Goal: Task Accomplishment & Management: Manage account settings

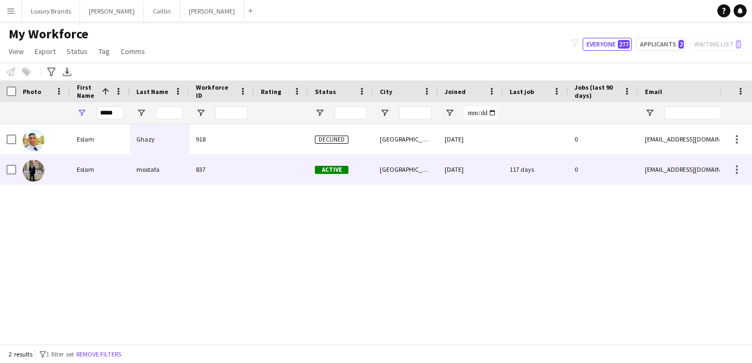
type input "*****"
click at [154, 168] on div "mostafa" at bounding box center [159, 170] width 59 height 30
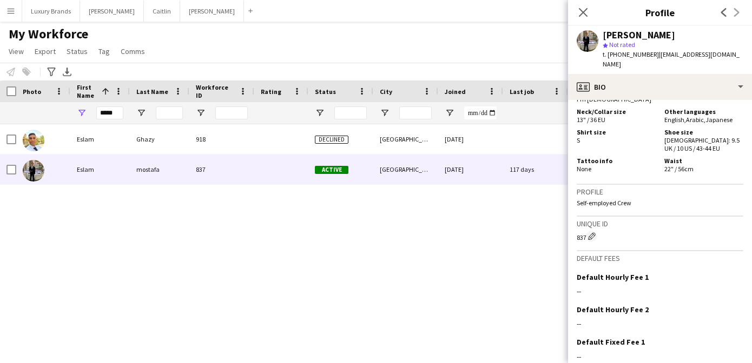
scroll to position [757, 0]
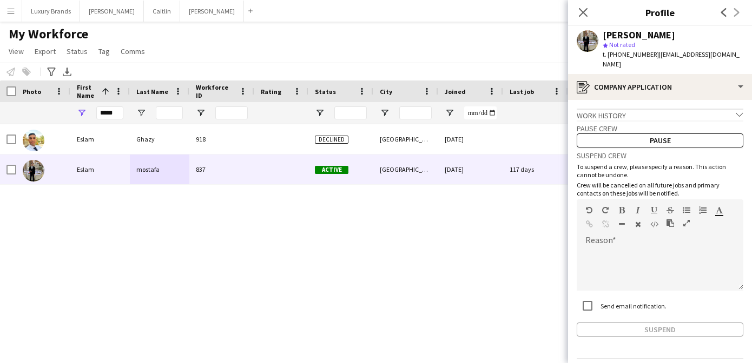
scroll to position [25, 0]
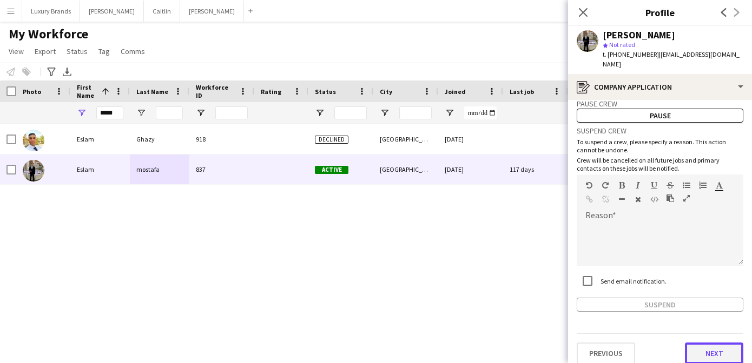
click at [710, 346] on button "Next" at bounding box center [713, 354] width 58 height 22
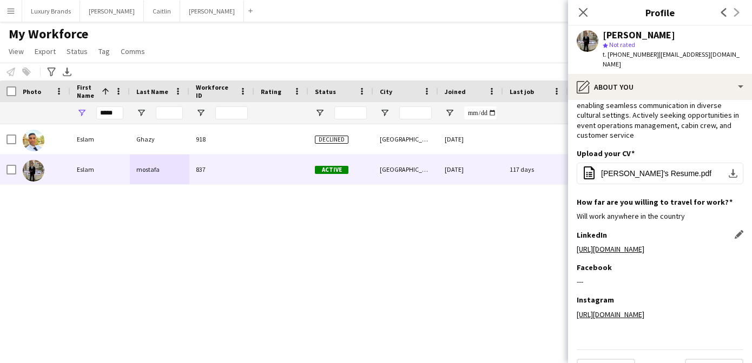
scroll to position [107, 0]
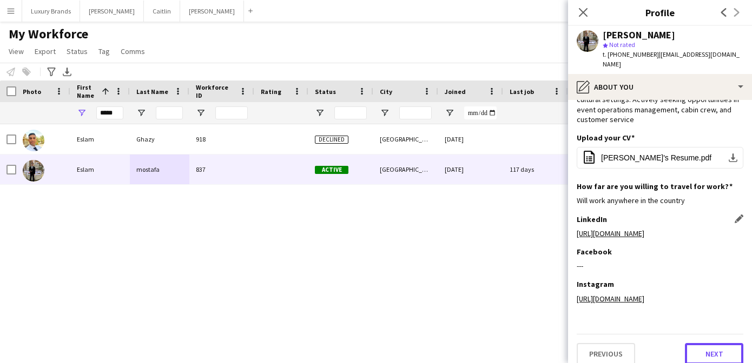
click at [705, 343] on button "Next" at bounding box center [713, 354] width 58 height 22
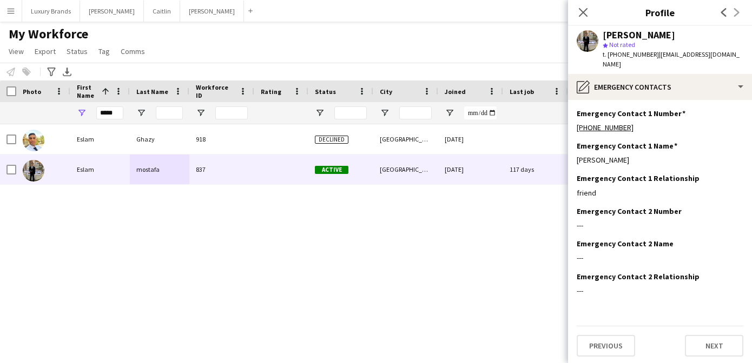
click at [706, 347] on app-section-data-types "Emergency Contact 1 Number Edit this field +971561484599 Emergency Contact 1 Na…" at bounding box center [660, 231] width 184 height 263
click at [705, 335] on button "Next" at bounding box center [713, 346] width 58 height 22
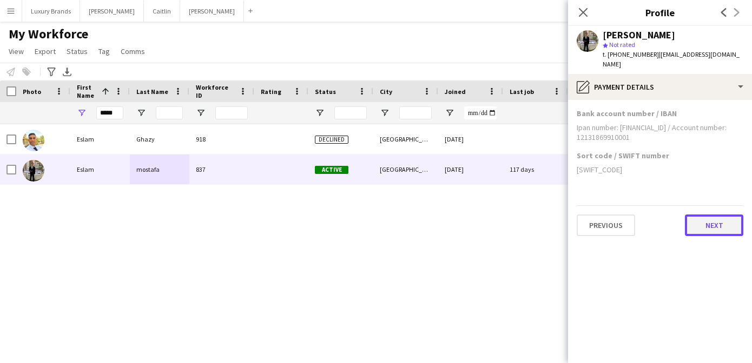
click at [718, 215] on button "Next" at bounding box center [713, 226] width 58 height 22
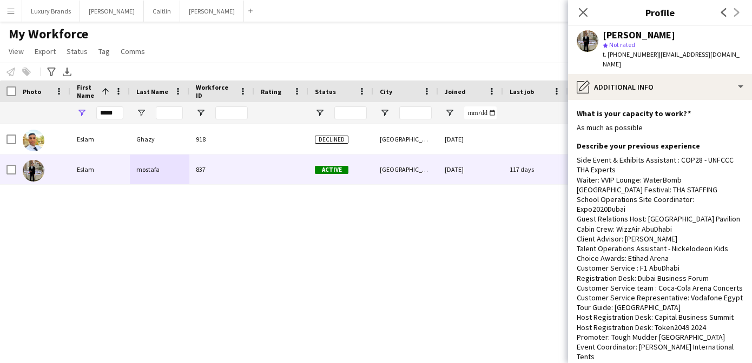
scroll to position [140, 0]
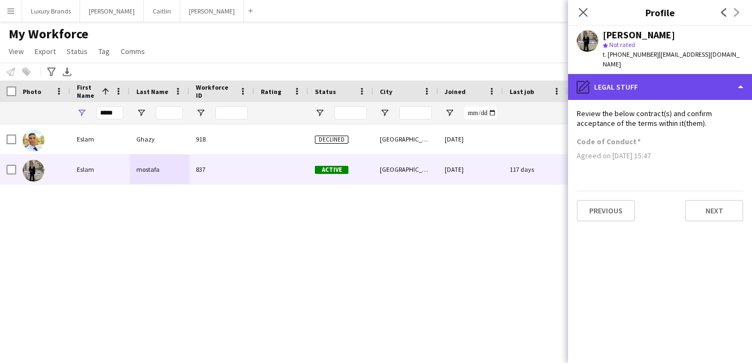
click at [739, 78] on div "pencil4 Legal stuff" at bounding box center [660, 87] width 184 height 26
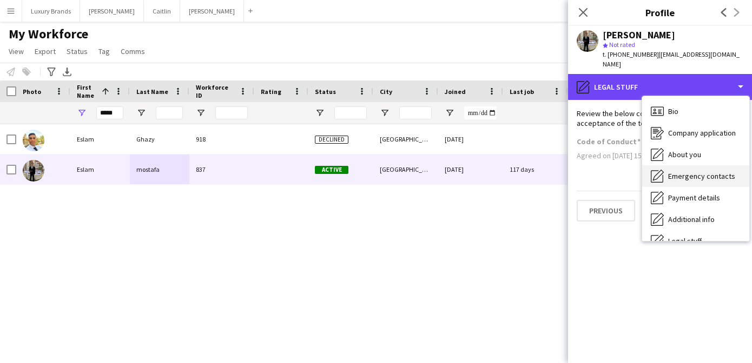
scroll to position [58, 0]
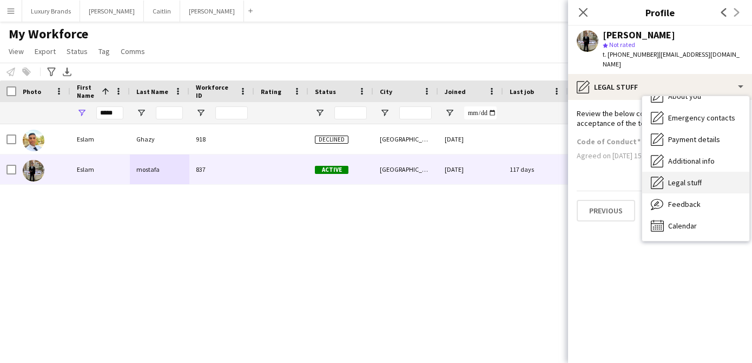
click at [689, 178] on span "Legal stuff" at bounding box center [685, 183] width 34 height 10
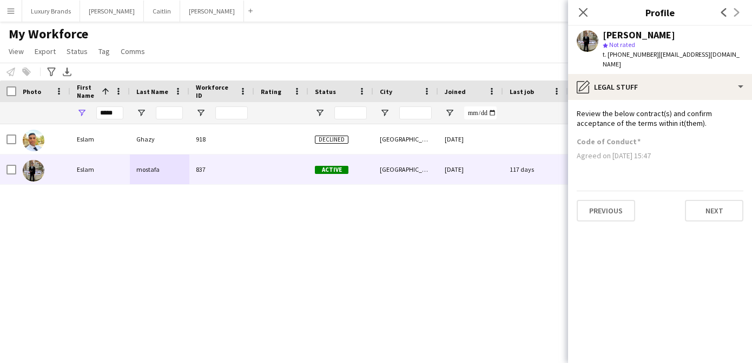
click at [18, 13] on button "Menu" at bounding box center [11, 11] width 22 height 22
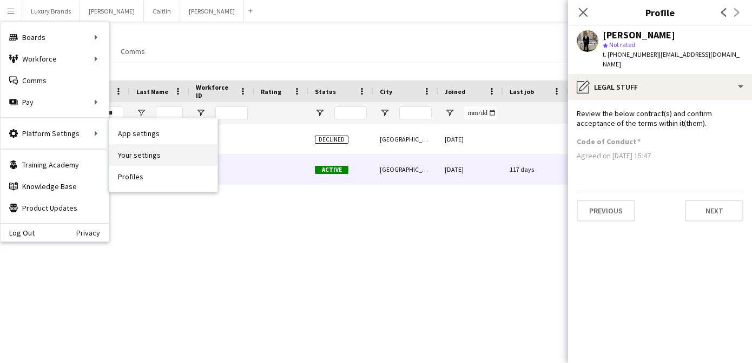
click at [136, 155] on link "Your settings" at bounding box center [163, 155] width 108 height 22
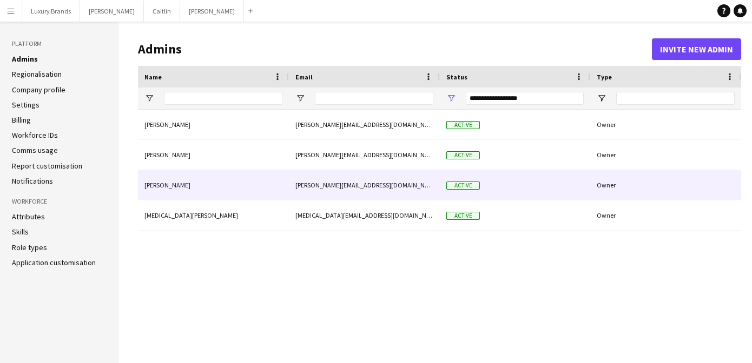
click at [364, 183] on div "[PERSON_NAME][EMAIL_ADDRESS][DOMAIN_NAME]" at bounding box center [364, 185] width 151 height 30
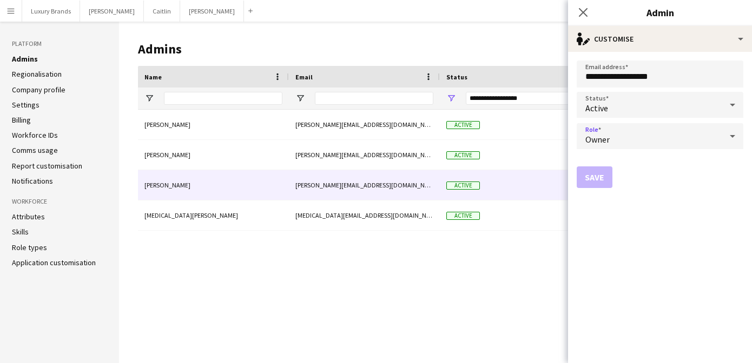
click at [652, 138] on div "Owner" at bounding box center [648, 136] width 145 height 26
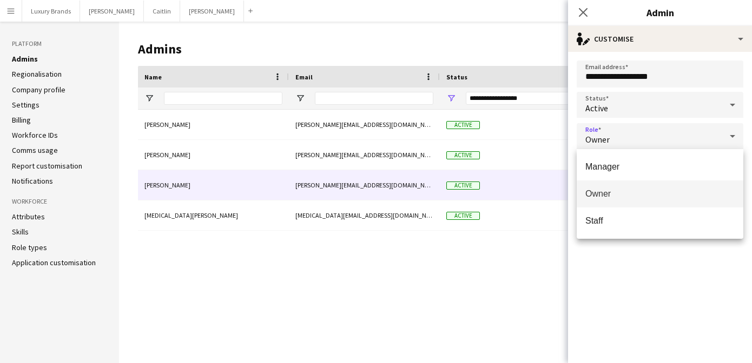
click at [653, 137] on div at bounding box center [376, 181] width 752 height 363
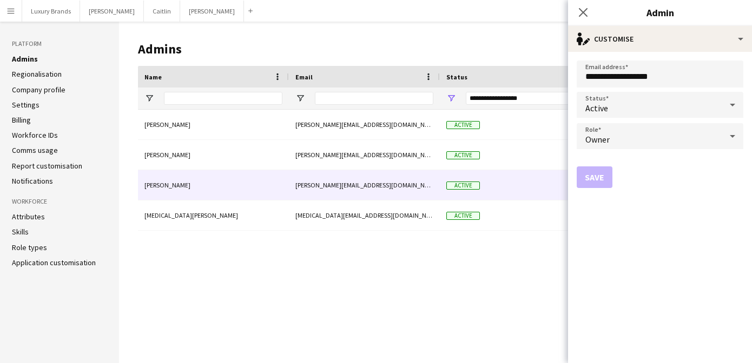
click at [645, 102] on div "Active" at bounding box center [648, 105] width 145 height 26
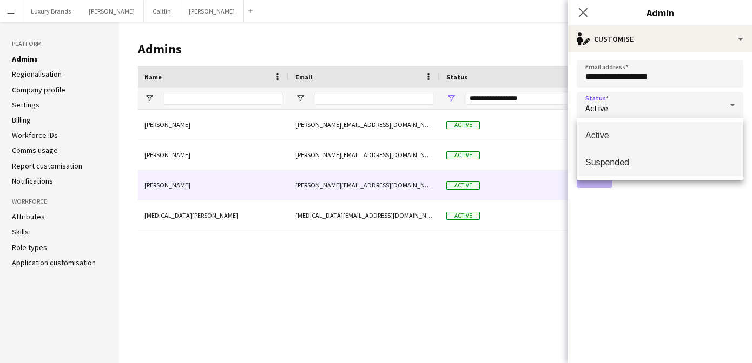
click at [626, 162] on span "Suspended" at bounding box center [659, 162] width 149 height 10
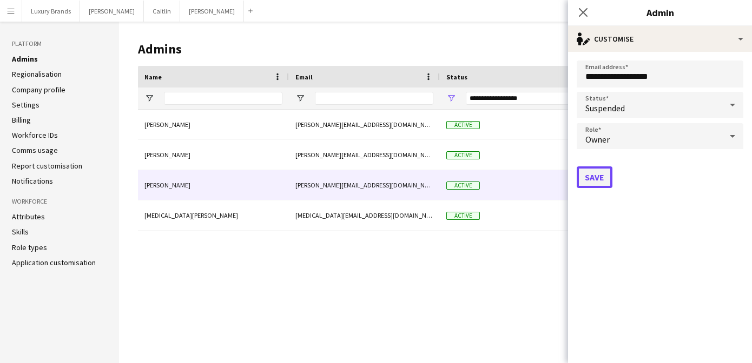
click at [594, 182] on button "Save" at bounding box center [594, 178] width 36 height 22
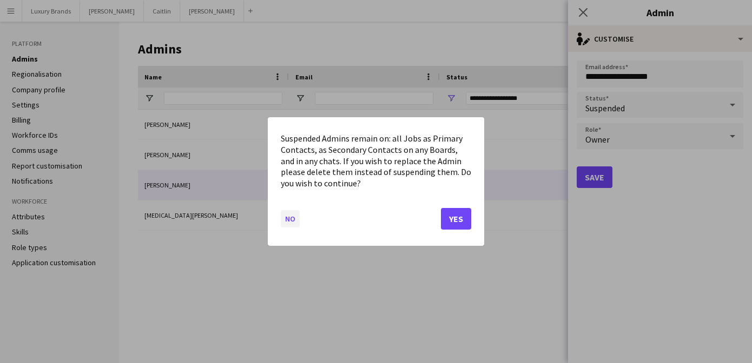
click at [287, 218] on button "No" at bounding box center [290, 218] width 19 height 17
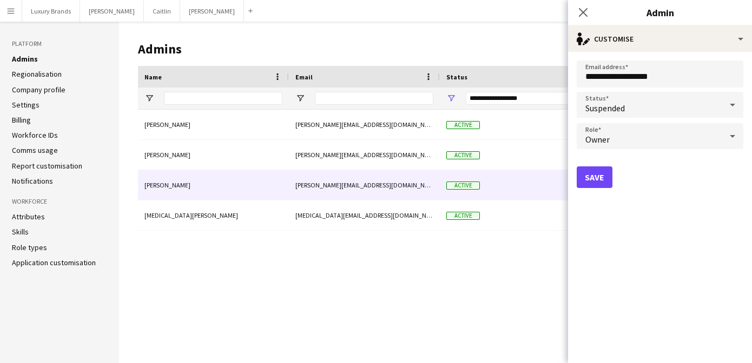
click at [26, 103] on link "Settings" at bounding box center [26, 105] width 28 height 10
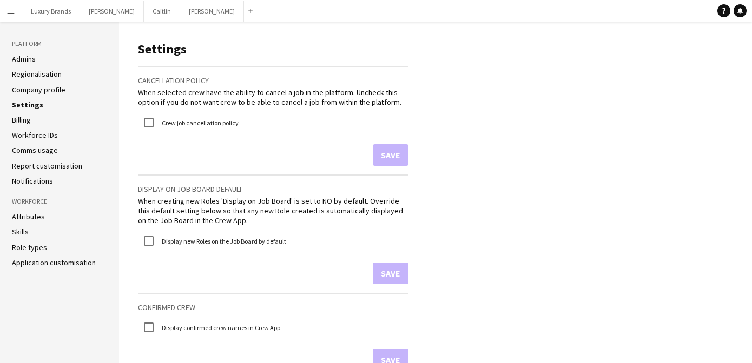
click at [33, 217] on link "Attributes" at bounding box center [28, 217] width 33 height 10
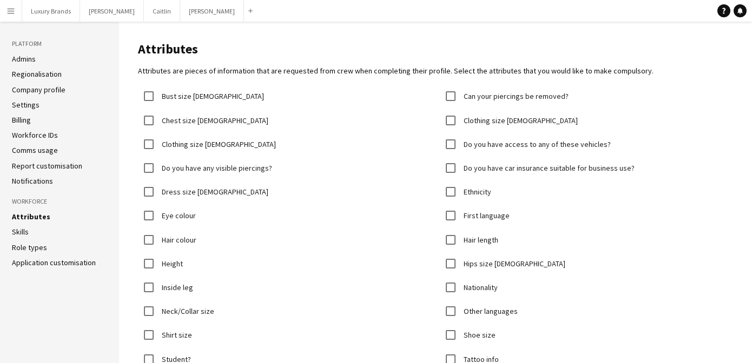
click at [28, 59] on link "Admins" at bounding box center [24, 59] width 24 height 10
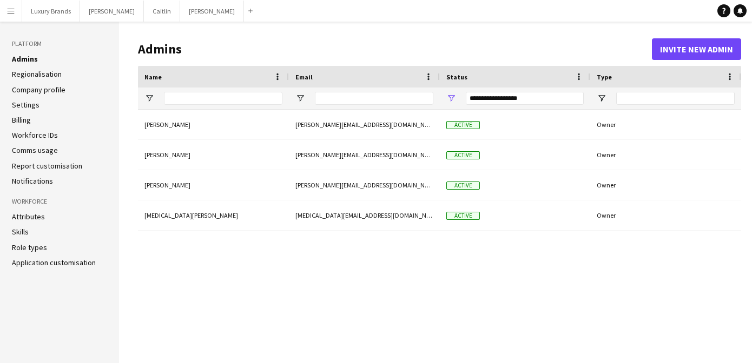
click at [39, 91] on link "Company profile" at bounding box center [39, 90] width 54 height 10
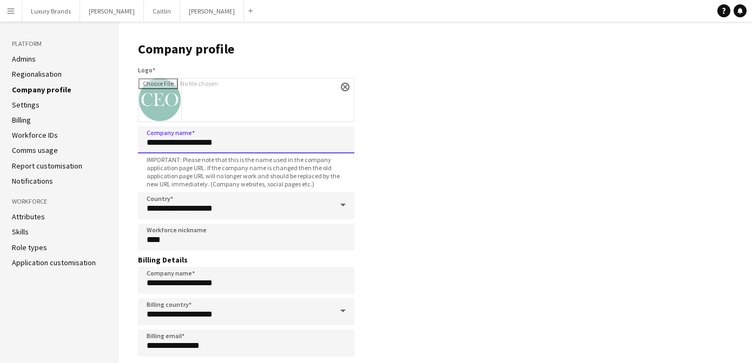
click at [258, 144] on input "**********" at bounding box center [246, 140] width 216 height 27
type input "**********"
click at [175, 103] on input "Logo" at bounding box center [245, 99] width 215 height 43
type input "**********"
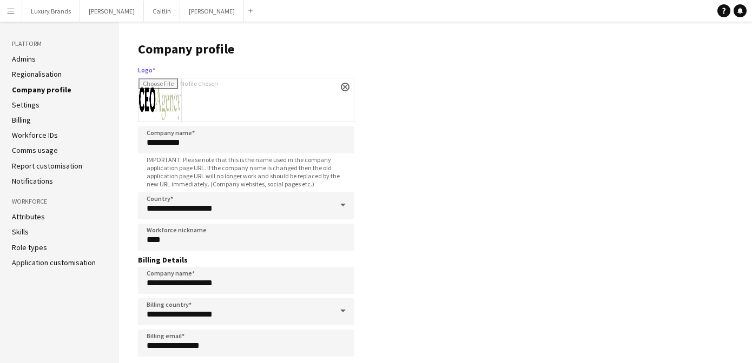
click at [138, 78] on input "Logo" at bounding box center [245, 99] width 215 height 43
drag, startPoint x: 247, startPoint y: 285, endPoint x: 165, endPoint y: 284, distance: 81.6
click at [165, 284] on input "**********" at bounding box center [246, 280] width 216 height 27
type input "**********"
click at [477, 219] on main "**********" at bounding box center [435, 284] width 633 height 525
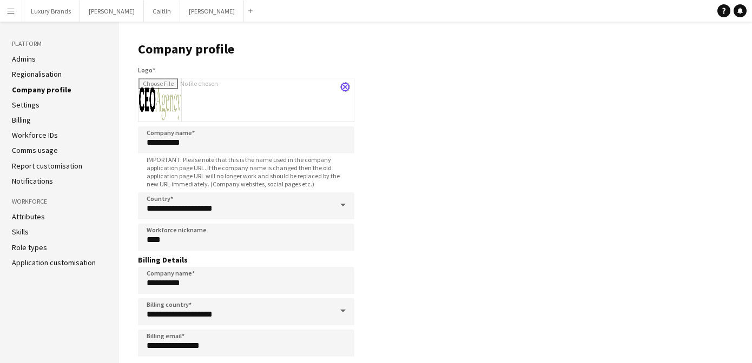
click at [342, 86] on app-icon "close" at bounding box center [345, 87] width 6 height 4
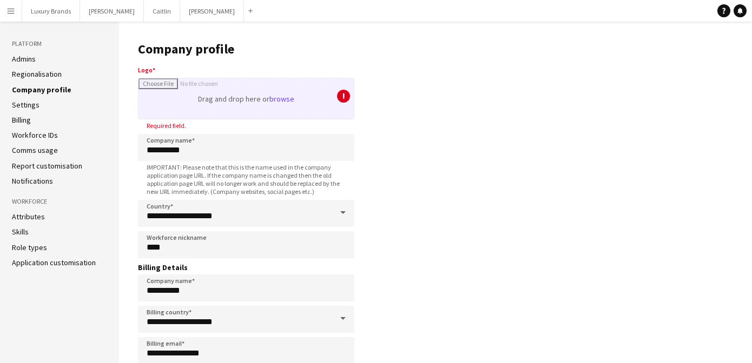
type input "**********"
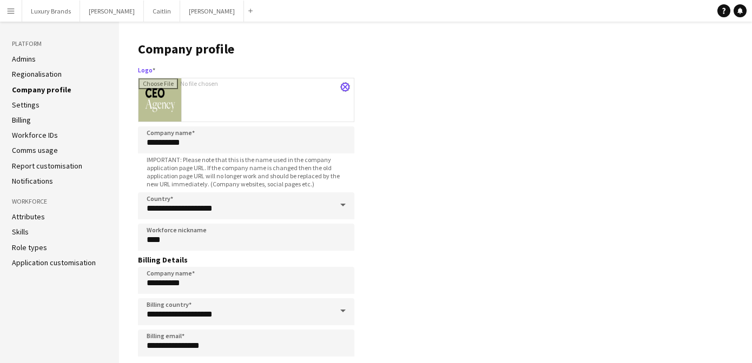
click at [346, 87] on app-icon "close" at bounding box center [345, 87] width 6 height 4
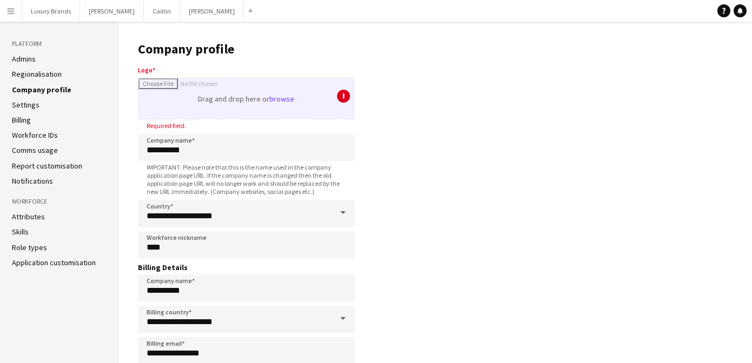
type input "**********"
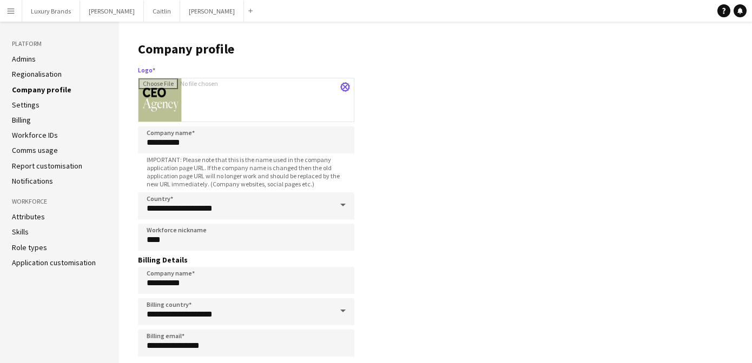
click at [345, 87] on app-icon "close" at bounding box center [345, 87] width 6 height 4
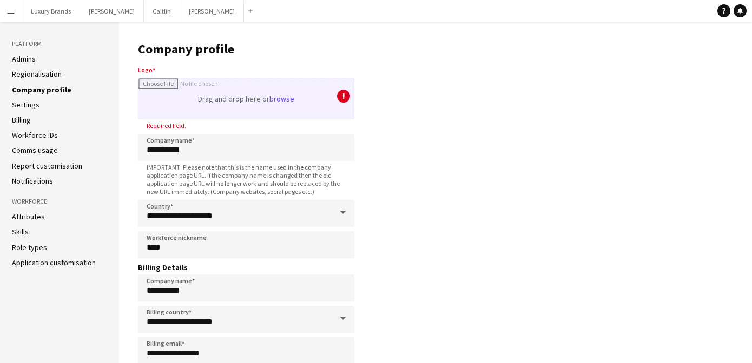
type input "**********"
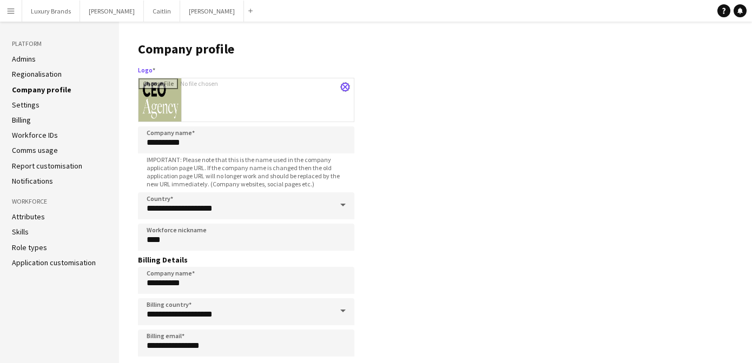
click at [343, 88] on app-icon "close" at bounding box center [345, 87] width 6 height 4
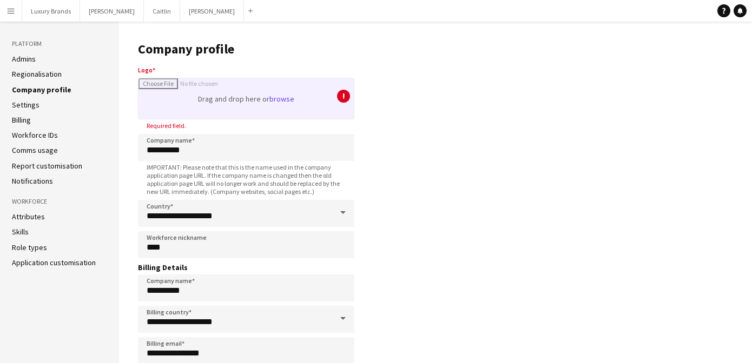
type input "**********"
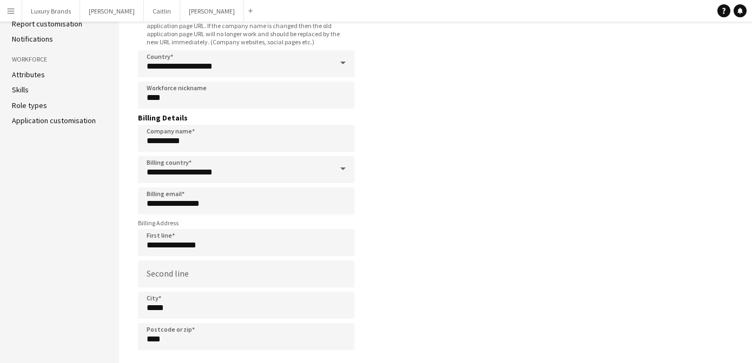
scroll to position [183, 0]
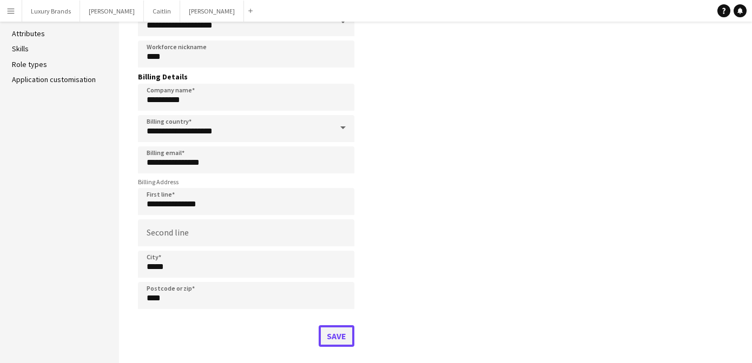
click at [334, 339] on button "Save" at bounding box center [336, 336] width 36 height 22
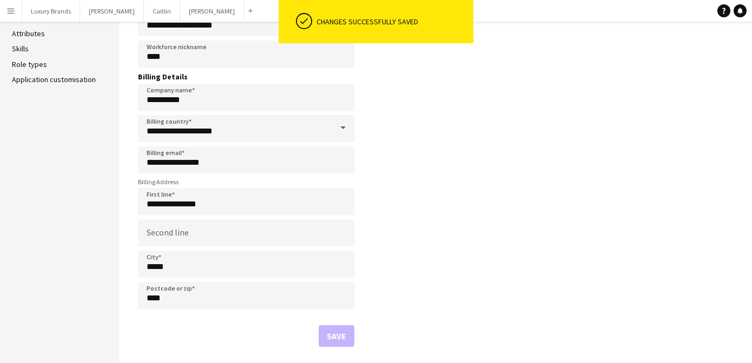
scroll to position [0, 0]
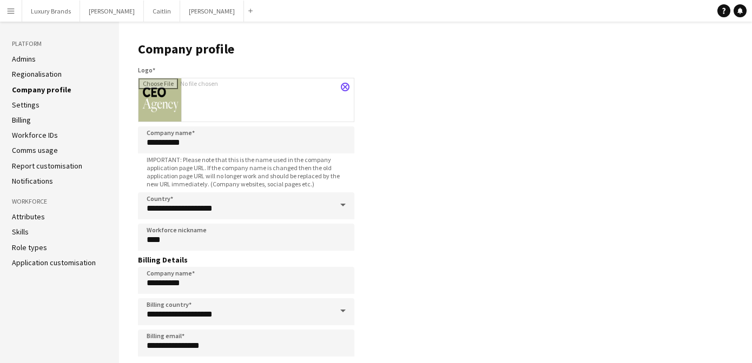
click at [29, 150] on link "Comms usage" at bounding box center [35, 150] width 46 height 10
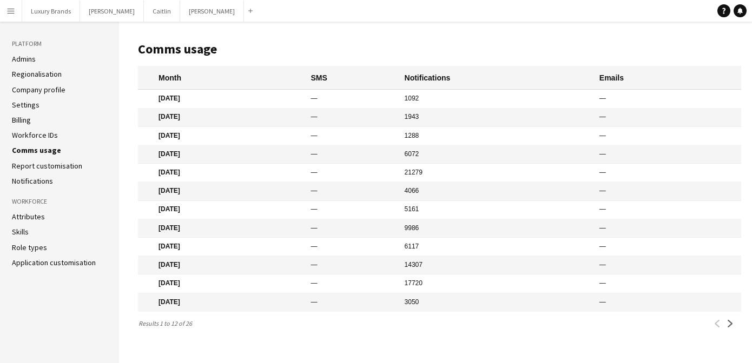
click at [30, 162] on link "Report customisation" at bounding box center [47, 166] width 70 height 10
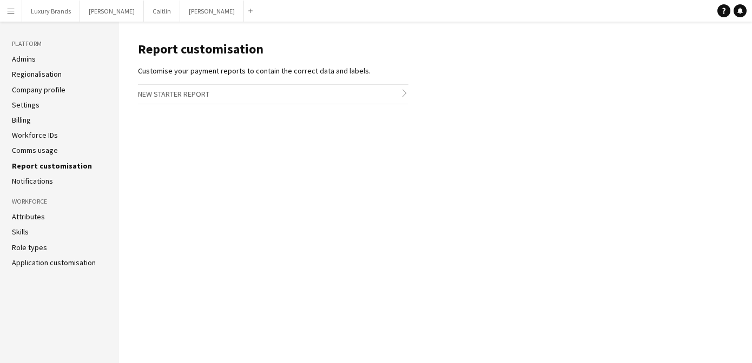
click at [29, 179] on link "Notifications" at bounding box center [32, 181] width 41 height 10
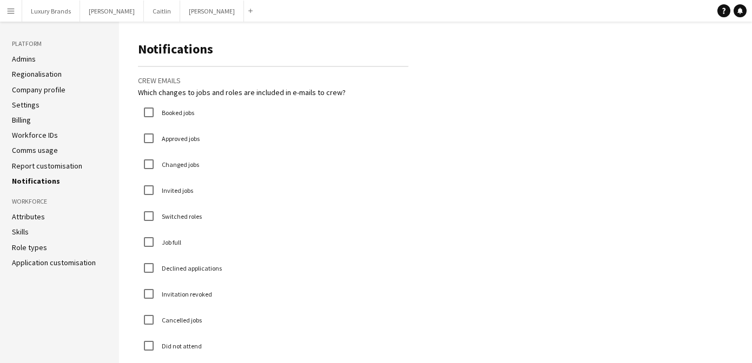
click at [30, 215] on link "Attributes" at bounding box center [28, 217] width 33 height 10
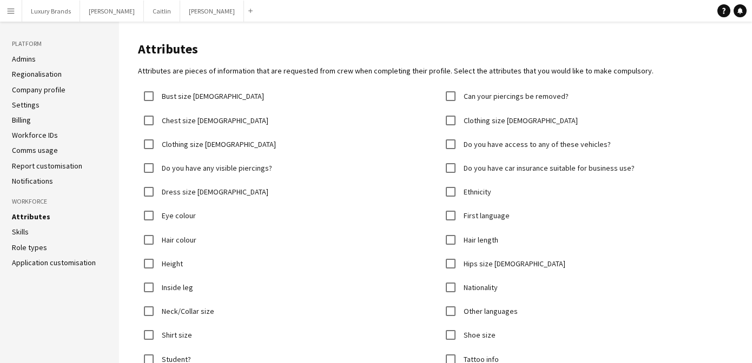
click at [28, 232] on link "Skills" at bounding box center [20, 232] width 17 height 10
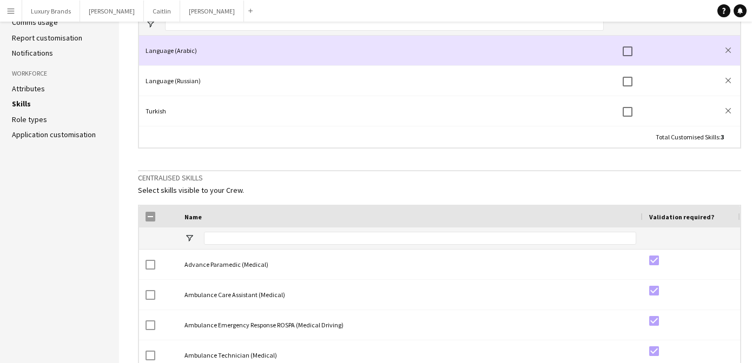
scroll to position [129, 0]
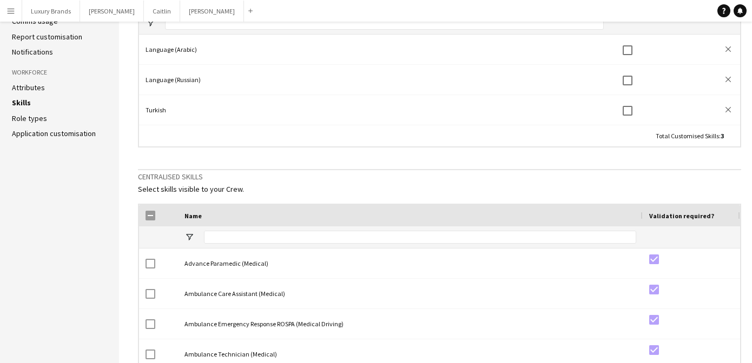
click at [43, 119] on link "Role types" at bounding box center [29, 119] width 35 height 10
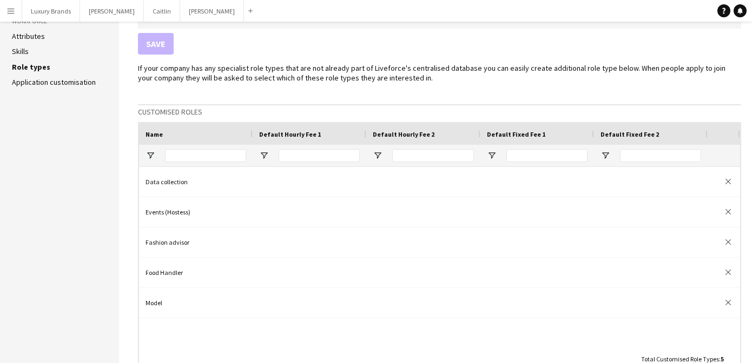
scroll to position [180, 0]
click at [44, 79] on link "Application customisation" at bounding box center [54, 83] width 84 height 10
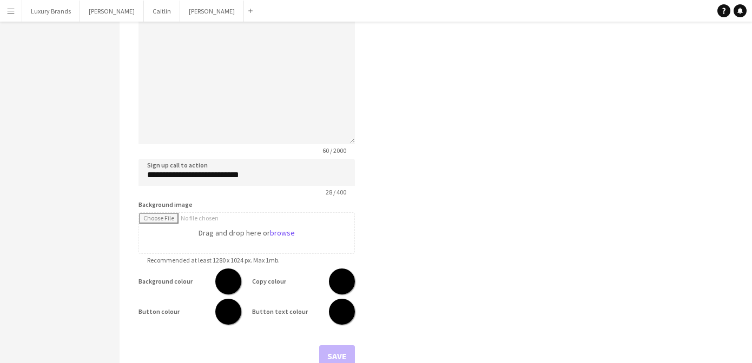
scroll to position [304, 0]
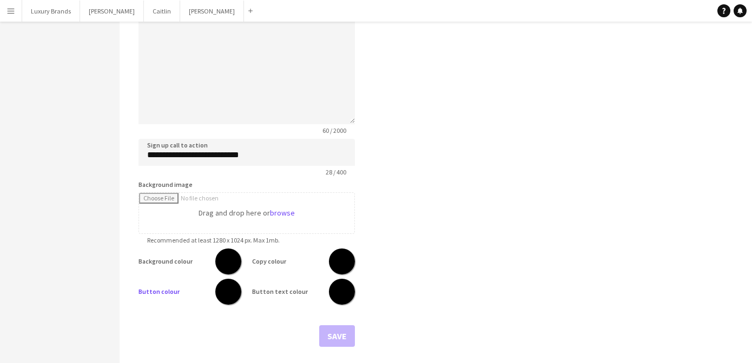
click at [234, 294] on input "*******" at bounding box center [228, 291] width 39 height 39
type input "*******"
click at [332, 334] on button "Save" at bounding box center [337, 336] width 36 height 22
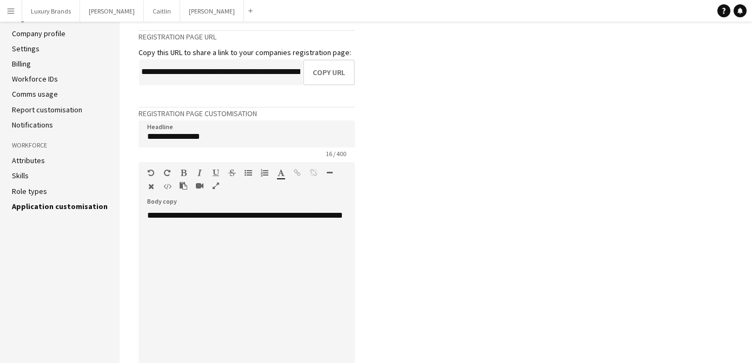
scroll to position [0, 0]
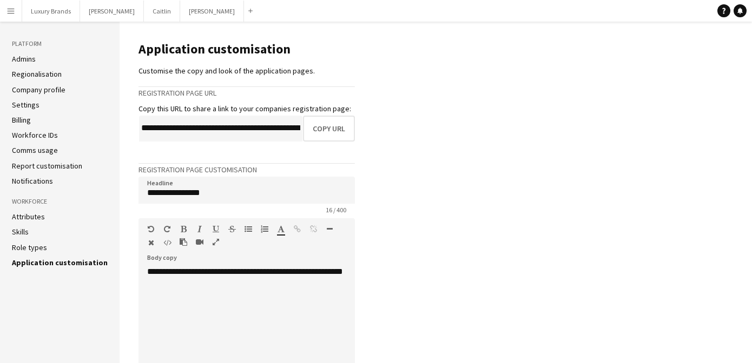
click at [40, 91] on link "Company profile" at bounding box center [39, 90] width 54 height 10
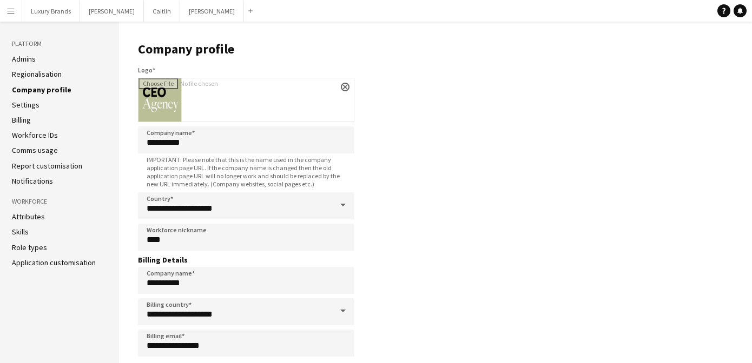
click at [36, 152] on link "Comms usage" at bounding box center [35, 150] width 46 height 10
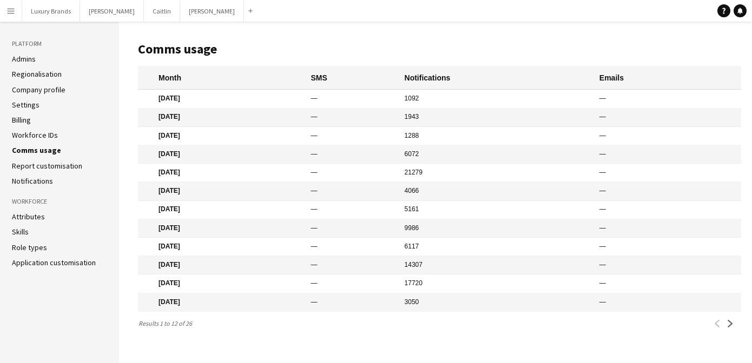
click at [30, 60] on link "Admins" at bounding box center [24, 59] width 24 height 10
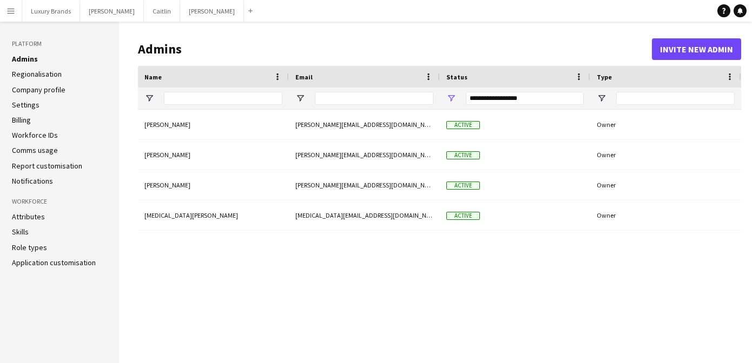
click at [9, 8] on app-icon "Menu" at bounding box center [10, 10] width 9 height 9
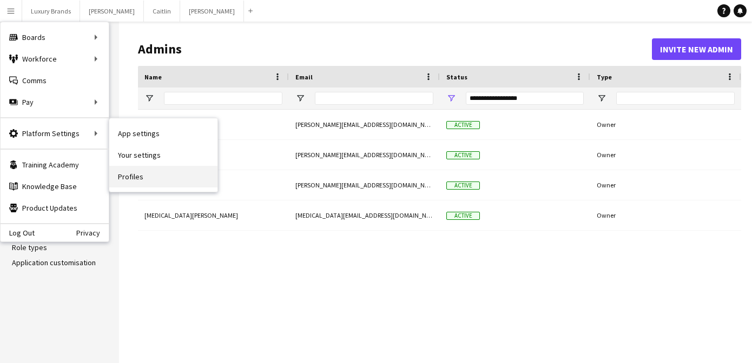
click at [143, 176] on link "Profiles" at bounding box center [163, 177] width 108 height 22
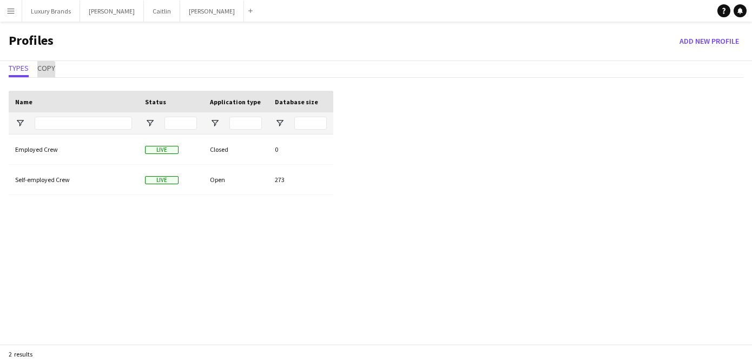
click at [44, 71] on span "Copy" at bounding box center [46, 68] width 18 height 8
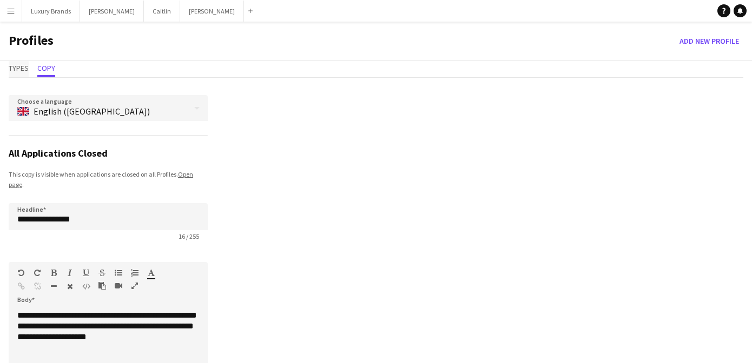
click at [20, 67] on span "Types" at bounding box center [19, 68] width 20 height 8
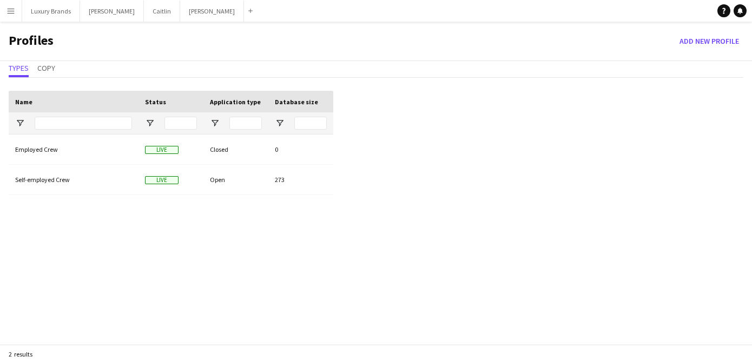
click at [10, 12] on app-icon "Menu" at bounding box center [10, 10] width 9 height 9
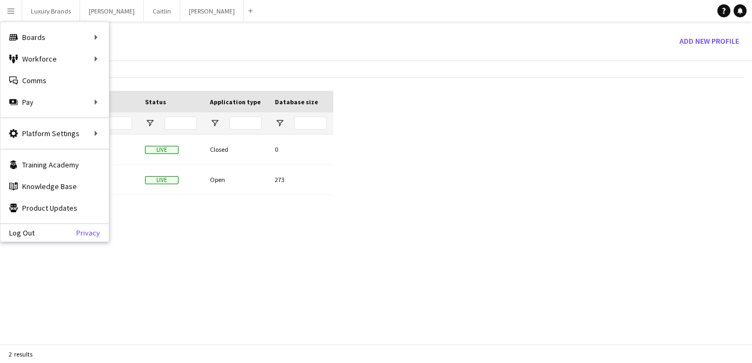
click at [83, 231] on link "Privacy" at bounding box center [92, 233] width 32 height 9
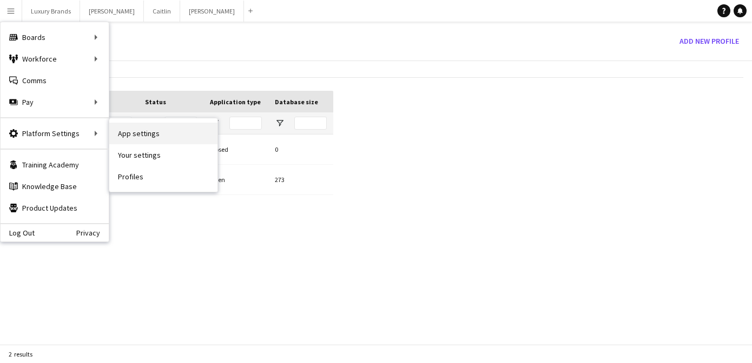
click at [124, 132] on link "App settings" at bounding box center [163, 134] width 108 height 22
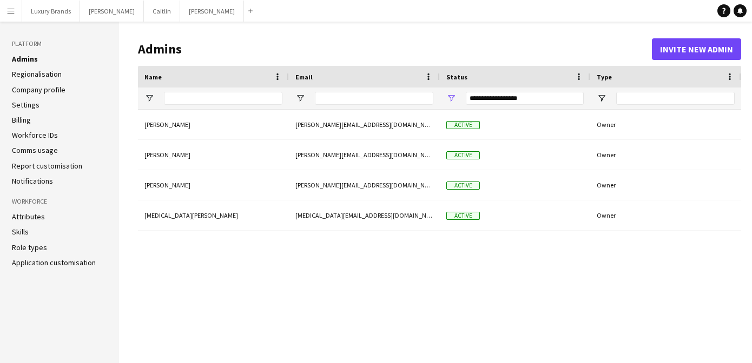
click at [48, 73] on link "Regionalisation" at bounding box center [37, 74] width 50 height 10
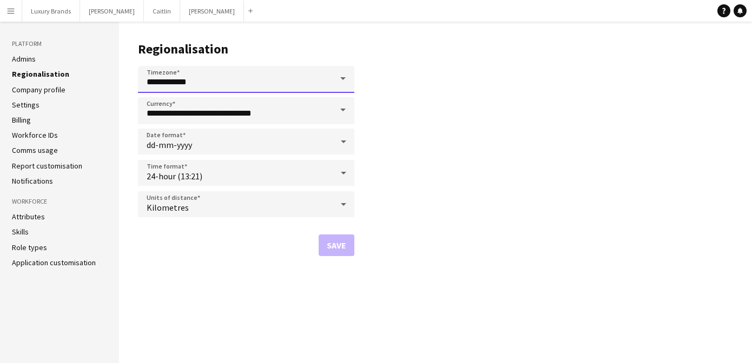
click at [275, 89] on input "**********" at bounding box center [246, 79] width 216 height 27
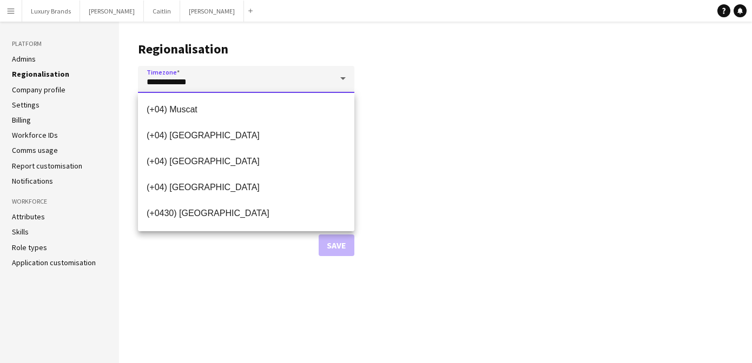
scroll to position [1917, 0]
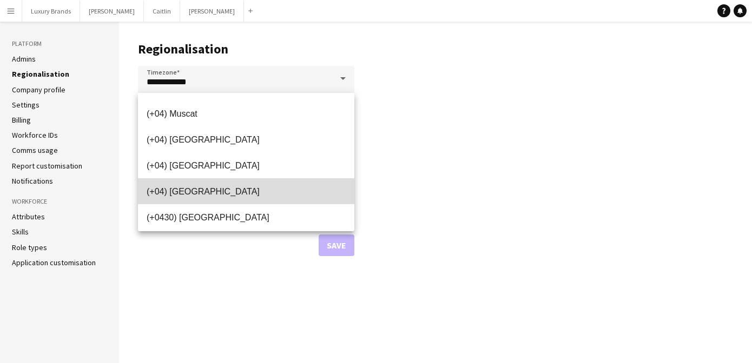
click at [192, 192] on span "(+04) [GEOGRAPHIC_DATA]" at bounding box center [246, 192] width 199 height 10
type input "**********"
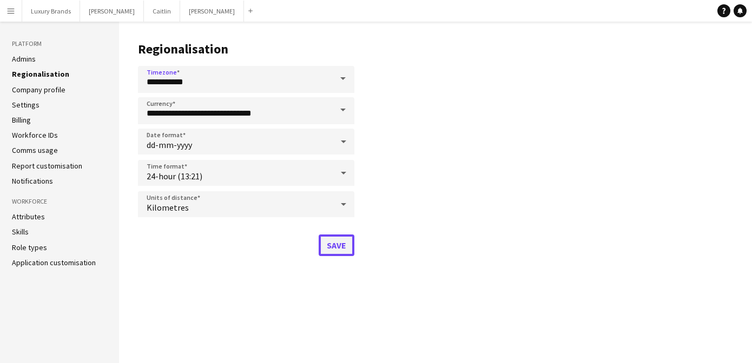
click at [341, 250] on button "Save" at bounding box center [336, 246] width 36 height 22
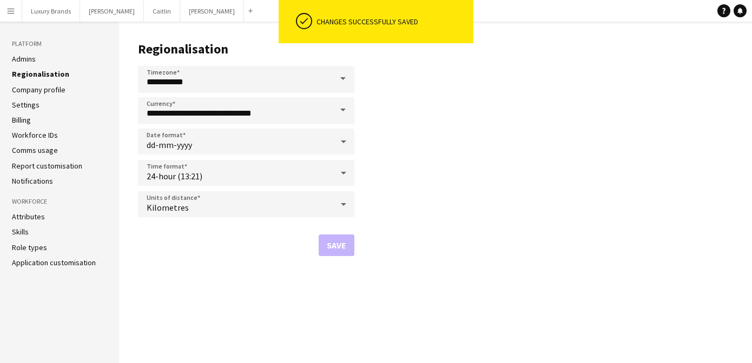
click at [22, 104] on link "Settings" at bounding box center [26, 105] width 28 height 10
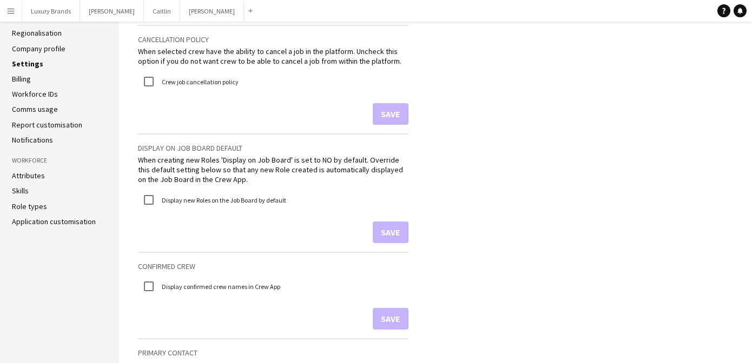
scroll to position [42, 0]
click at [44, 110] on link "Comms usage" at bounding box center [35, 109] width 46 height 10
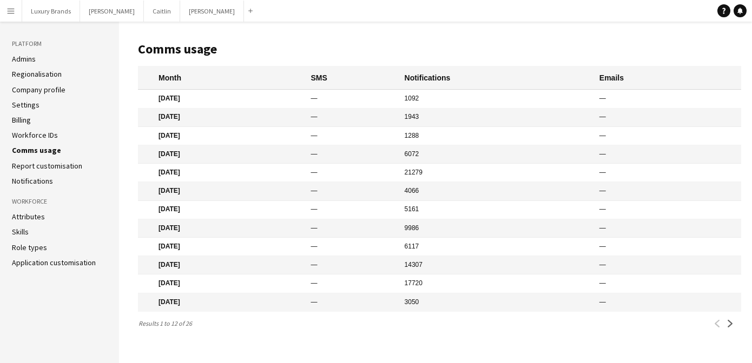
click at [17, 162] on link "Report customisation" at bounding box center [47, 166] width 70 height 10
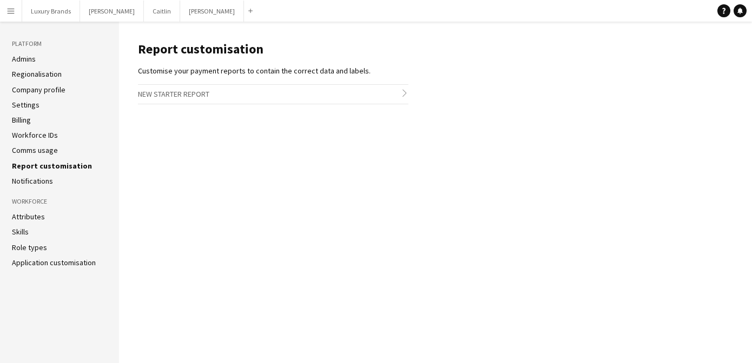
click at [44, 183] on link "Notifications" at bounding box center [32, 181] width 41 height 10
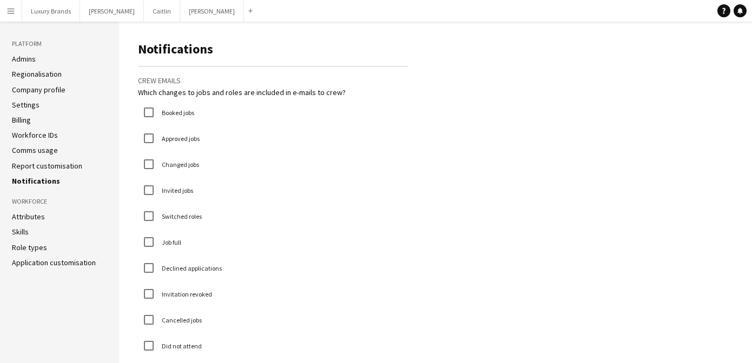
click at [25, 58] on link "Admins" at bounding box center [24, 59] width 24 height 10
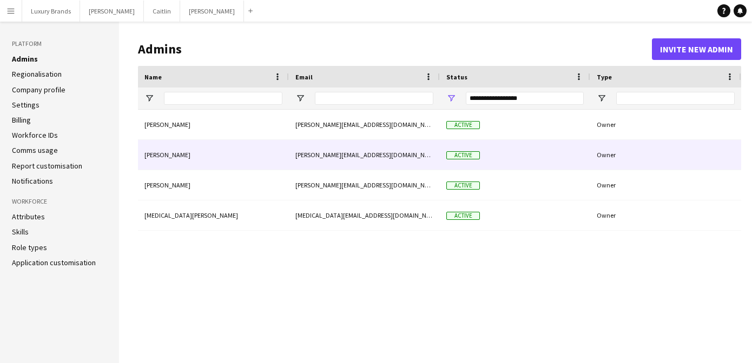
click at [171, 156] on div "[PERSON_NAME]" at bounding box center [213, 155] width 151 height 30
click at [612, 157] on div "Owner" at bounding box center [665, 155] width 151 height 30
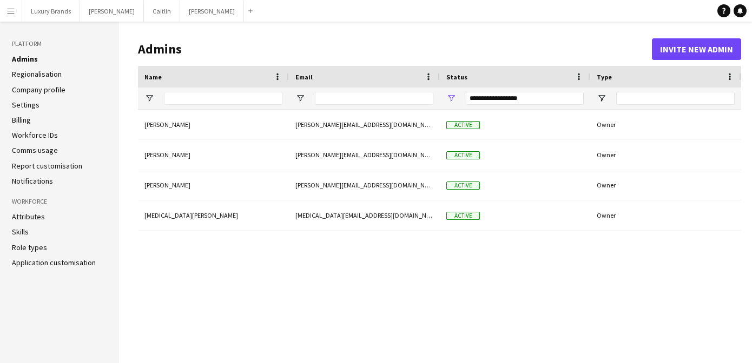
click at [37, 263] on link "Application customisation" at bounding box center [54, 263] width 84 height 10
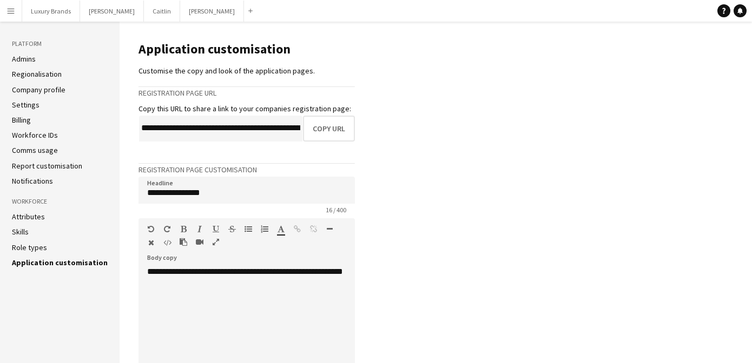
click at [26, 182] on link "Notifications" at bounding box center [32, 181] width 41 height 10
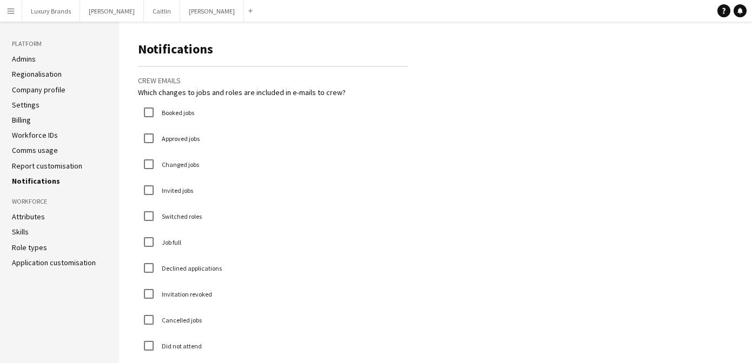
click at [24, 167] on link "Report customisation" at bounding box center [47, 166] width 70 height 10
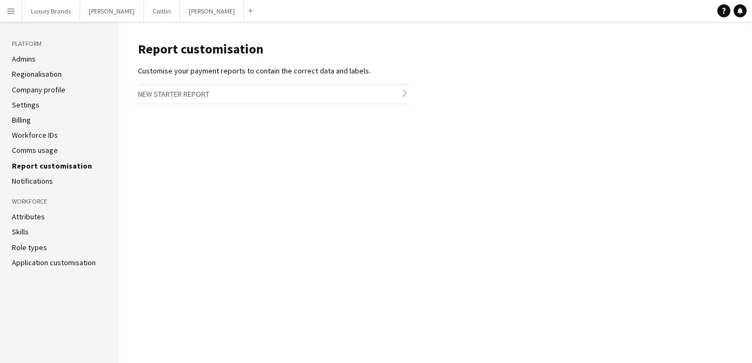
click at [26, 153] on link "Comms usage" at bounding box center [35, 150] width 46 height 10
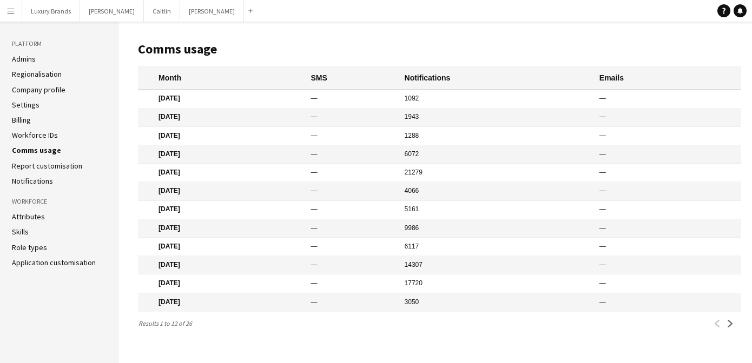
click at [29, 136] on link "Workforce IDs" at bounding box center [35, 135] width 46 height 10
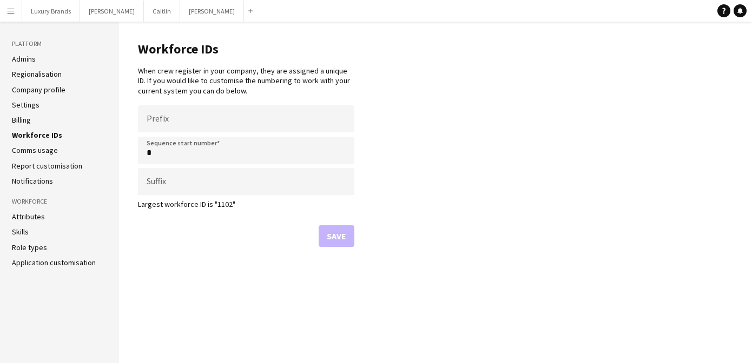
click at [28, 123] on link "Billing" at bounding box center [21, 120] width 19 height 10
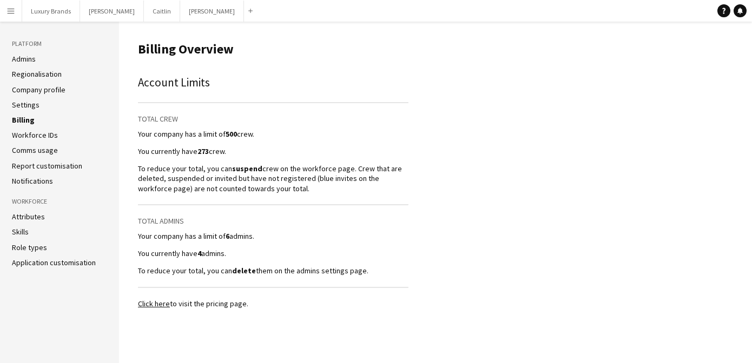
click at [34, 103] on link "Settings" at bounding box center [26, 105] width 28 height 10
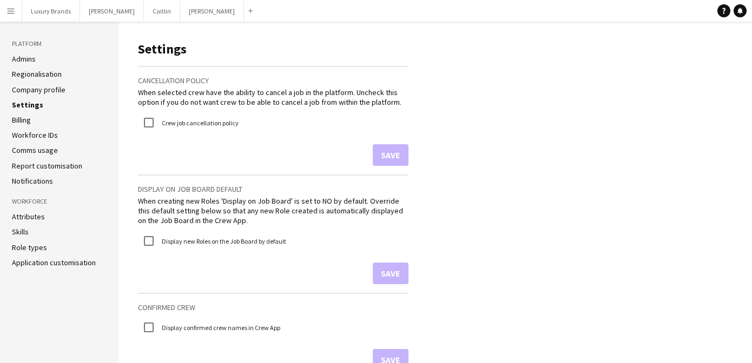
click at [42, 90] on link "Company profile" at bounding box center [39, 90] width 54 height 10
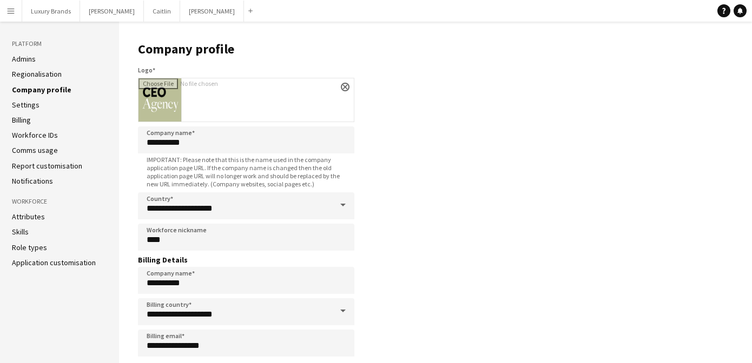
click at [45, 74] on link "Regionalisation" at bounding box center [37, 74] width 50 height 10
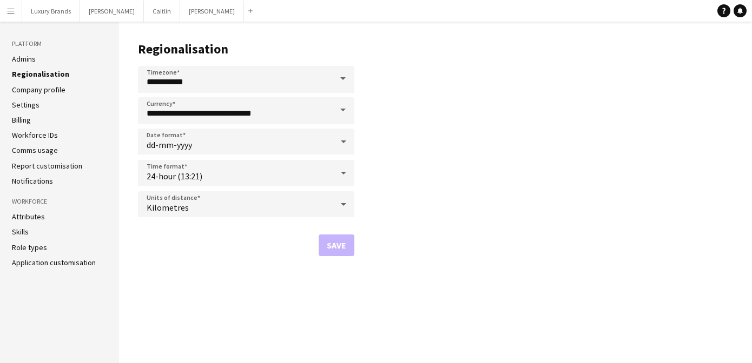
click at [33, 58] on link "Admins" at bounding box center [24, 59] width 24 height 10
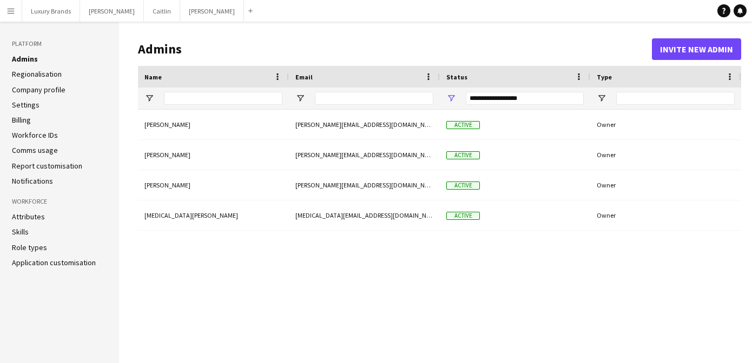
click at [26, 43] on h3 "Platform" at bounding box center [59, 44] width 95 height 10
click at [11, 12] on app-icon "Menu" at bounding box center [10, 10] width 9 height 9
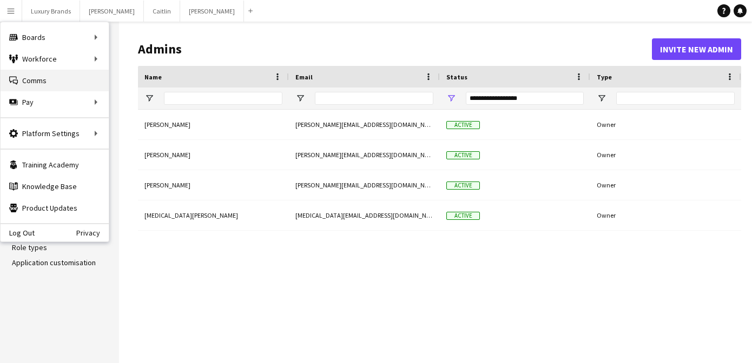
click at [45, 82] on link "Comms Comms" at bounding box center [55, 81] width 108 height 22
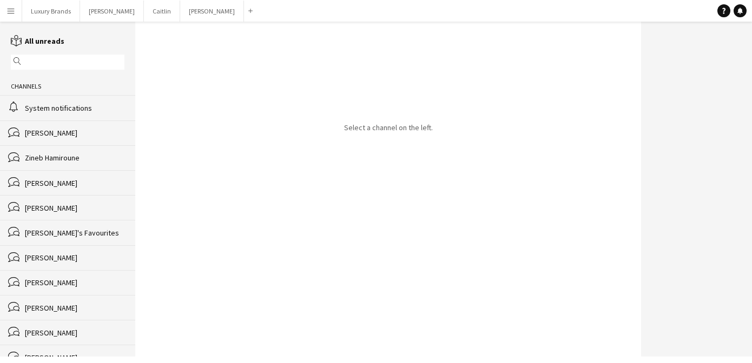
click at [24, 38] on app-icon "reading" at bounding box center [18, 41] width 14 height 10
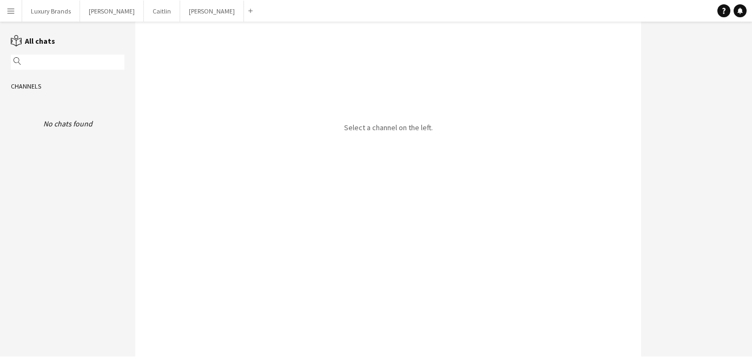
click at [11, 13] on app-icon "Menu" at bounding box center [10, 10] width 9 height 9
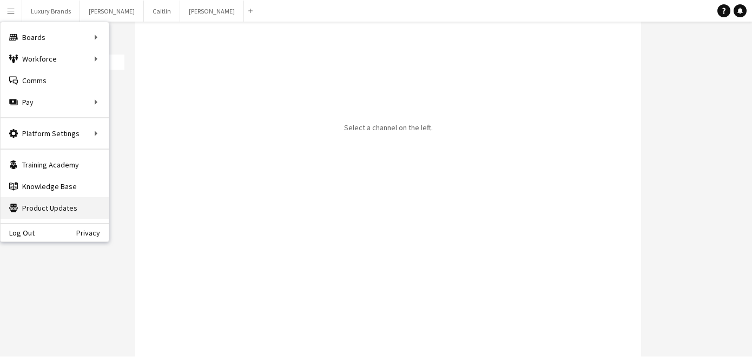
click at [47, 212] on link "Product Updates Product Updates" at bounding box center [55, 208] width 108 height 22
click at [57, 185] on link "Knowledge Base Knowledge Base" at bounding box center [55, 187] width 108 height 22
click at [53, 169] on link "Training Academy Training Academy" at bounding box center [55, 165] width 108 height 22
click at [187, 107] on div "Select a channel on the left." at bounding box center [388, 189] width 506 height 335
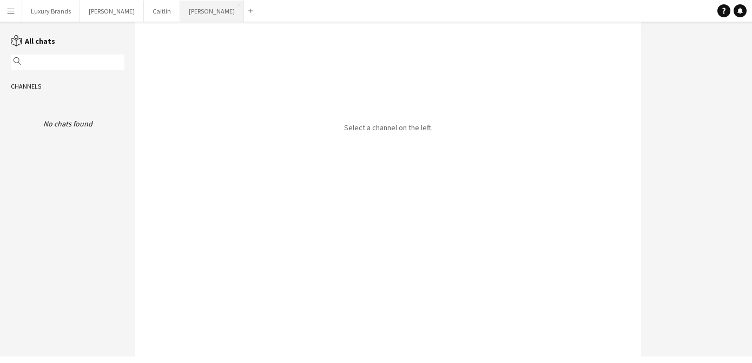
click at [180, 12] on button "[PERSON_NAME]" at bounding box center [212, 11] width 64 height 21
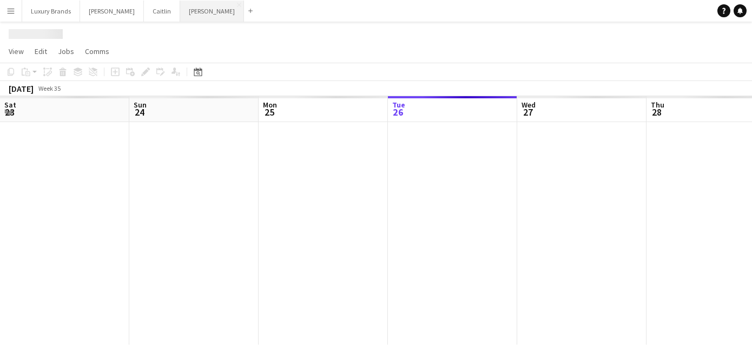
scroll to position [0, 258]
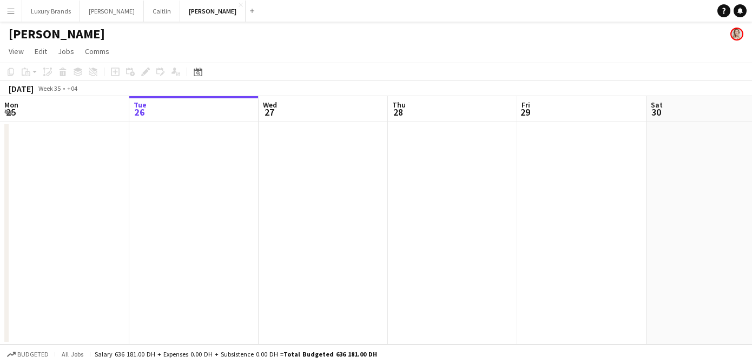
click at [11, 15] on app-icon "Menu" at bounding box center [10, 10] width 9 height 9
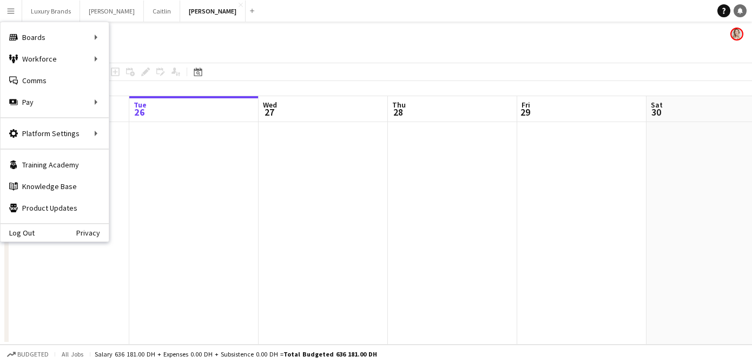
click at [741, 11] on icon at bounding box center [739, 10] width 5 height 5
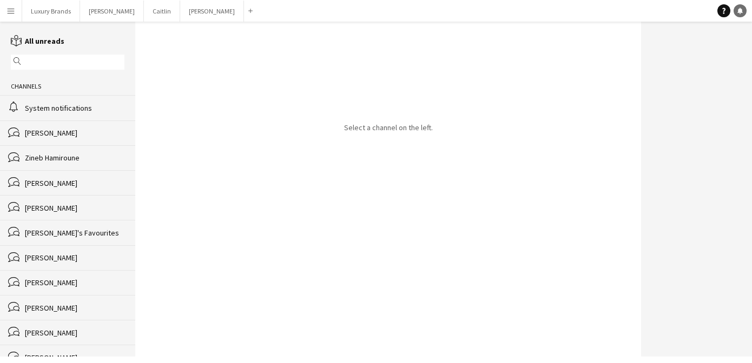
click at [741, 11] on icon at bounding box center [739, 10] width 5 height 5
click at [724, 10] on icon at bounding box center [723, 11] width 3 height 6
click at [440, 228] on div "Select a channel on the left." at bounding box center [388, 189] width 506 height 335
click at [12, 11] on app-icon "Menu" at bounding box center [10, 10] width 9 height 9
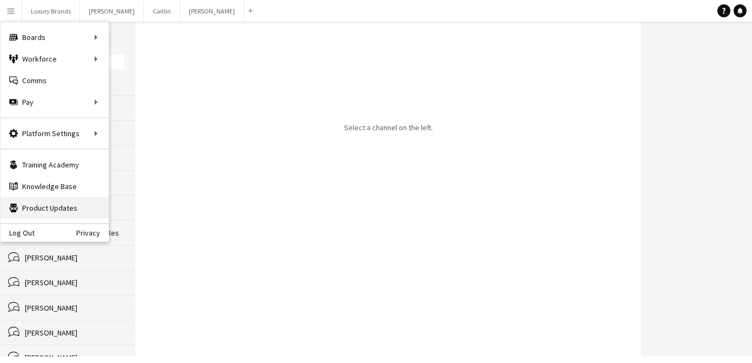
click at [34, 204] on link "Product Updates Product Updates" at bounding box center [55, 208] width 108 height 22
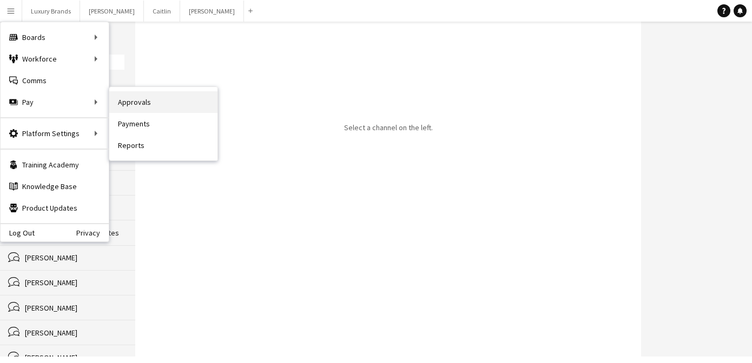
click at [137, 98] on link "Approvals" at bounding box center [163, 102] width 108 height 22
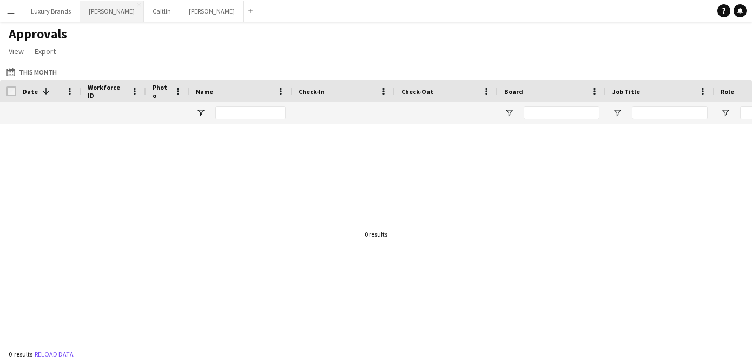
click at [91, 7] on button "[PERSON_NAME]" at bounding box center [112, 11] width 64 height 21
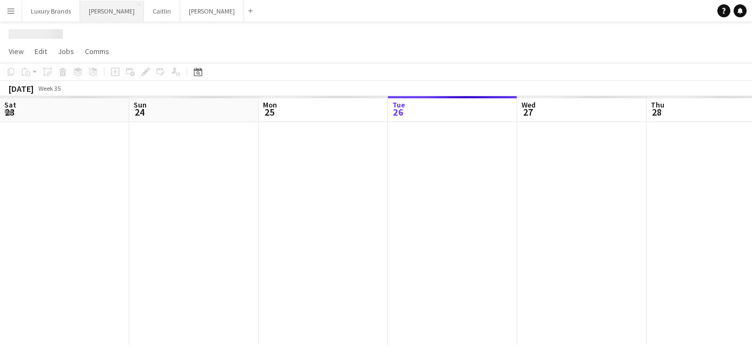
scroll to position [0, 258]
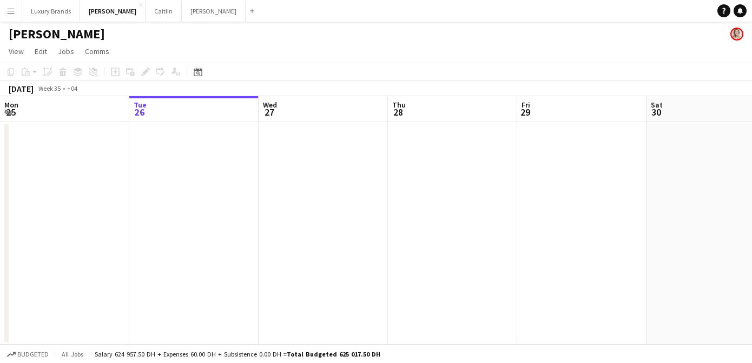
click at [9, 13] on app-icon "Menu" at bounding box center [10, 10] width 9 height 9
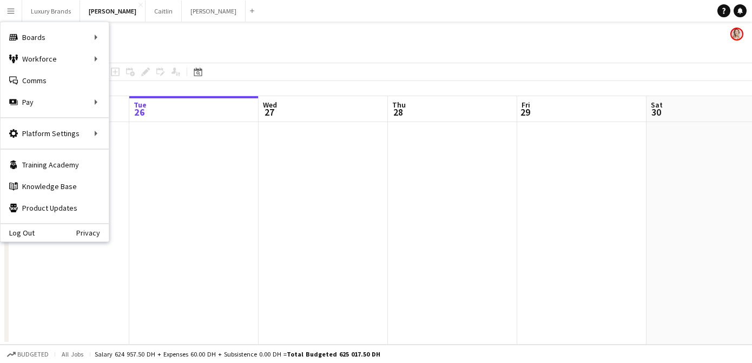
click at [137, 223] on app-date-cell at bounding box center [193, 233] width 129 height 223
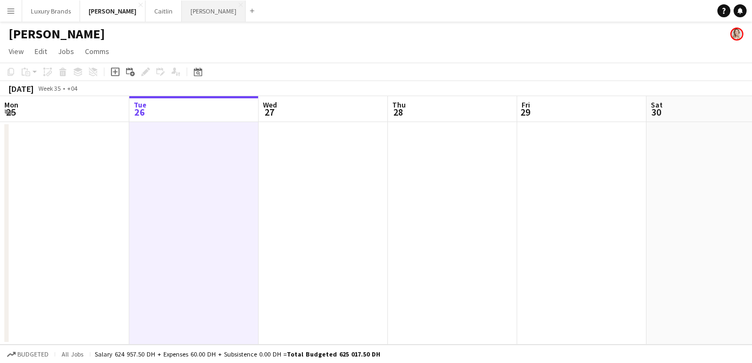
click at [182, 14] on button "[PERSON_NAME]" at bounding box center [214, 11] width 64 height 21
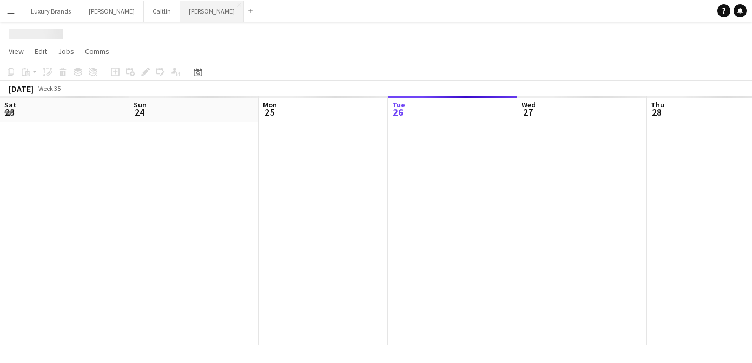
scroll to position [0, 258]
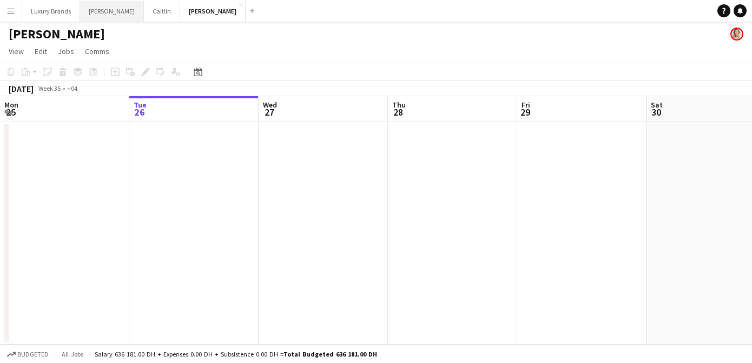
click at [90, 16] on button "[PERSON_NAME]" at bounding box center [112, 11] width 64 height 21
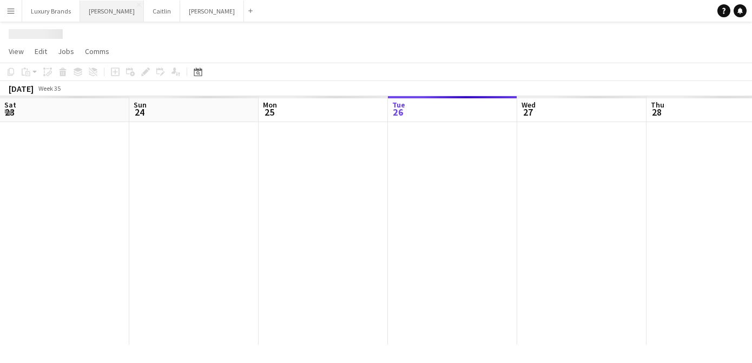
scroll to position [0, 258]
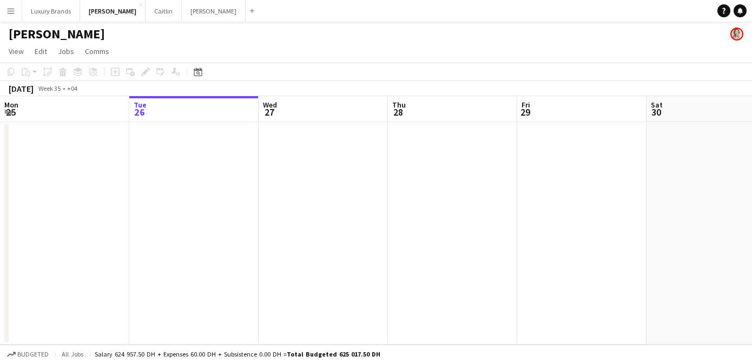
click at [15, 12] on button "Menu" at bounding box center [11, 11] width 22 height 22
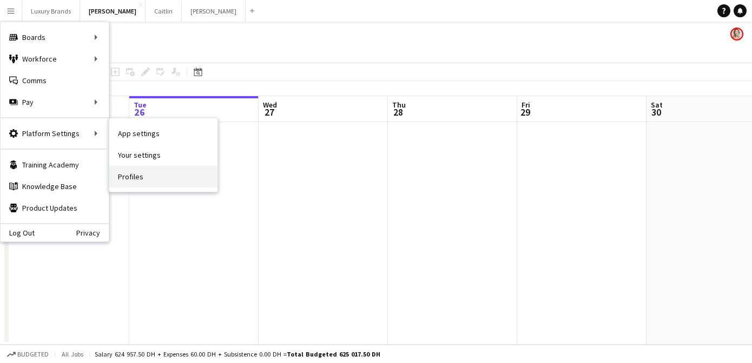
click at [146, 179] on link "Profiles" at bounding box center [163, 177] width 108 height 22
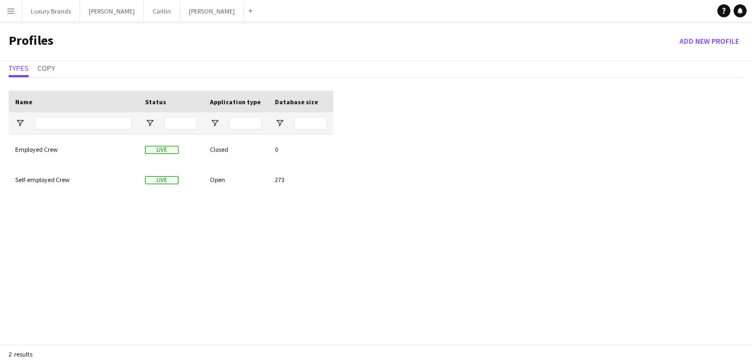
click at [9, 10] on app-icon "Menu" at bounding box center [10, 10] width 9 height 9
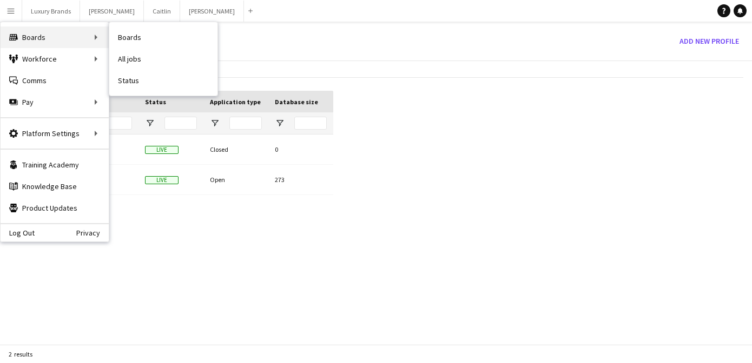
click at [33, 41] on div "Boards Boards" at bounding box center [55, 37] width 108 height 22
click at [123, 42] on link "Boards" at bounding box center [163, 37] width 108 height 22
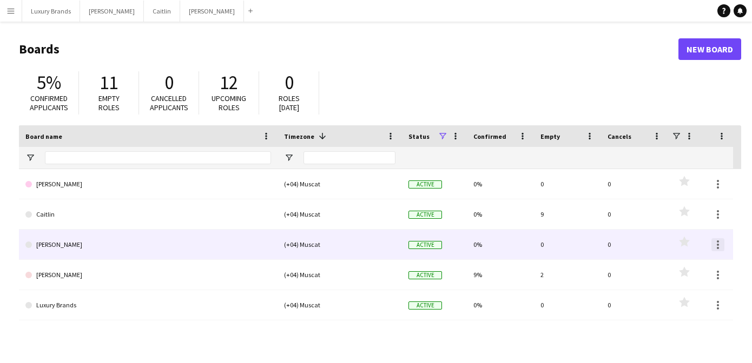
click at [720, 246] on div at bounding box center [717, 244] width 13 height 13
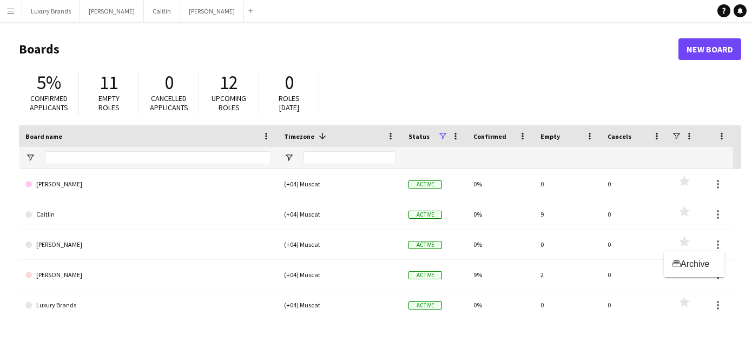
click at [8, 12] on div at bounding box center [376, 181] width 752 height 363
click at [8, 12] on app-icon "Menu" at bounding box center [10, 10] width 9 height 9
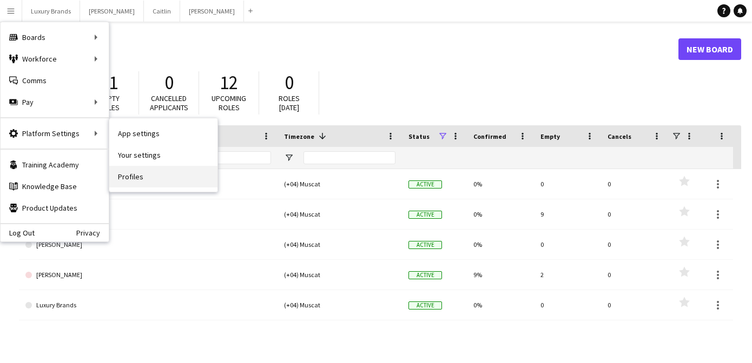
click at [145, 177] on link "Profiles" at bounding box center [163, 177] width 108 height 22
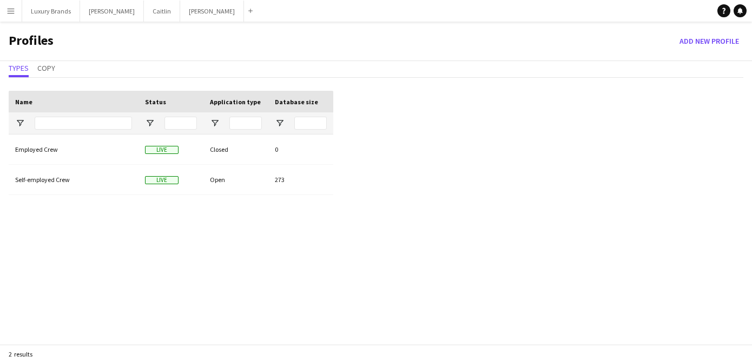
click at [10, 16] on button "Menu" at bounding box center [11, 11] width 22 height 22
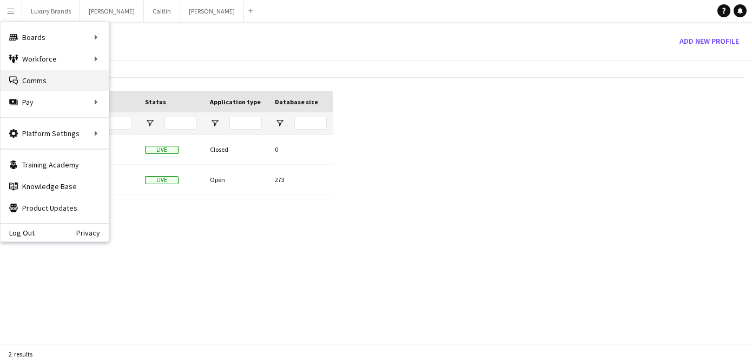
click at [58, 76] on link "Comms Comms" at bounding box center [55, 81] width 108 height 22
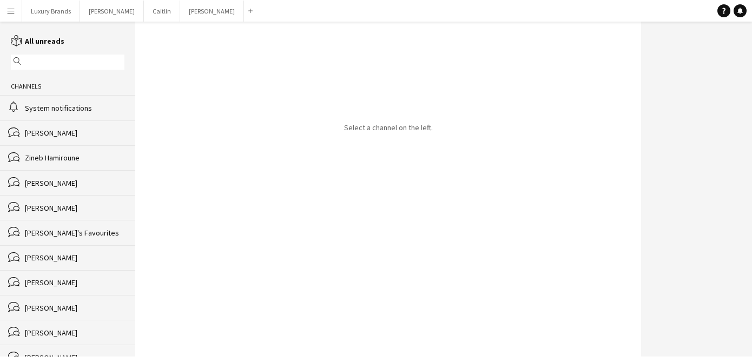
click at [14, 17] on button "Menu" at bounding box center [11, 11] width 22 height 22
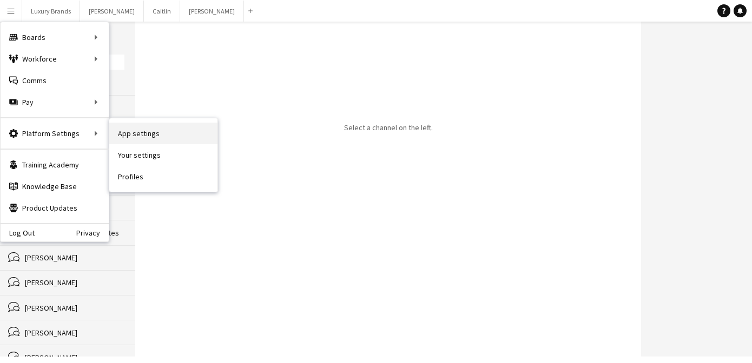
click at [124, 132] on link "App settings" at bounding box center [163, 134] width 108 height 22
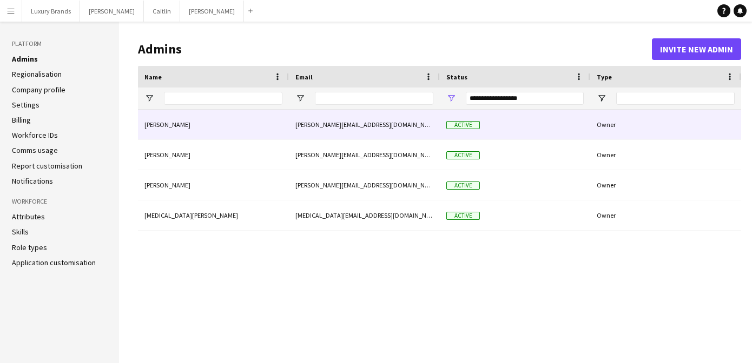
click at [365, 123] on div "[PERSON_NAME][EMAIL_ADDRESS][DOMAIN_NAME]" at bounding box center [364, 125] width 151 height 30
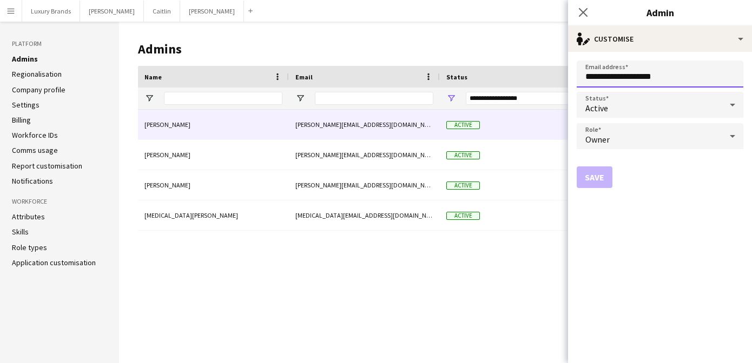
click at [677, 74] on input "**********" at bounding box center [659, 74] width 167 height 27
type input "**********"
click at [596, 178] on button "Save" at bounding box center [594, 178] width 36 height 22
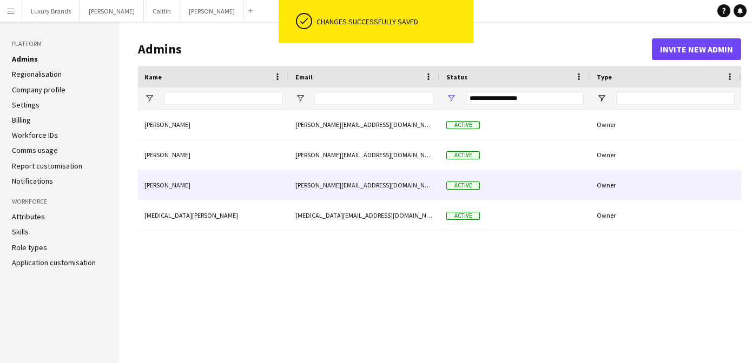
click at [360, 186] on div "[PERSON_NAME][EMAIL_ADDRESS][DOMAIN_NAME]" at bounding box center [364, 185] width 151 height 30
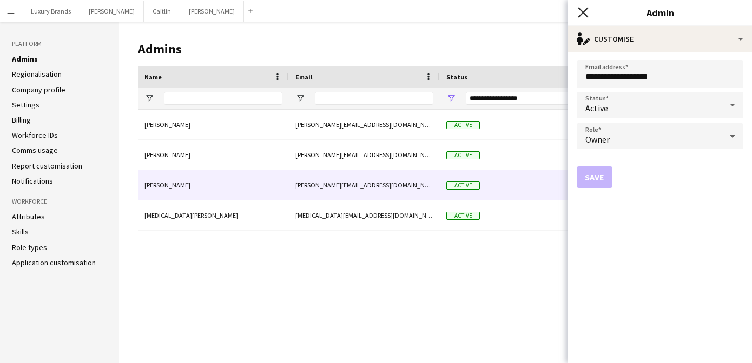
click at [584, 9] on icon at bounding box center [582, 12] width 10 height 10
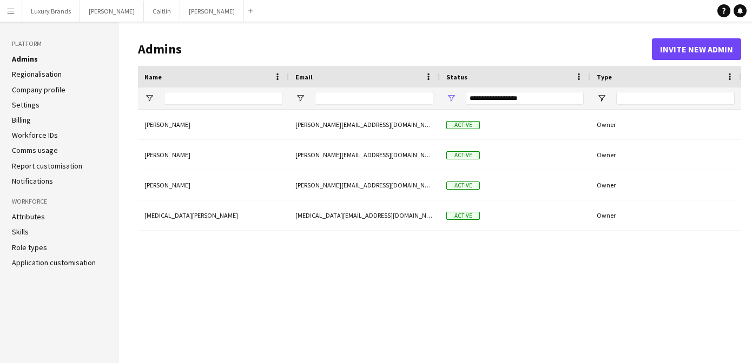
click at [14, 13] on app-icon "Menu" at bounding box center [10, 10] width 9 height 9
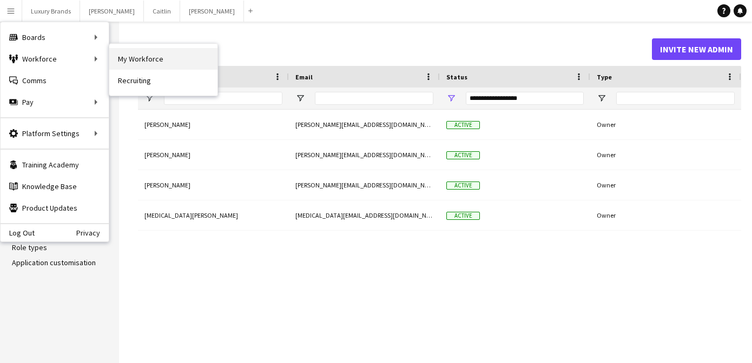
click at [141, 65] on link "My Workforce" at bounding box center [163, 59] width 108 height 22
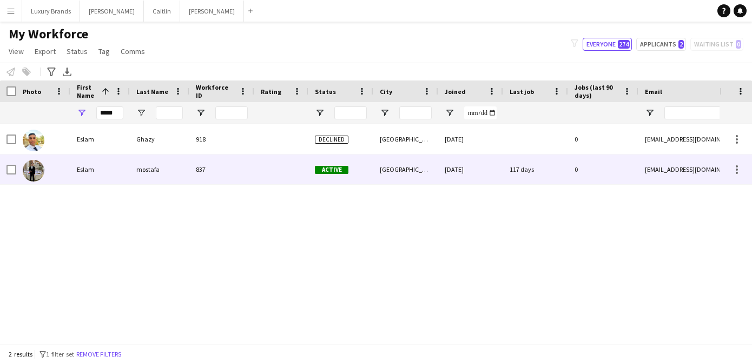
click at [182, 168] on div "mostafa" at bounding box center [159, 170] width 59 height 30
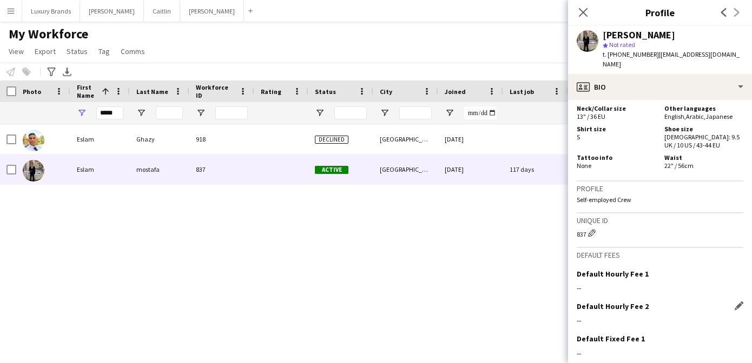
scroll to position [757, 0]
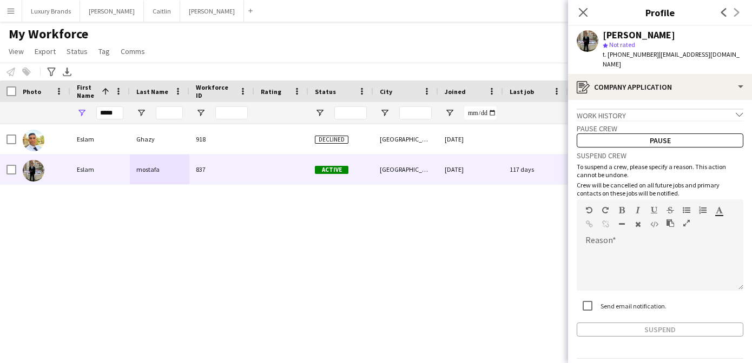
scroll to position [25, 0]
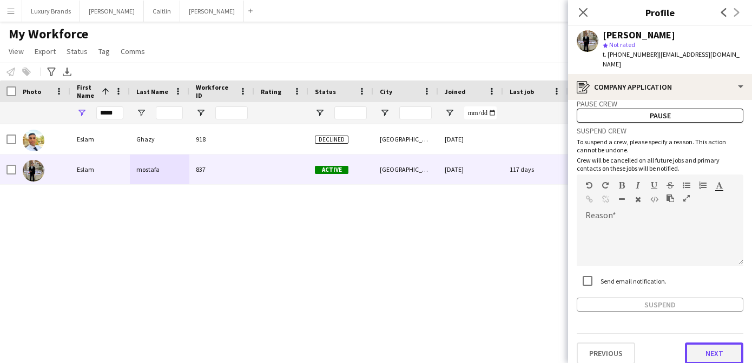
click at [706, 348] on button "Next" at bounding box center [713, 354] width 58 height 22
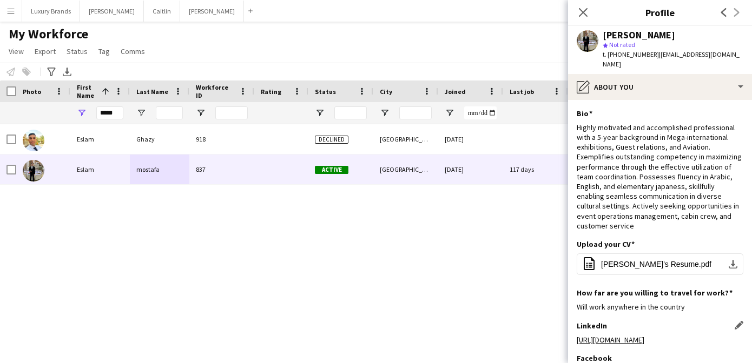
scroll to position [107, 0]
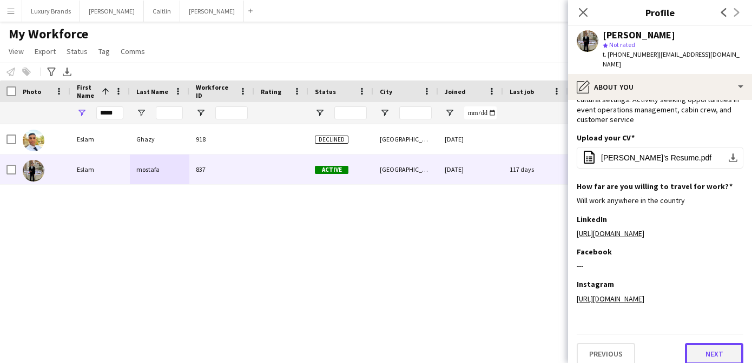
click at [704, 343] on button "Next" at bounding box center [713, 354] width 58 height 22
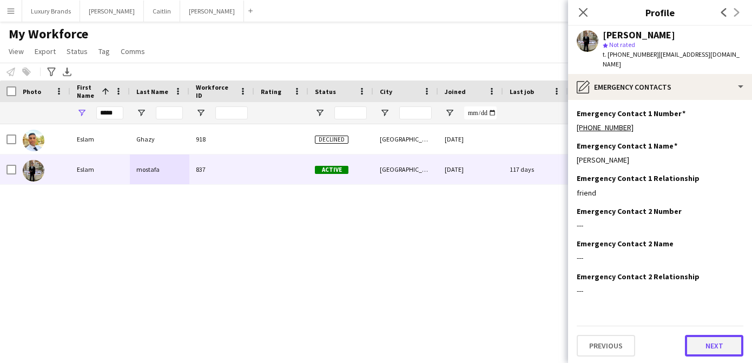
click at [704, 340] on button "Next" at bounding box center [713, 346] width 58 height 22
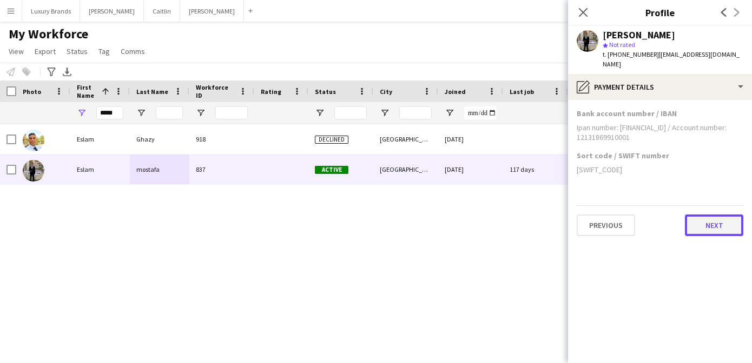
click at [716, 215] on button "Next" at bounding box center [713, 226] width 58 height 22
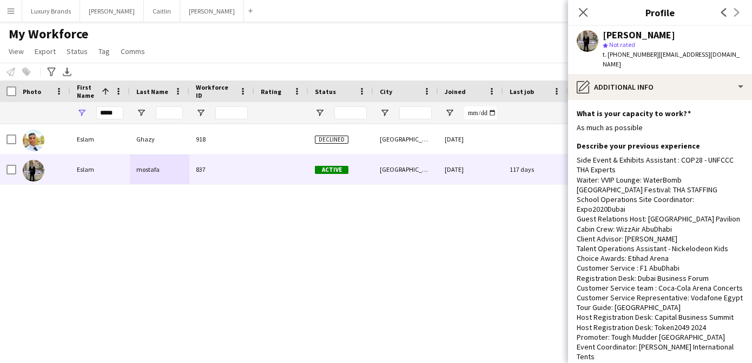
scroll to position [140, 0]
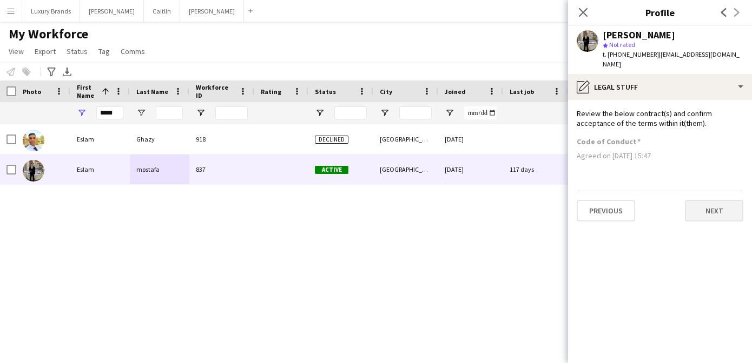
scroll to position [0, 0]
drag, startPoint x: 114, startPoint y: 114, endPoint x: 90, endPoint y: 114, distance: 23.8
click at [90, 114] on div "*****" at bounding box center [99, 113] width 59 height 22
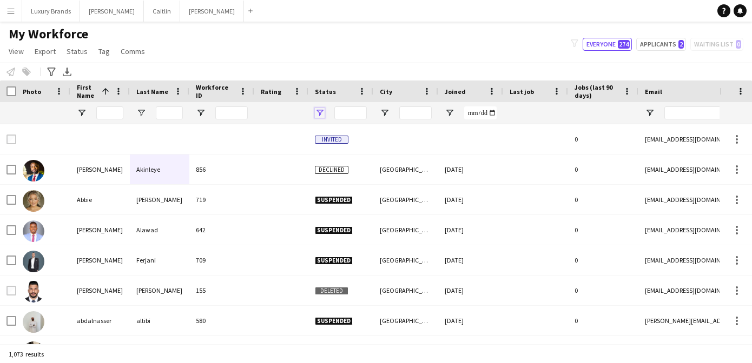
click at [318, 112] on span "Open Filter Menu" at bounding box center [320, 113] width 10 height 10
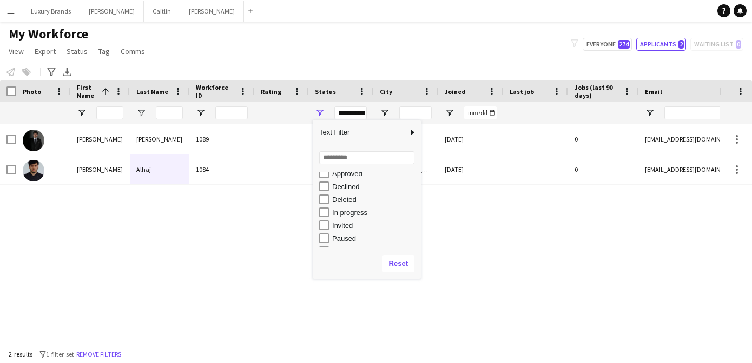
scroll to position [46, 0]
type input "**********"
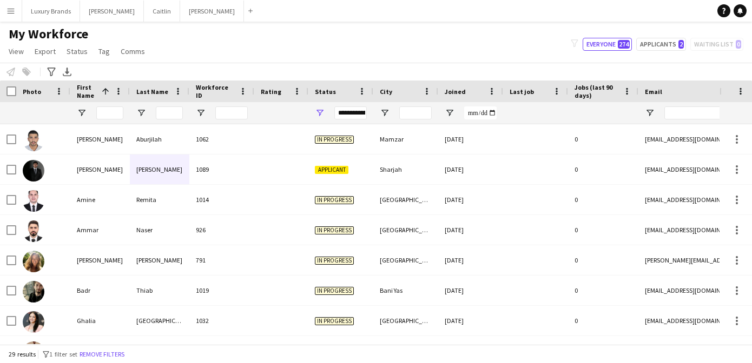
click at [281, 49] on div "My Workforce View Views Default view New view Update view Delete view Edit name…" at bounding box center [376, 44] width 752 height 37
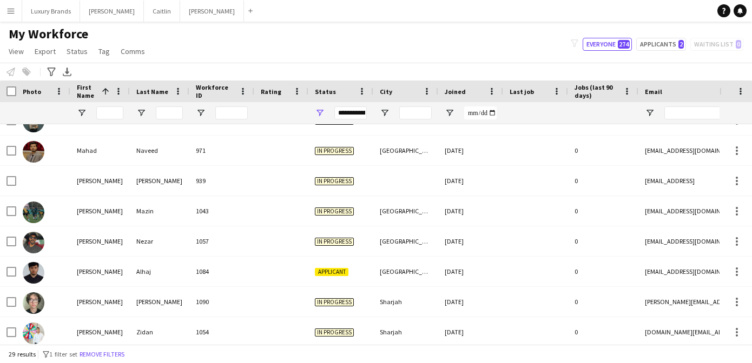
scroll to position [658, 0]
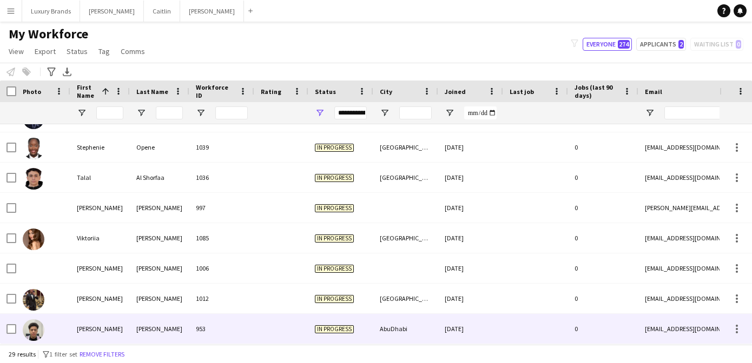
click at [157, 324] on div "[PERSON_NAME]" at bounding box center [159, 329] width 59 height 30
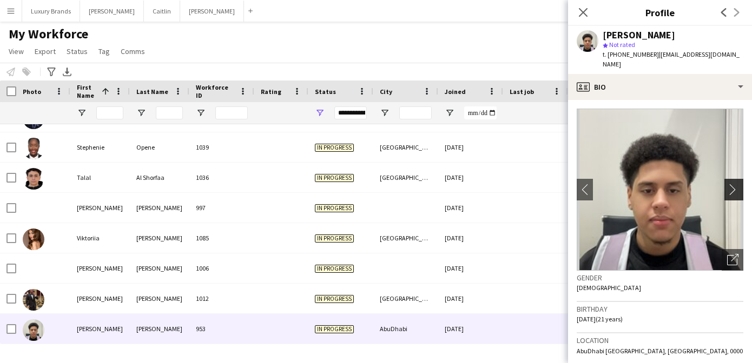
click at [742, 184] on app-icon "chevron-right" at bounding box center [735, 189] width 17 height 11
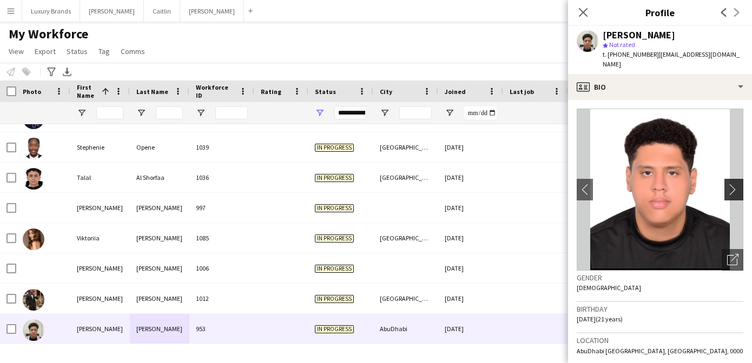
click at [734, 184] on app-icon "chevron-right" at bounding box center [735, 189] width 17 height 11
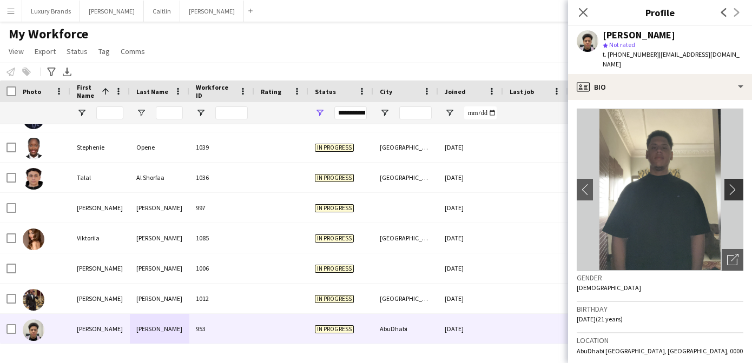
click at [732, 184] on app-icon "chevron-right" at bounding box center [735, 189] width 17 height 11
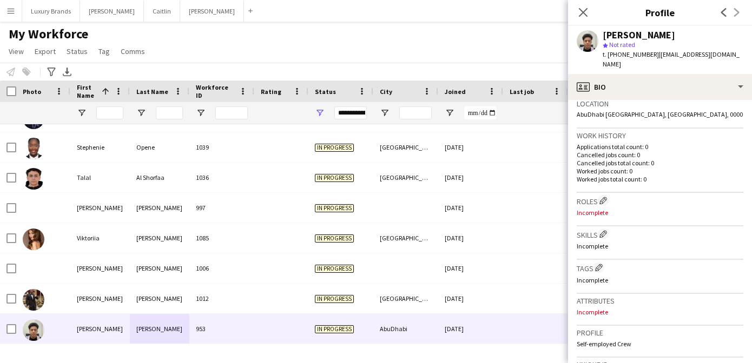
scroll to position [447, 0]
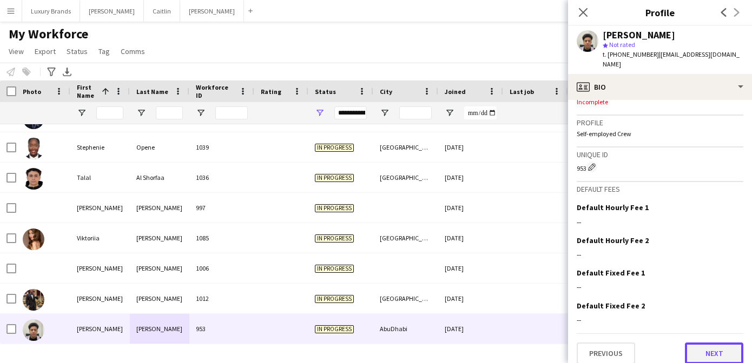
click at [703, 349] on button "Next" at bounding box center [713, 354] width 58 height 22
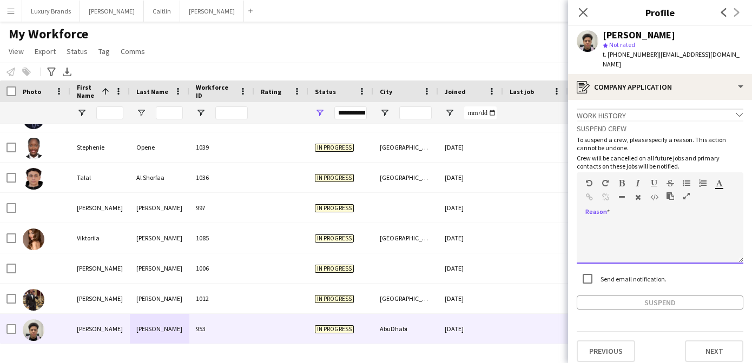
click at [590, 221] on div at bounding box center [659, 242] width 167 height 43
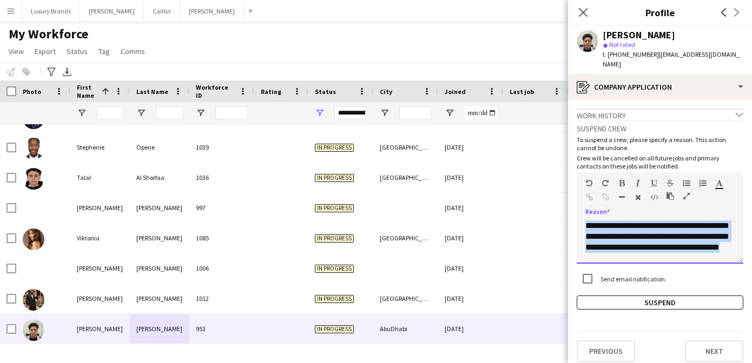
scroll to position [0, 0]
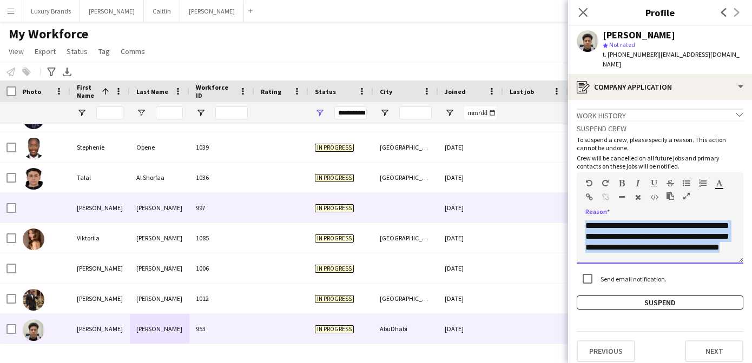
drag, startPoint x: 666, startPoint y: 248, endPoint x: 553, endPoint y: 198, distance: 123.7
click at [553, 198] on body "Menu Boards Boards Boards All jobs Status Workforce Workforce My Workforce Recr…" at bounding box center [376, 181] width 752 height 363
copy div "**********"
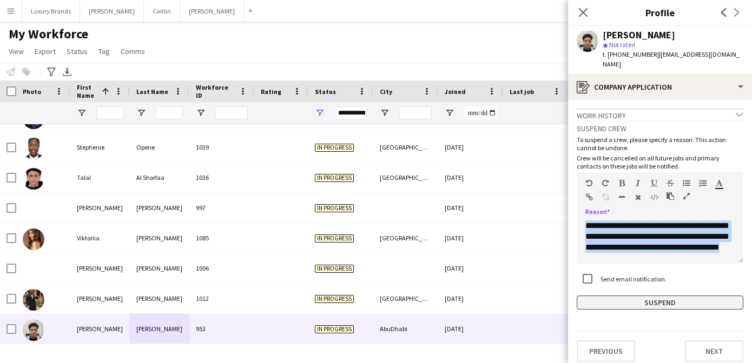
click at [658, 296] on button "Suspend" at bounding box center [659, 303] width 167 height 14
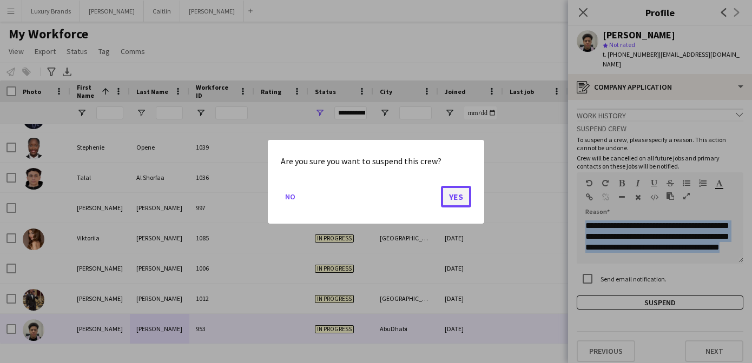
click at [453, 194] on button "Yes" at bounding box center [456, 196] width 30 height 22
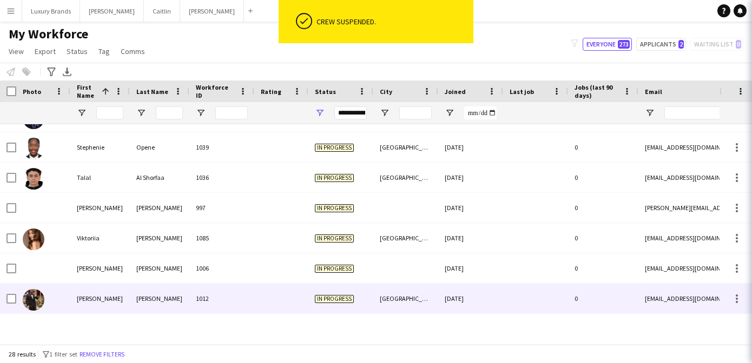
scroll to position [628, 0]
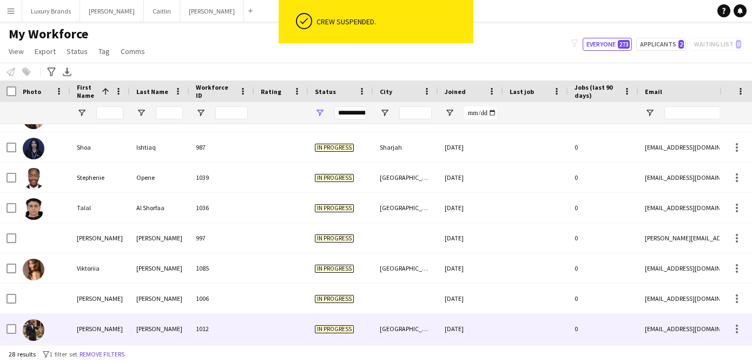
click at [123, 324] on div "[PERSON_NAME]" at bounding box center [99, 329] width 59 height 30
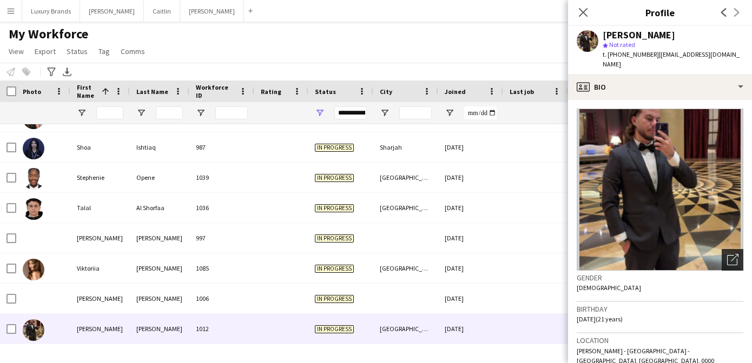
click at [734, 253] on div "Open photos pop-in" at bounding box center [732, 260] width 22 height 22
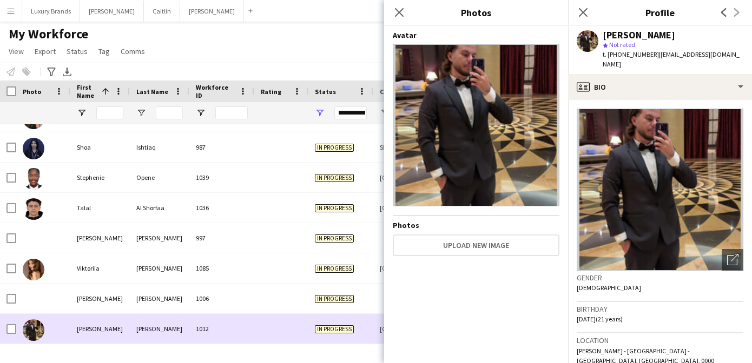
click at [240, 324] on div "1012" at bounding box center [221, 329] width 65 height 30
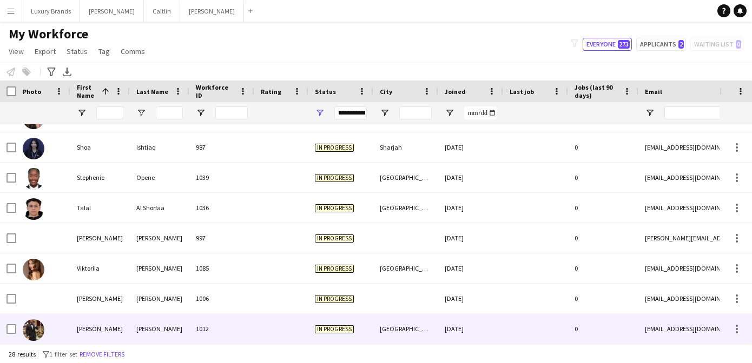
click at [236, 325] on div "1012" at bounding box center [221, 329] width 65 height 30
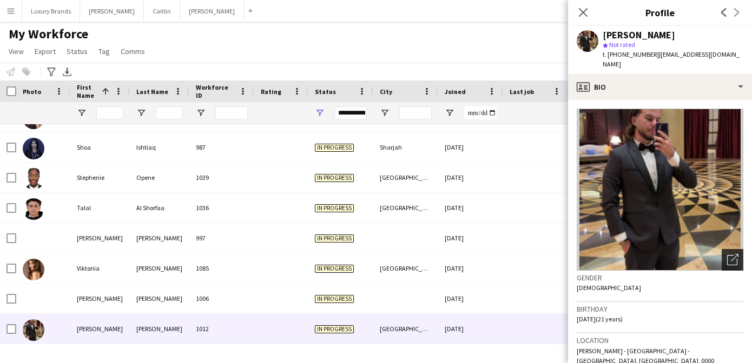
click at [728, 263] on icon "Open photos pop-in" at bounding box center [732, 259] width 11 height 11
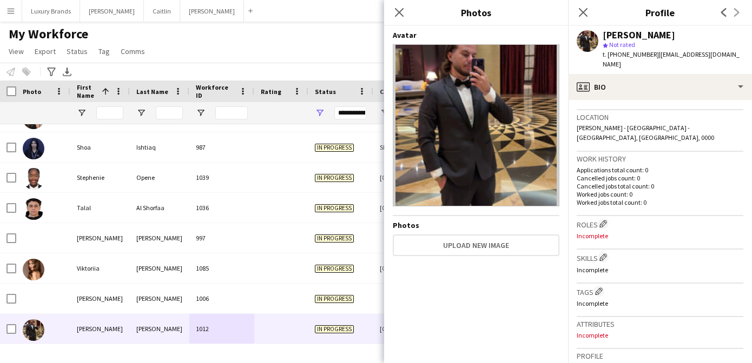
scroll to position [0, 0]
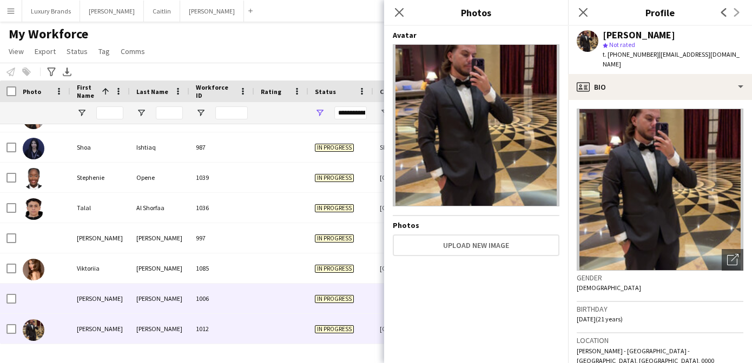
click at [173, 297] on div "[PERSON_NAME]" at bounding box center [159, 299] width 59 height 30
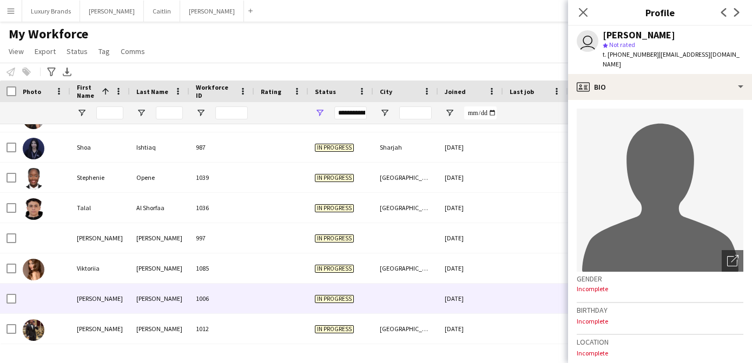
scroll to position [449, 0]
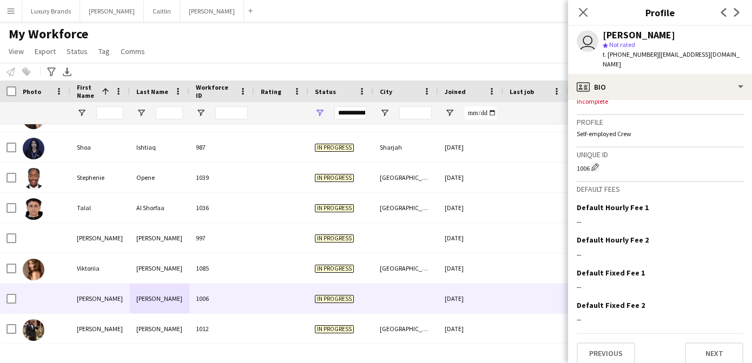
click at [722, 357] on app-crew-profile-bio "Open photos pop-in avatar-single-neutral Gender Incomplete Birthday Incomplete …" at bounding box center [660, 231] width 184 height 263
click at [721, 344] on button "Next" at bounding box center [713, 354] width 58 height 22
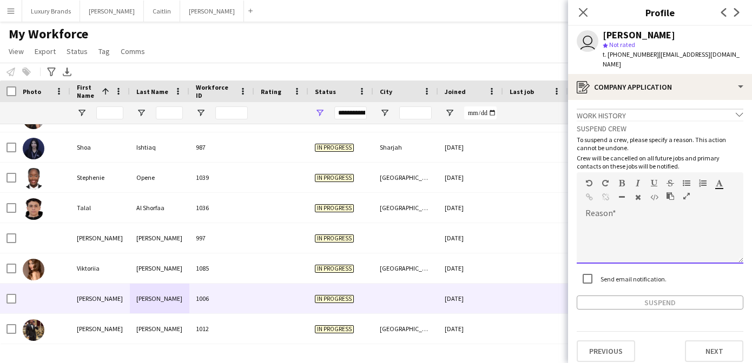
click at [599, 221] on div at bounding box center [659, 242] width 167 height 43
drag, startPoint x: 663, startPoint y: 294, endPoint x: 682, endPoint y: 215, distance: 80.5
click at [682, 215] on div "**********" at bounding box center [659, 215] width 167 height 189
click at [682, 221] on div "**********" at bounding box center [659, 242] width 167 height 43
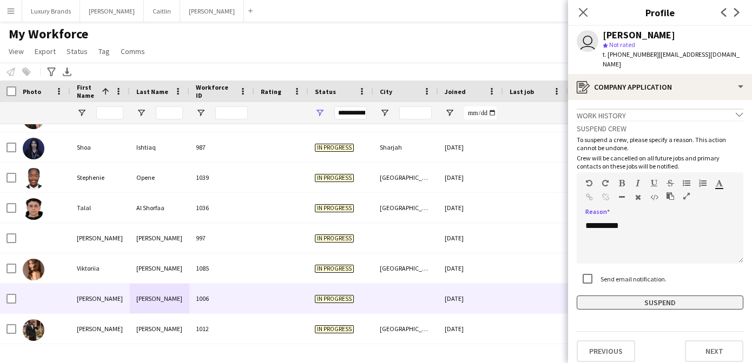
click at [661, 296] on button "Suspend" at bounding box center [659, 303] width 167 height 14
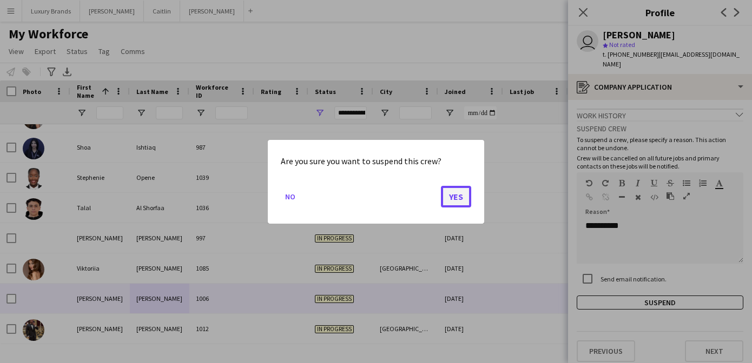
click at [449, 201] on button "Yes" at bounding box center [456, 196] width 30 height 22
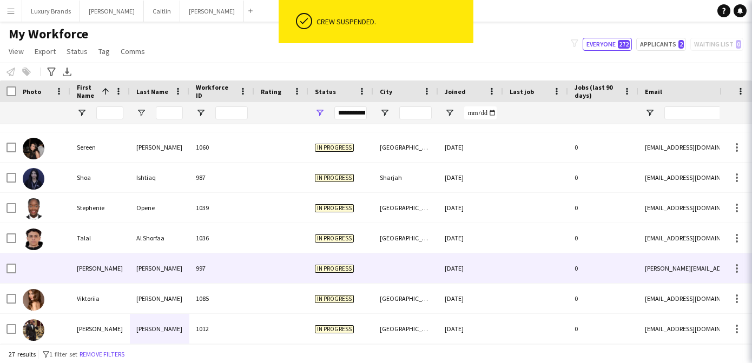
scroll to position [597, 0]
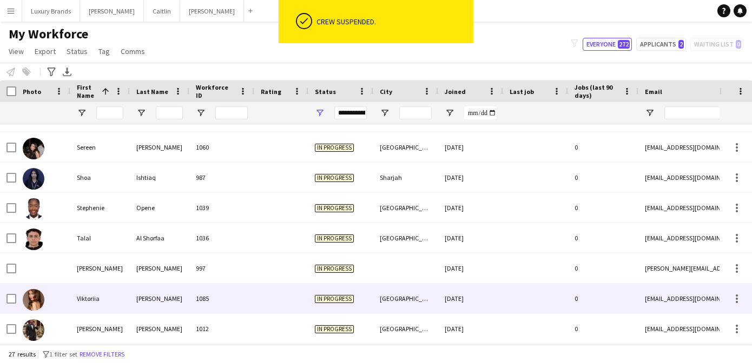
click at [149, 298] on div "[PERSON_NAME]" at bounding box center [159, 299] width 59 height 30
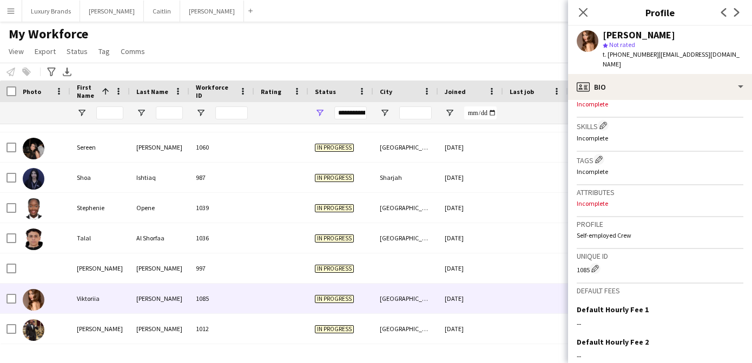
scroll to position [349, 0]
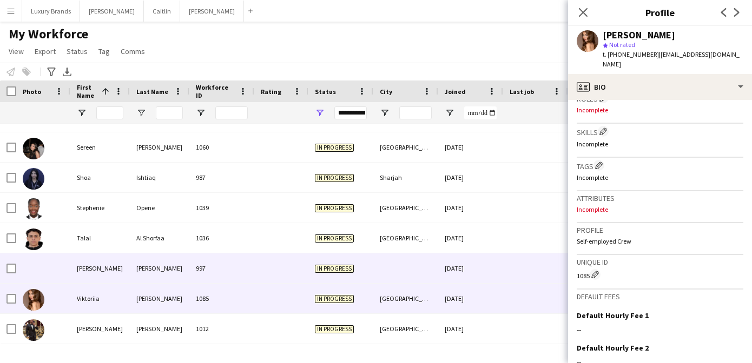
click at [199, 262] on div "997" at bounding box center [221, 269] width 65 height 30
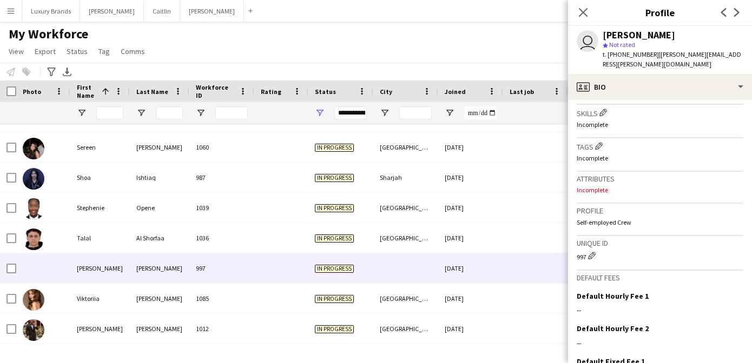
scroll to position [459, 0]
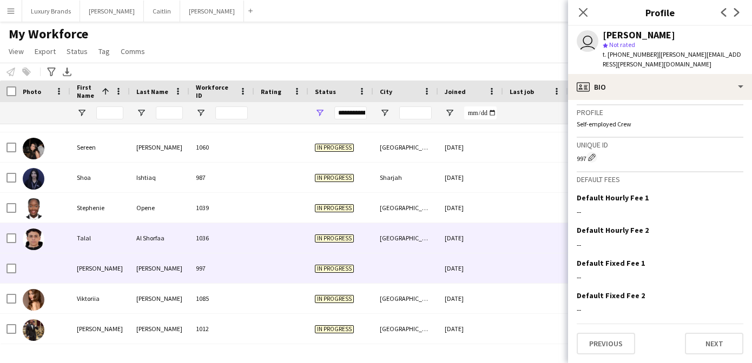
click at [203, 242] on div "1036" at bounding box center [221, 238] width 65 height 30
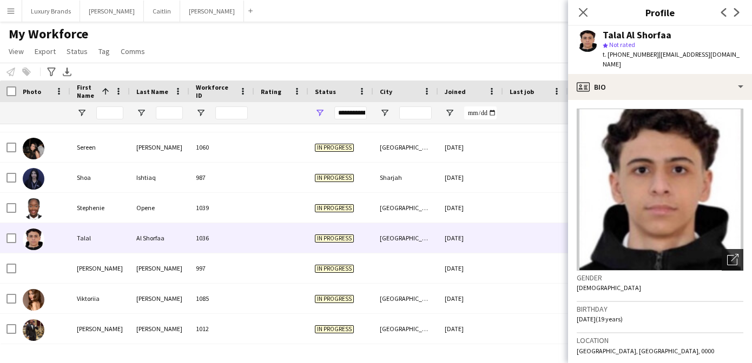
click at [739, 249] on div "Open photos pop-in" at bounding box center [732, 260] width 22 height 22
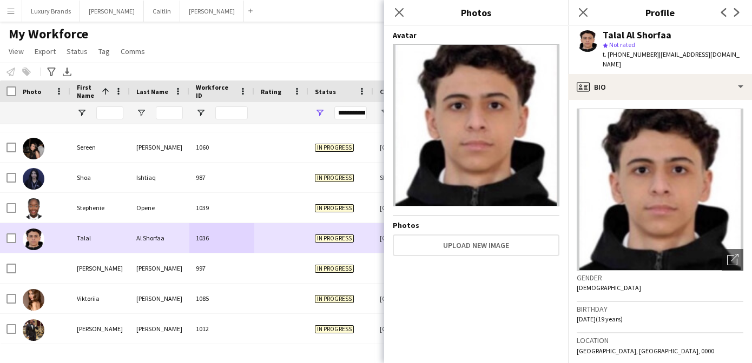
click at [248, 238] on div "1036" at bounding box center [221, 238] width 65 height 30
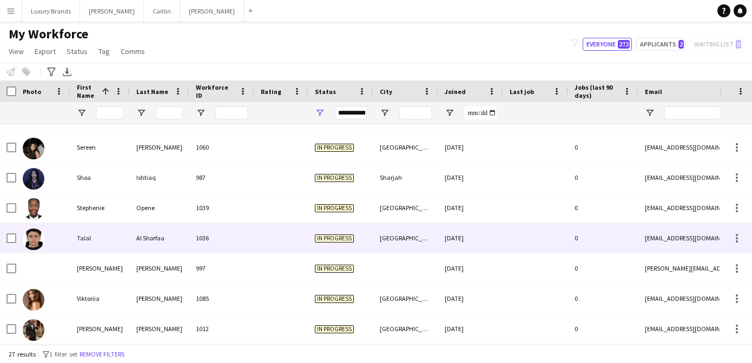
click at [528, 236] on div at bounding box center [535, 238] width 65 height 30
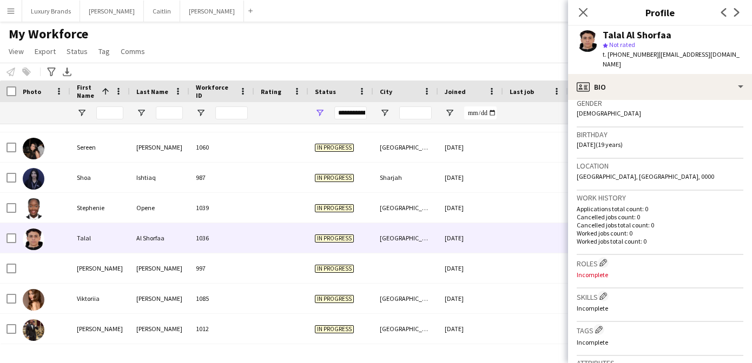
scroll to position [447, 0]
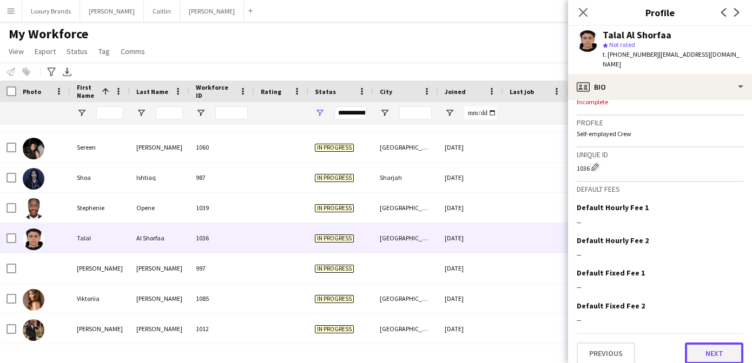
click at [714, 346] on button "Next" at bounding box center [713, 354] width 58 height 22
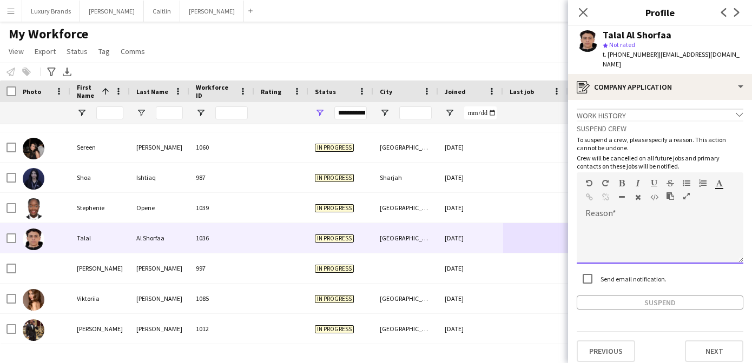
click at [648, 229] on div at bounding box center [659, 242] width 167 height 43
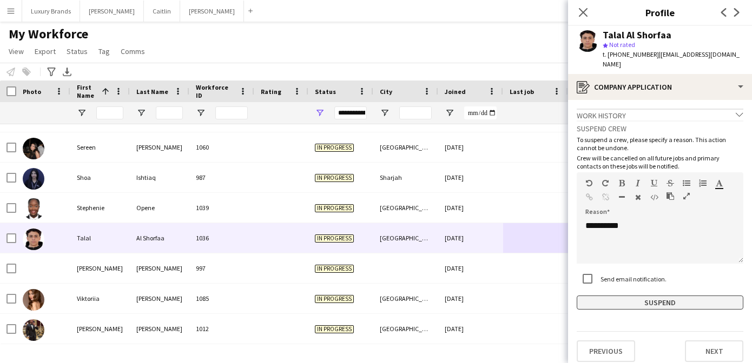
click at [626, 296] on button "Suspend" at bounding box center [659, 303] width 167 height 14
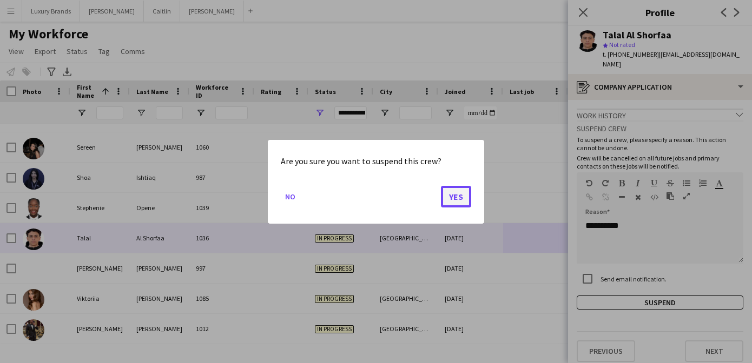
click at [461, 195] on button "Yes" at bounding box center [456, 196] width 30 height 22
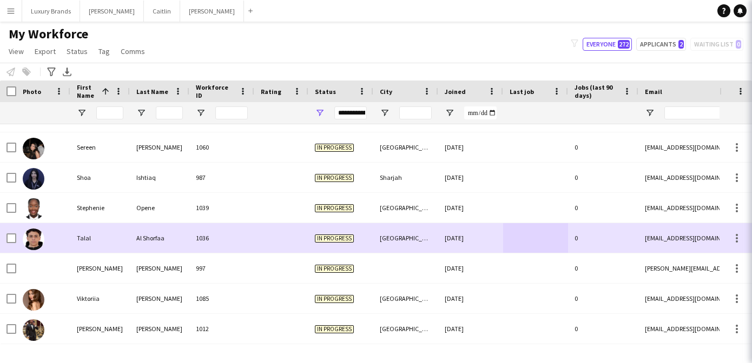
scroll to position [567, 0]
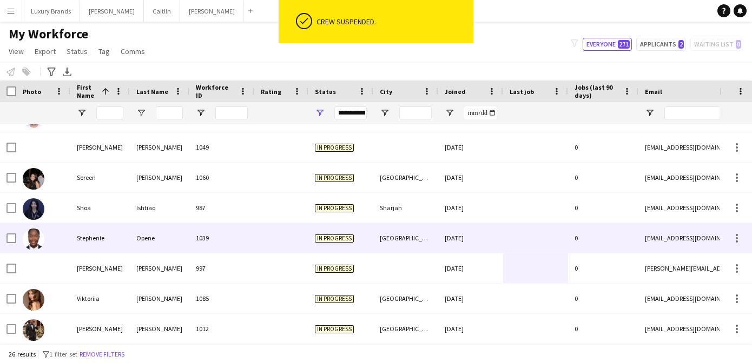
click at [142, 243] on div "Opene" at bounding box center [159, 238] width 59 height 30
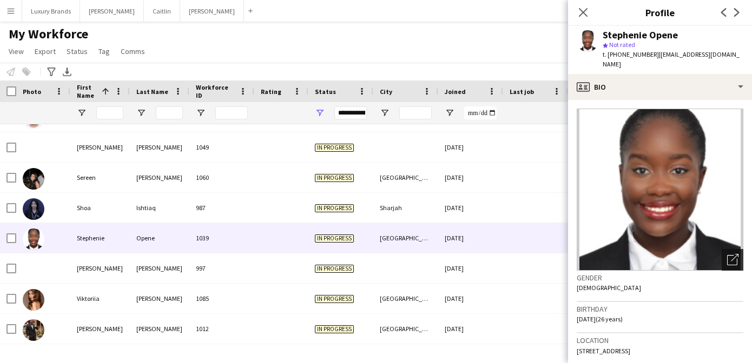
click at [732, 254] on icon "Open photos pop-in" at bounding box center [732, 259] width 11 height 11
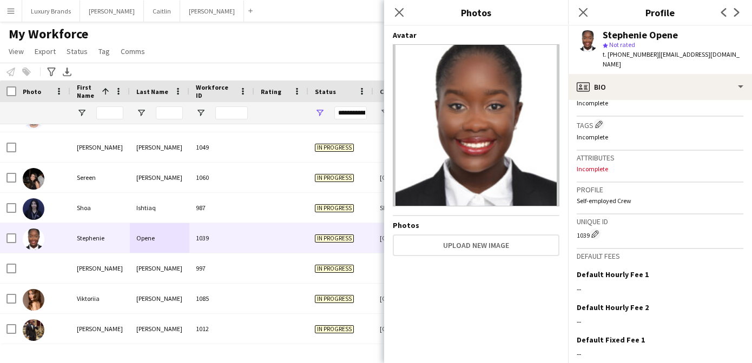
scroll to position [447, 0]
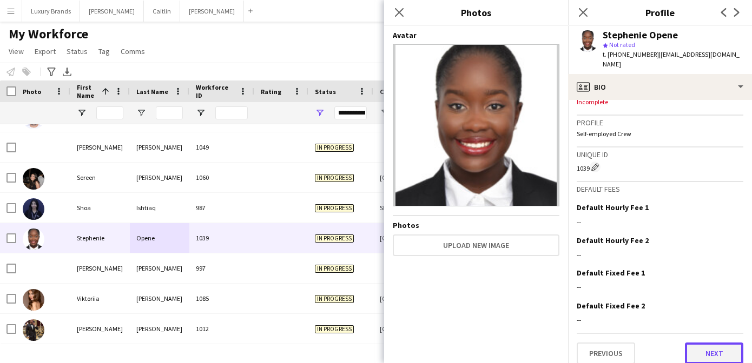
click at [701, 345] on button "Next" at bounding box center [713, 354] width 58 height 22
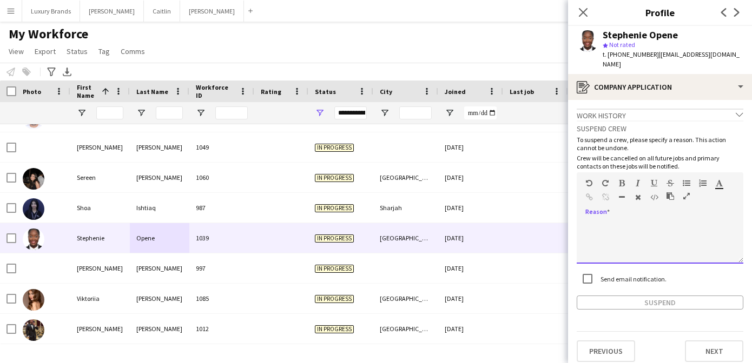
click at [631, 221] on div at bounding box center [659, 242] width 167 height 43
paste div
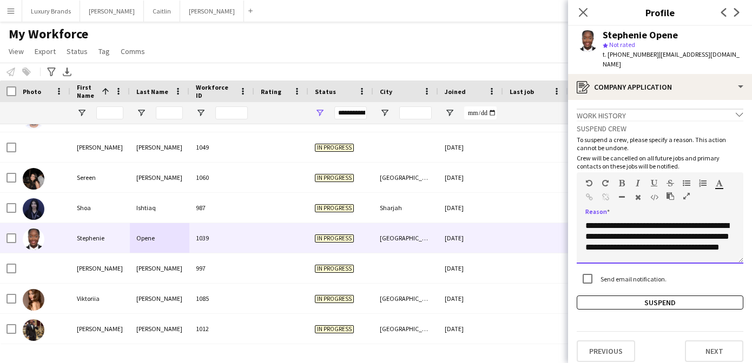
scroll to position [1, 0]
click at [628, 296] on button "Suspend" at bounding box center [659, 303] width 167 height 14
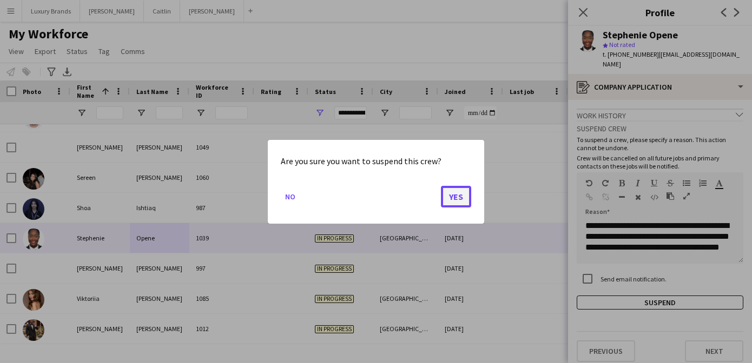
click at [454, 200] on button "Yes" at bounding box center [456, 196] width 30 height 22
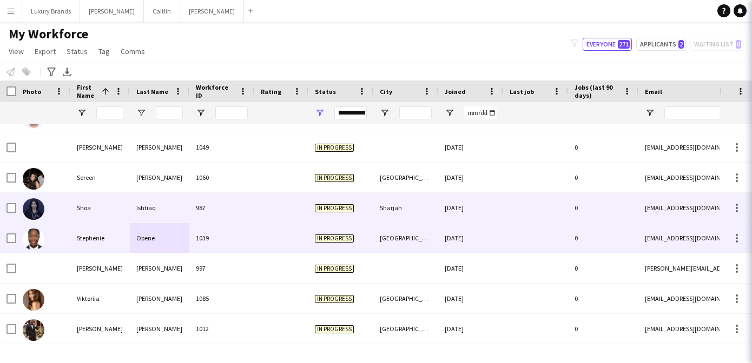
scroll to position [537, 0]
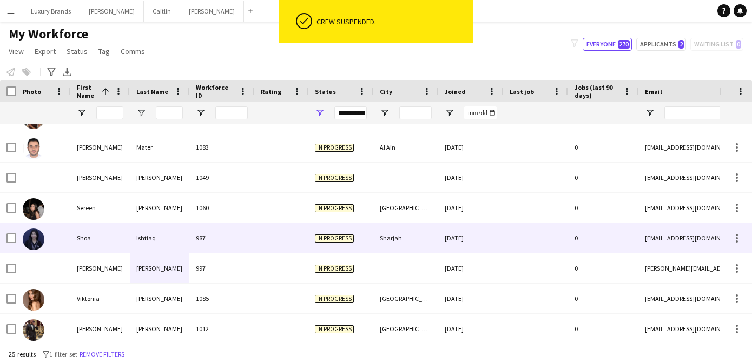
click at [186, 240] on div "Ishtiaq" at bounding box center [159, 238] width 59 height 30
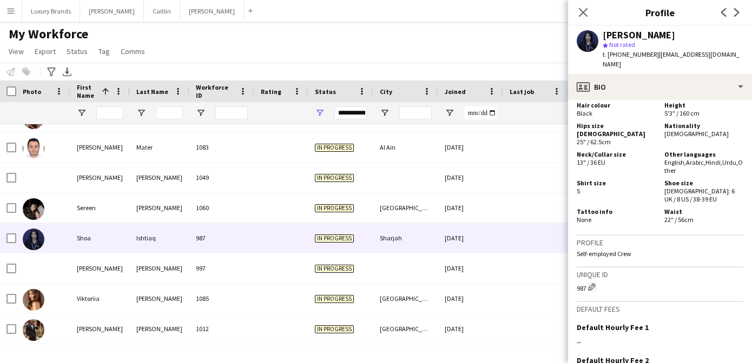
scroll to position [724, 0]
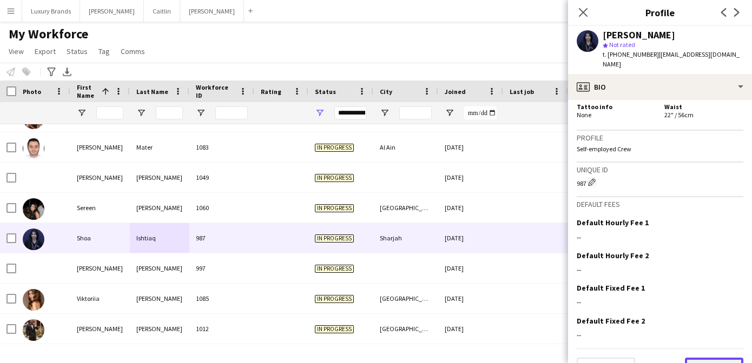
click at [707, 358] on button "Next" at bounding box center [713, 369] width 58 height 22
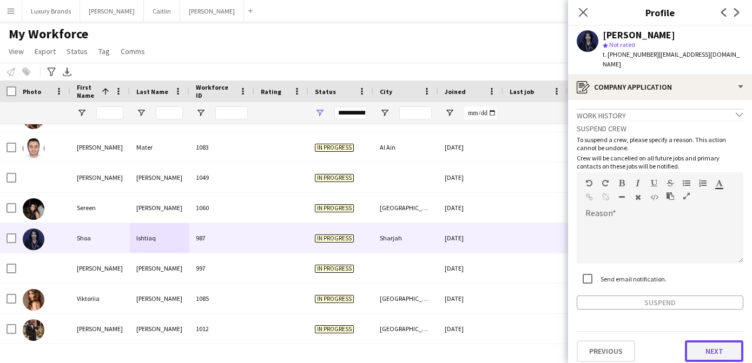
click at [707, 349] on button "Next" at bounding box center [713, 352] width 58 height 22
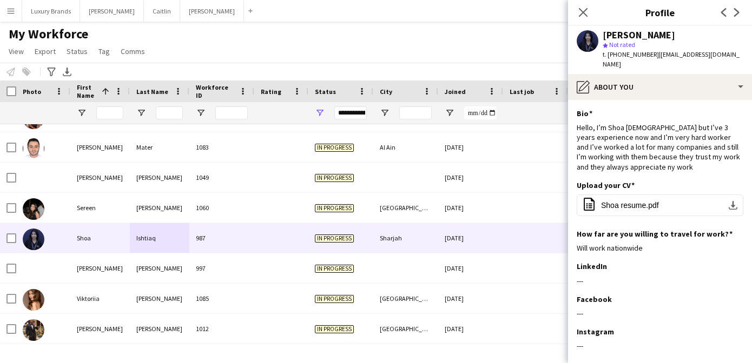
scroll to position [48, 0]
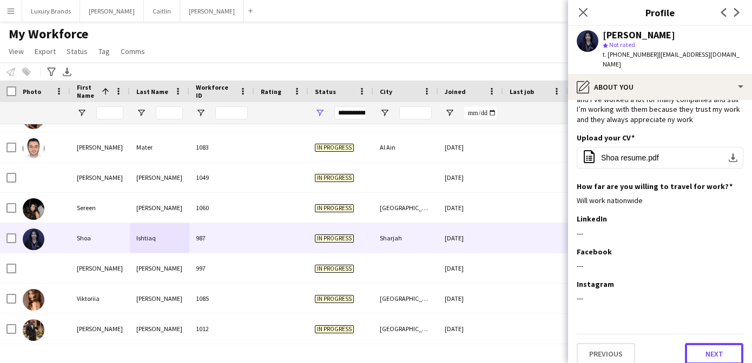
click at [707, 349] on button "Next" at bounding box center [713, 354] width 58 height 22
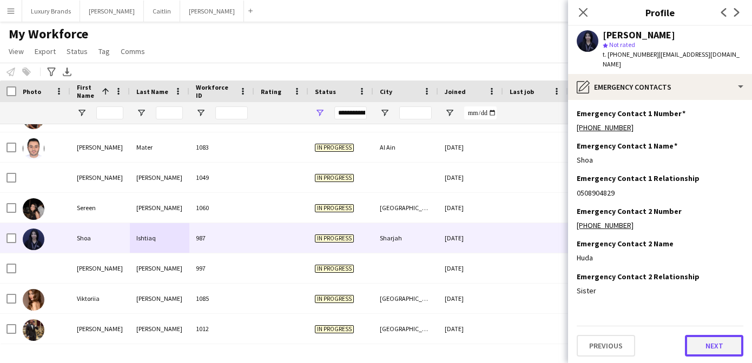
click at [708, 342] on button "Next" at bounding box center [713, 346] width 58 height 22
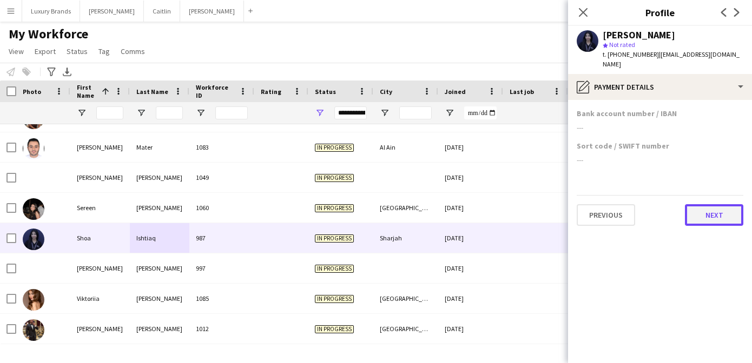
click at [708, 207] on button "Next" at bounding box center [713, 215] width 58 height 22
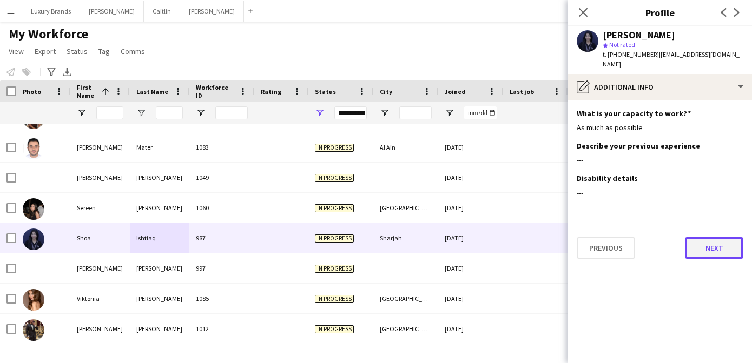
click at [708, 237] on button "Next" at bounding box center [713, 248] width 58 height 22
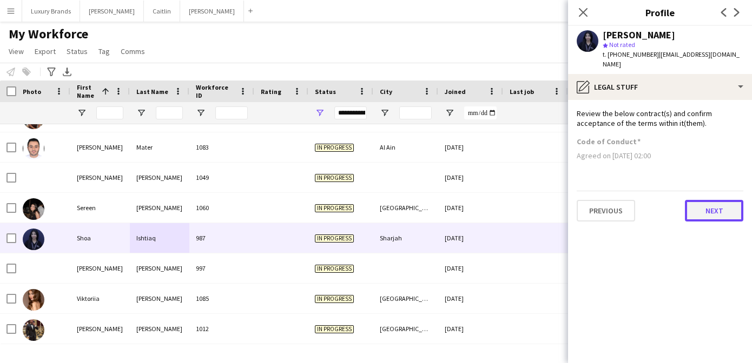
click at [709, 211] on button "Next" at bounding box center [713, 211] width 58 height 22
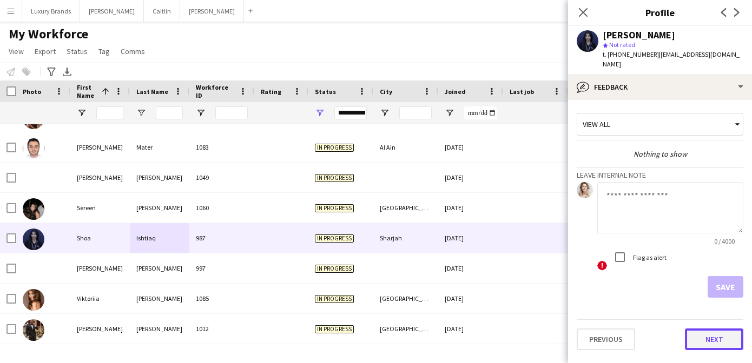
click at [715, 329] on button "Next" at bounding box center [713, 340] width 58 height 22
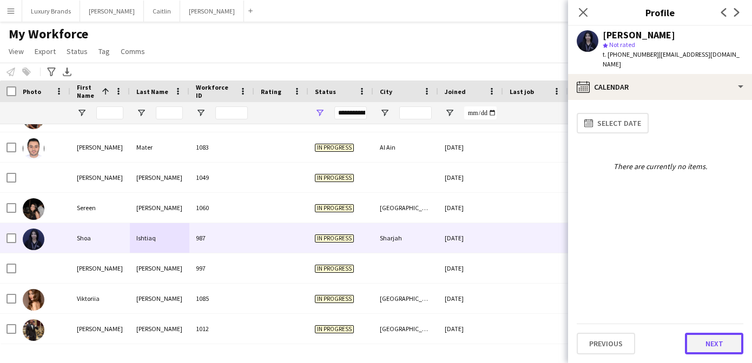
click at [708, 347] on button "Next" at bounding box center [713, 344] width 58 height 22
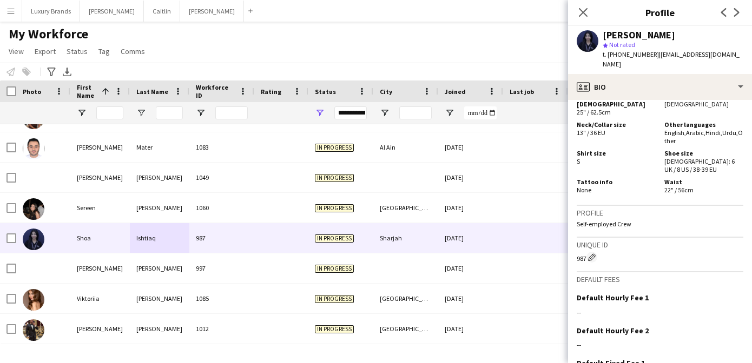
scroll to position [724, 0]
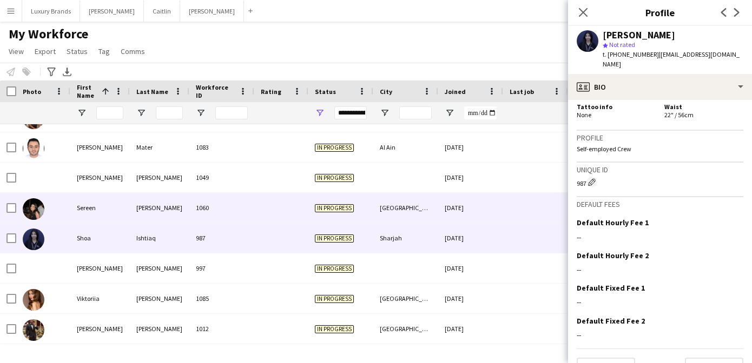
click at [135, 201] on div "[PERSON_NAME]" at bounding box center [159, 208] width 59 height 30
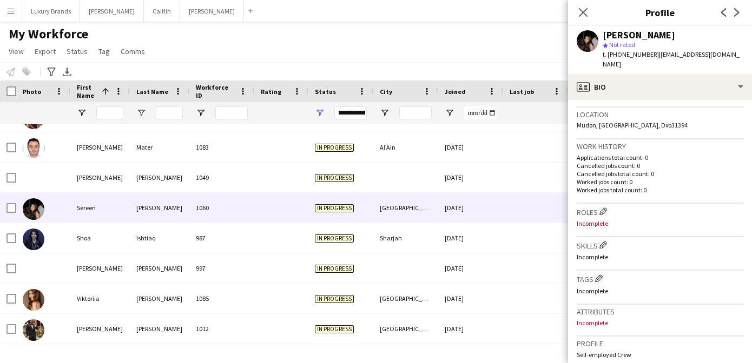
scroll to position [447, 0]
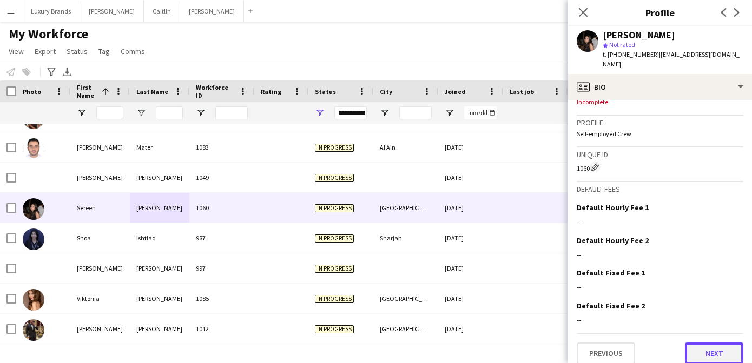
click at [713, 348] on button "Next" at bounding box center [713, 354] width 58 height 22
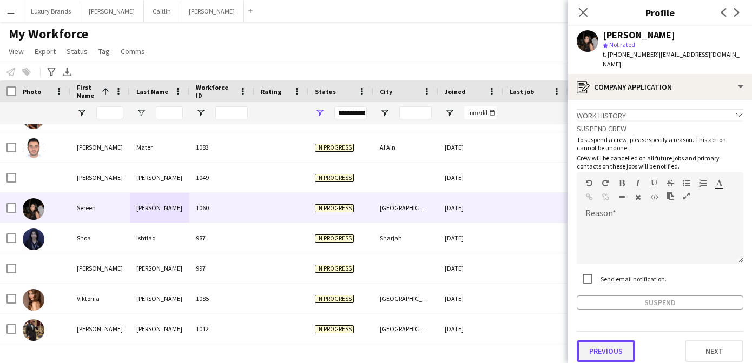
click at [608, 345] on button "Previous" at bounding box center [605, 352] width 58 height 22
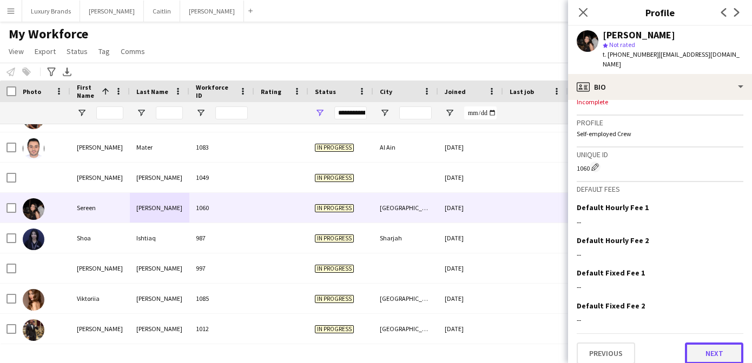
click at [705, 343] on button "Next" at bounding box center [713, 354] width 58 height 22
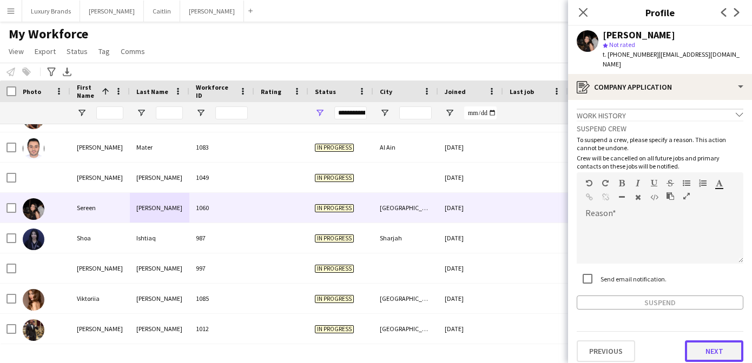
click at [715, 341] on button "Next" at bounding box center [713, 352] width 58 height 22
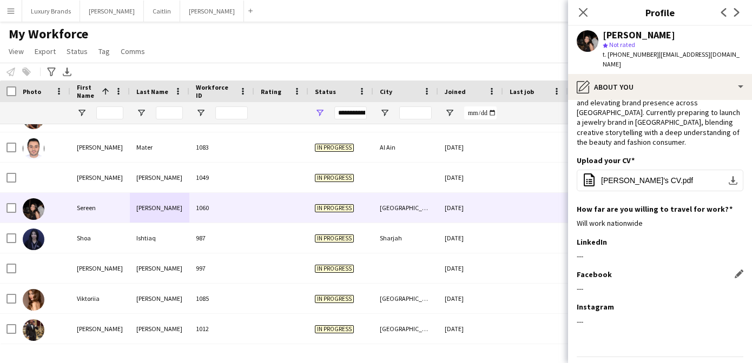
scroll to position [97, 0]
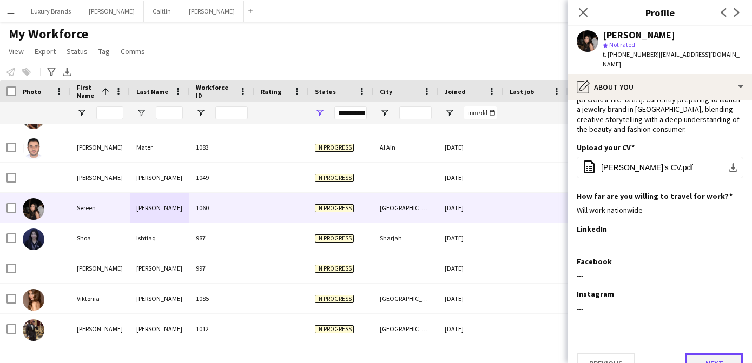
click at [715, 353] on button "Next" at bounding box center [713, 364] width 58 height 22
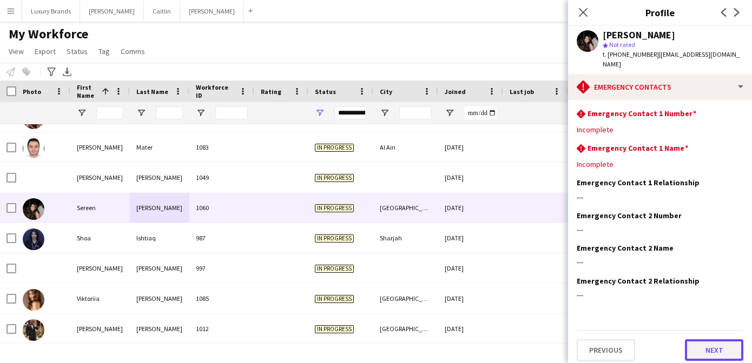
click at [705, 345] on button "Next" at bounding box center [713, 351] width 58 height 22
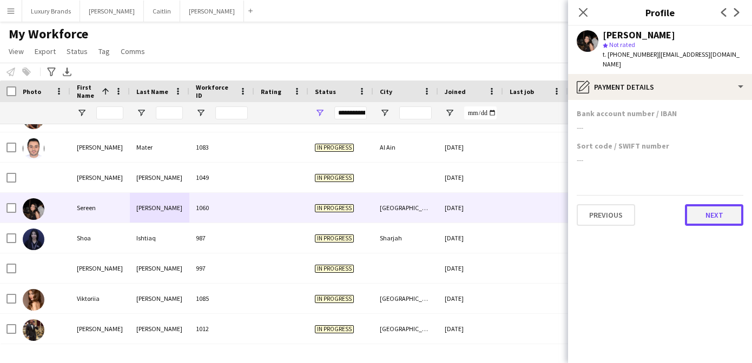
click at [726, 206] on button "Next" at bounding box center [713, 215] width 58 height 22
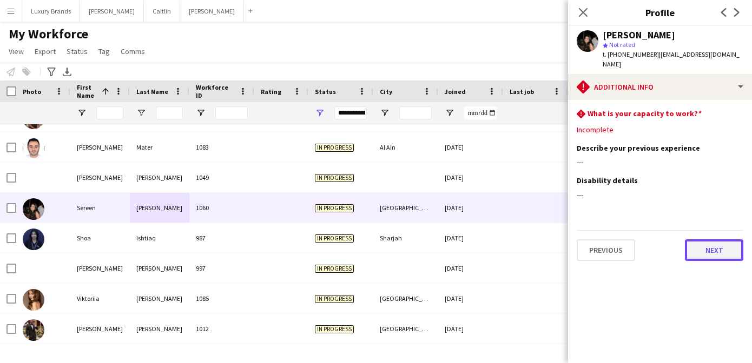
click at [715, 240] on button "Next" at bounding box center [713, 251] width 58 height 22
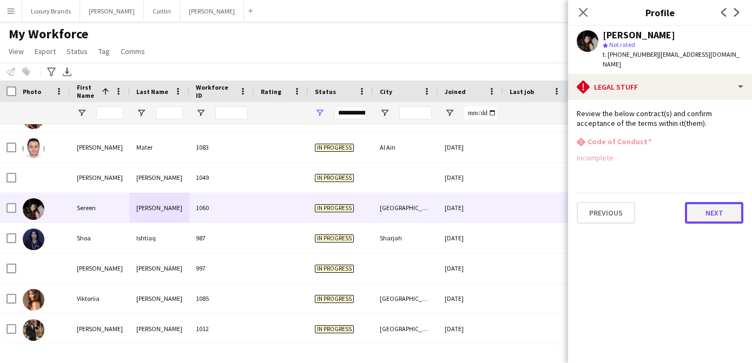
click at [719, 202] on button "Next" at bounding box center [713, 213] width 58 height 22
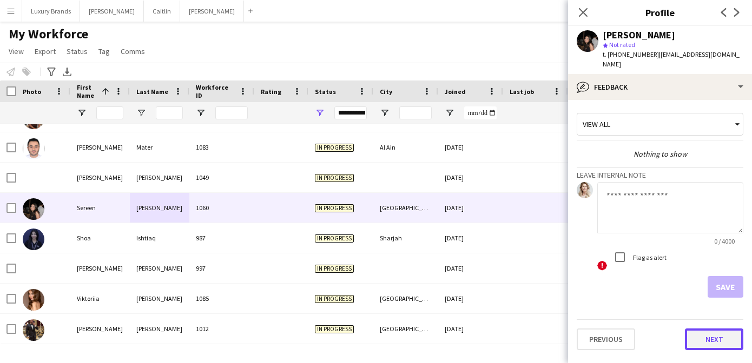
click at [722, 330] on button "Next" at bounding box center [713, 340] width 58 height 22
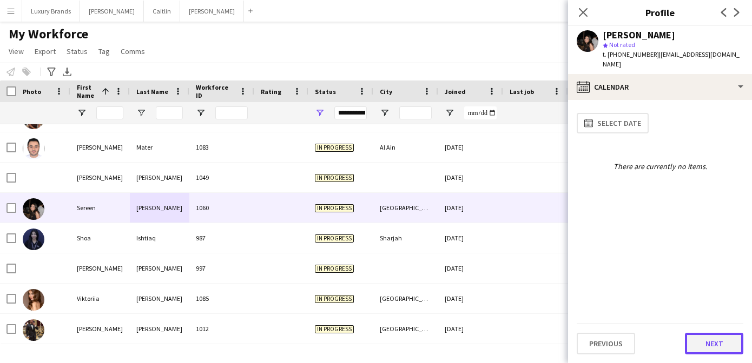
click at [714, 336] on button "Next" at bounding box center [713, 344] width 58 height 22
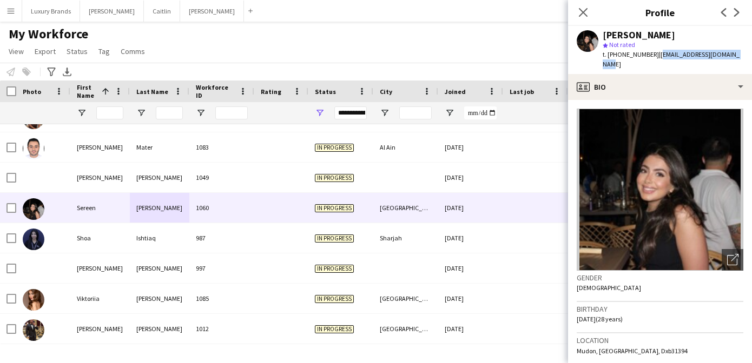
drag, startPoint x: 734, startPoint y: 54, endPoint x: 654, endPoint y: 58, distance: 80.1
click at [654, 58] on div "[PERSON_NAME] star Not rated t. [PHONE_NUMBER] | [EMAIL_ADDRESS][DOMAIN_NAME]" at bounding box center [660, 50] width 184 height 48
copy span "[EMAIL_ADDRESS][DOMAIN_NAME]"
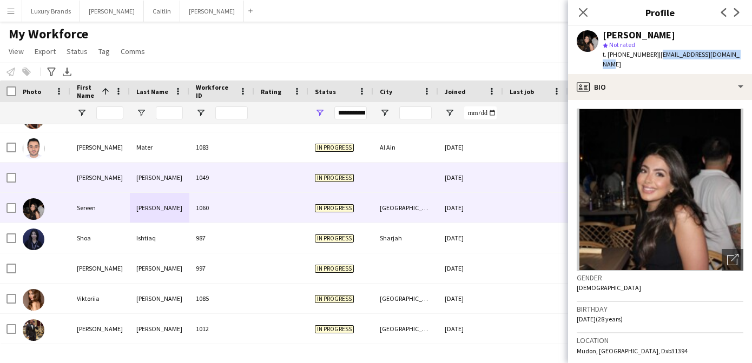
click at [129, 181] on div "[PERSON_NAME]" at bounding box center [99, 178] width 59 height 30
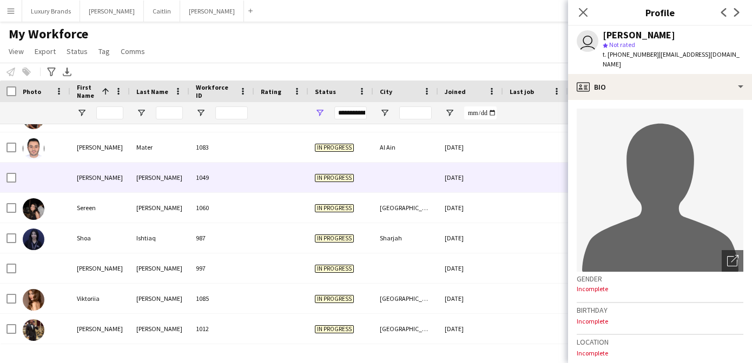
scroll to position [449, 0]
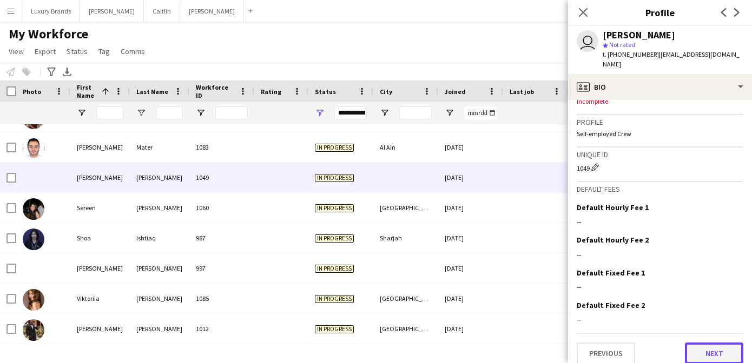
click at [719, 348] on button "Next" at bounding box center [713, 354] width 58 height 22
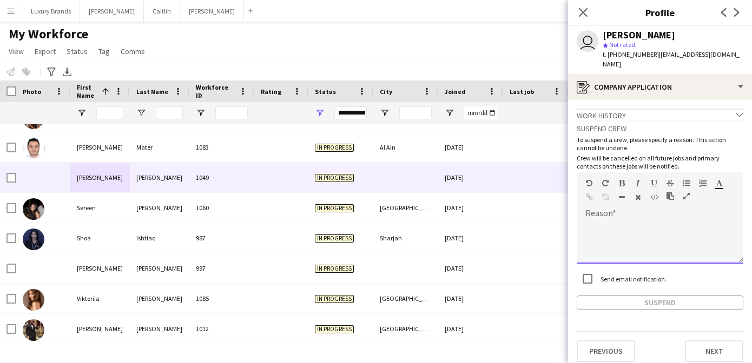
click at [636, 213] on div at bounding box center [659, 238] width 167 height 51
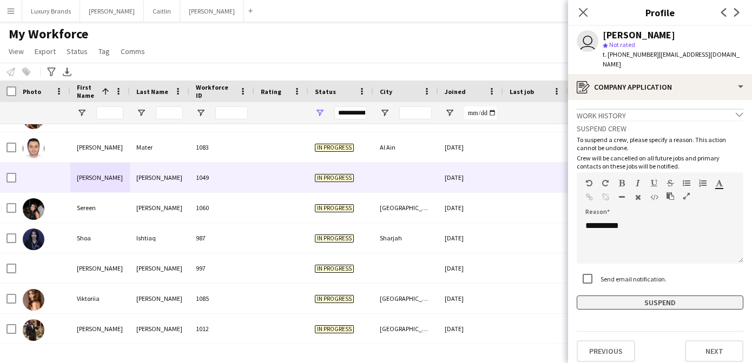
click at [608, 296] on button "Suspend" at bounding box center [659, 303] width 167 height 14
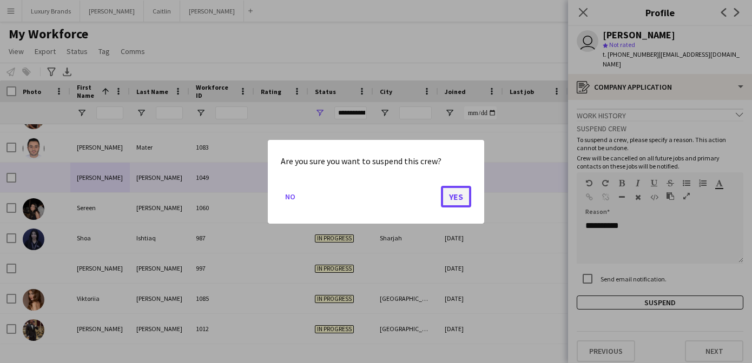
click at [454, 194] on button "Yes" at bounding box center [456, 196] width 30 height 22
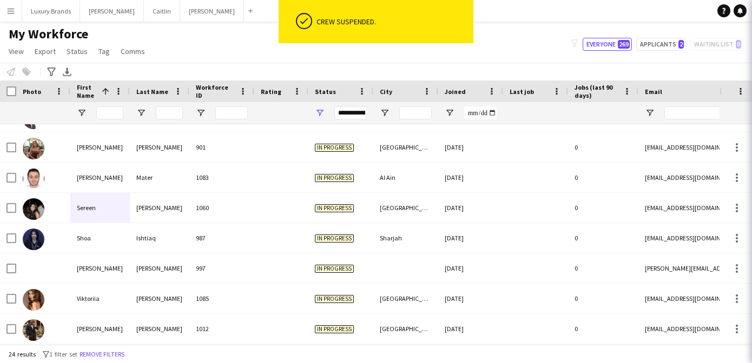
scroll to position [507, 0]
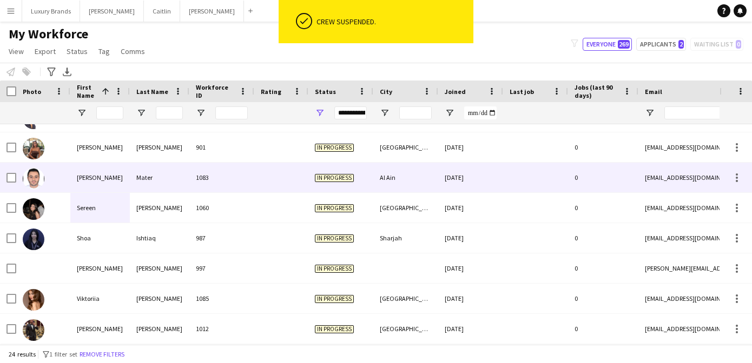
click at [105, 184] on div "[PERSON_NAME]" at bounding box center [99, 178] width 59 height 30
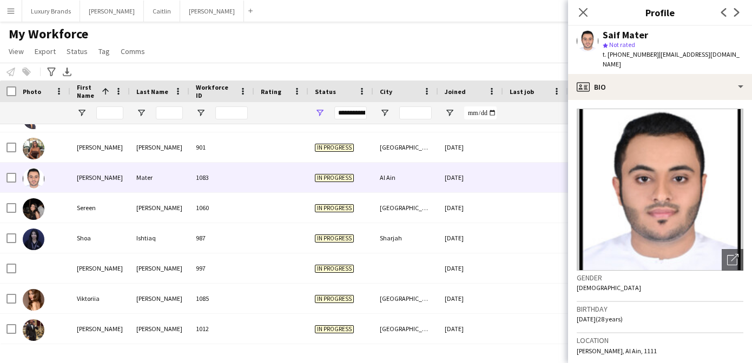
scroll to position [8, 0]
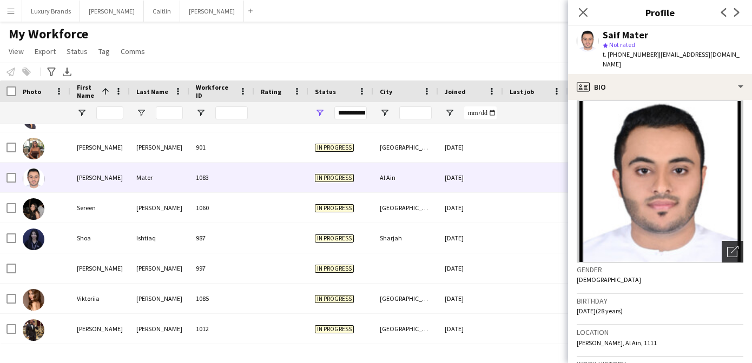
click at [730, 246] on icon "Open photos pop-in" at bounding box center [732, 251] width 11 height 11
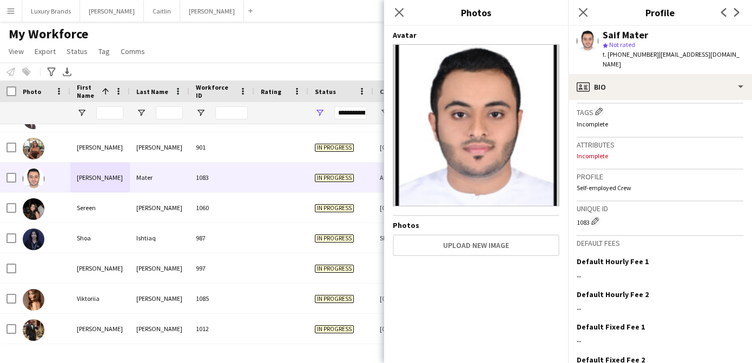
scroll to position [447, 0]
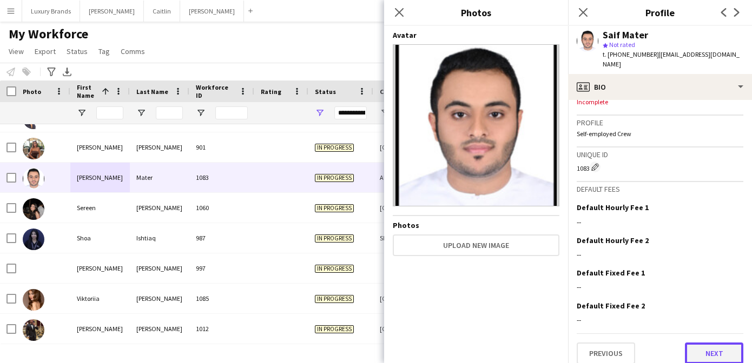
click at [702, 343] on button "Next" at bounding box center [713, 354] width 58 height 22
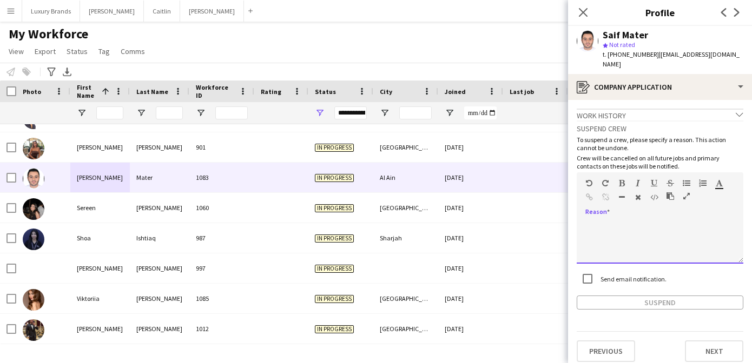
click at [607, 221] on div at bounding box center [659, 242] width 167 height 43
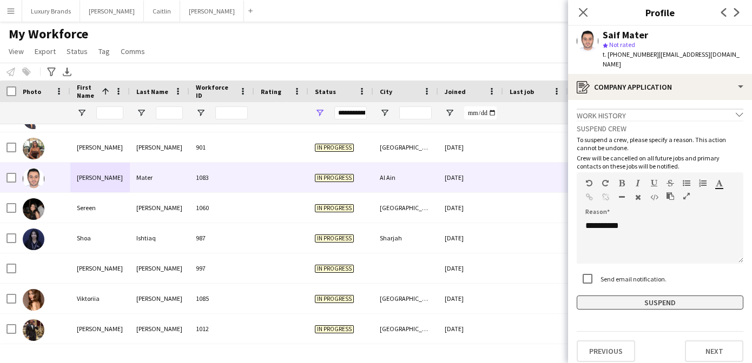
click at [604, 296] on button "Suspend" at bounding box center [659, 303] width 167 height 14
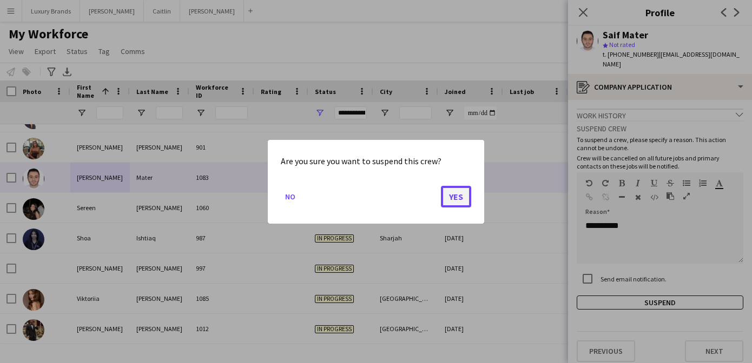
click at [451, 201] on button "Yes" at bounding box center [456, 196] width 30 height 22
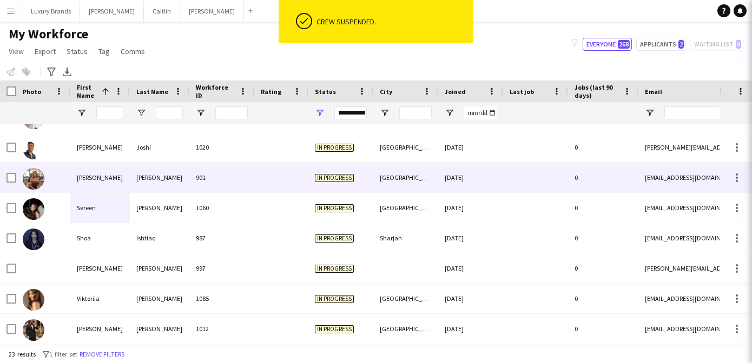
scroll to position [476, 0]
click at [131, 170] on div "[PERSON_NAME]" at bounding box center [159, 178] width 59 height 30
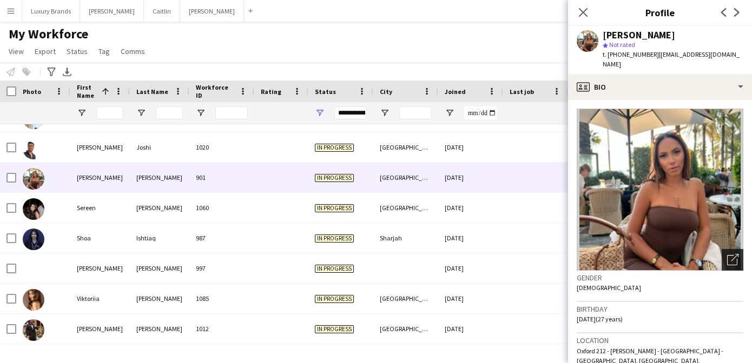
click at [736, 254] on icon at bounding box center [734, 258] width 8 height 8
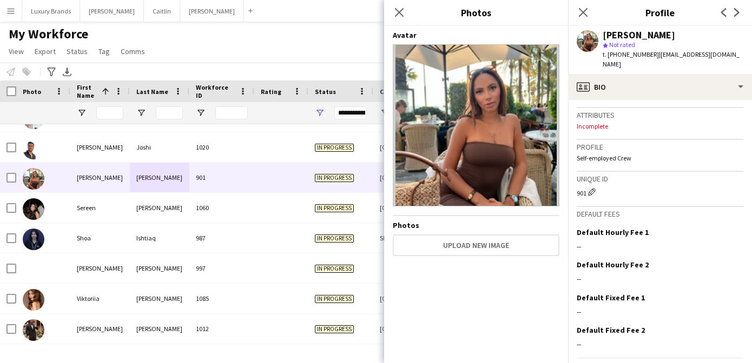
scroll to position [457, 0]
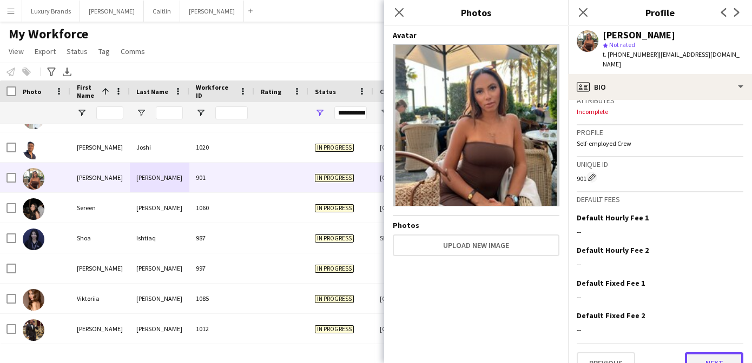
click at [699, 353] on button "Next" at bounding box center [713, 364] width 58 height 22
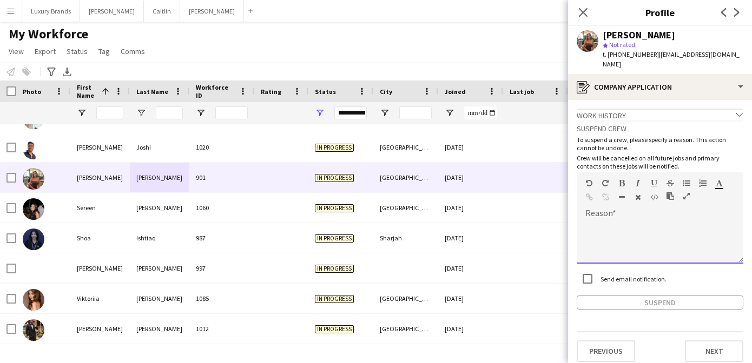
click at [610, 213] on div at bounding box center [659, 238] width 167 height 51
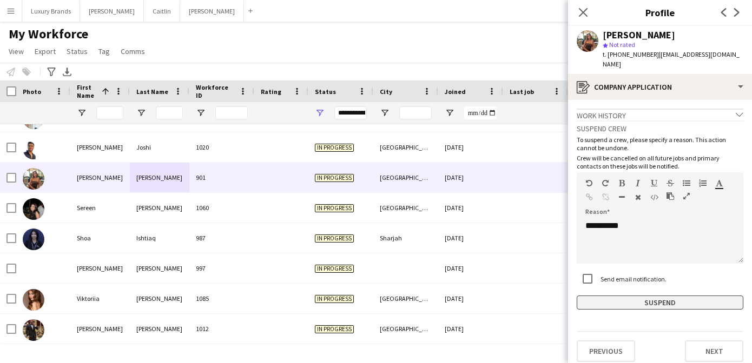
click at [626, 296] on button "Suspend" at bounding box center [659, 303] width 167 height 14
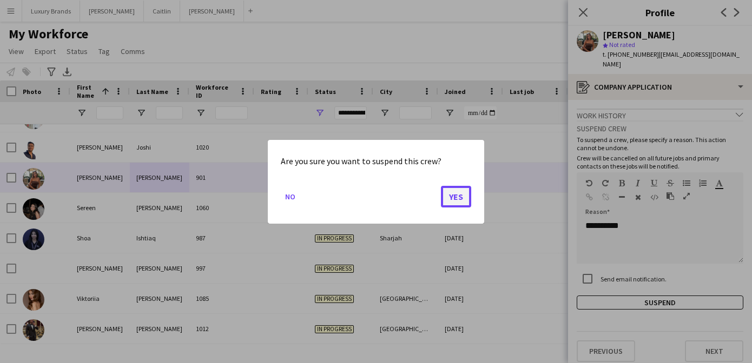
click at [457, 196] on button "Yes" at bounding box center [456, 196] width 30 height 22
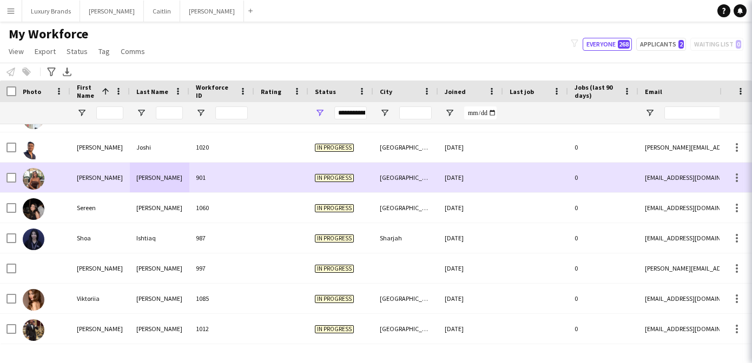
scroll to position [446, 0]
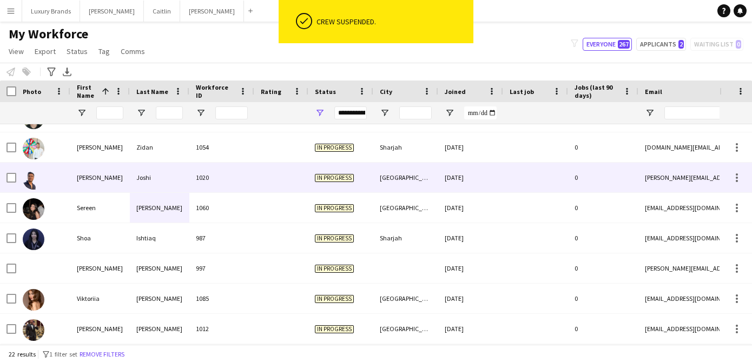
click at [155, 171] on div "Joshi" at bounding box center [159, 178] width 59 height 30
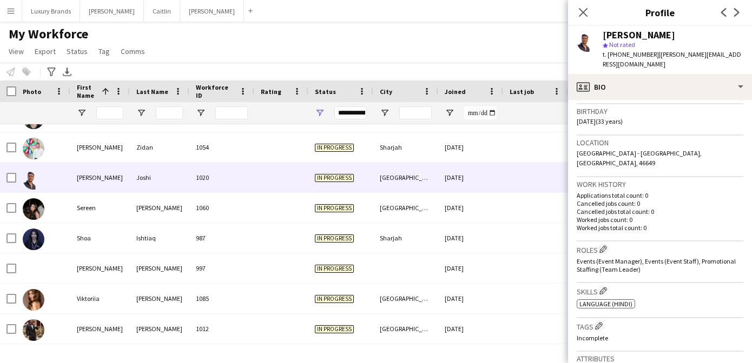
scroll to position [457, 0]
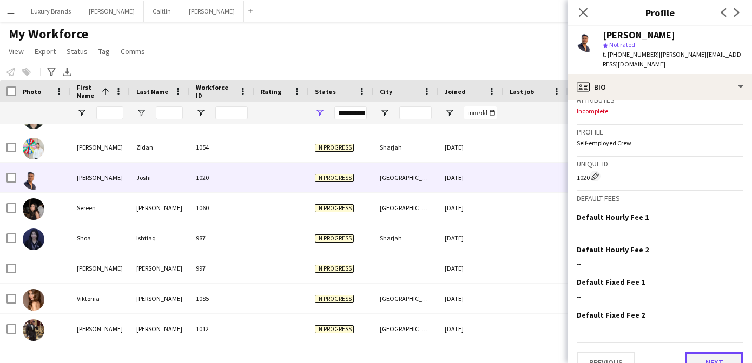
click at [710, 352] on button "Next" at bounding box center [713, 363] width 58 height 22
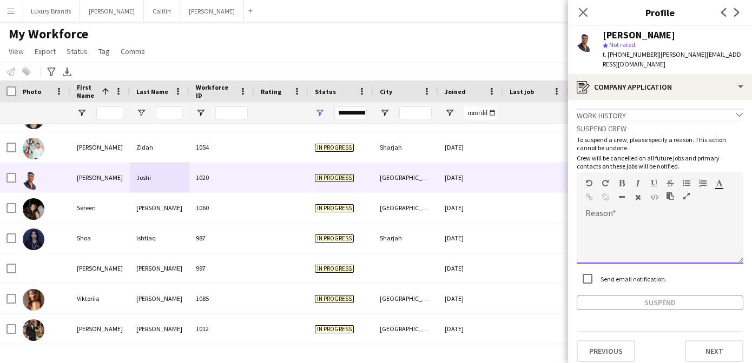
click at [623, 221] on div at bounding box center [659, 242] width 167 height 43
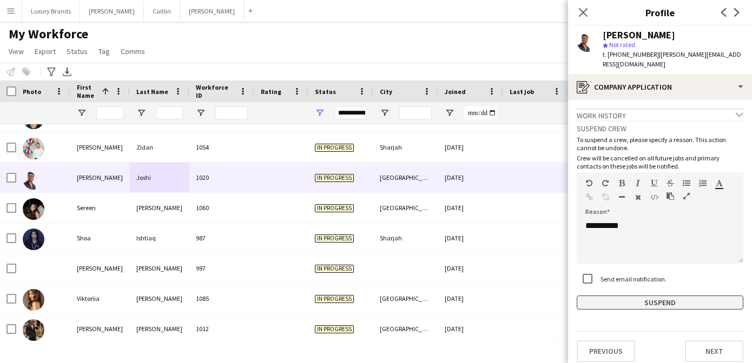
click at [618, 296] on button "Suspend" at bounding box center [659, 303] width 167 height 14
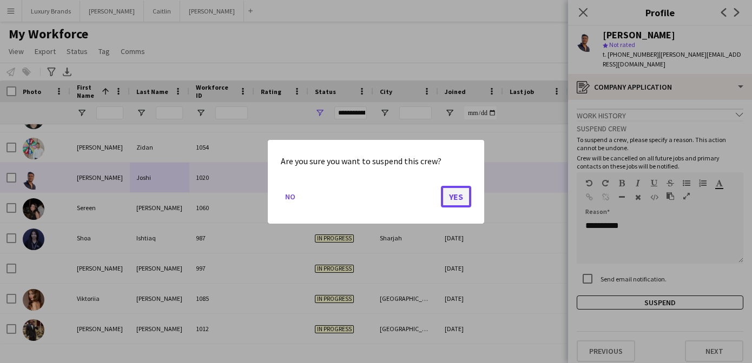
click at [446, 191] on button "Yes" at bounding box center [456, 196] width 30 height 22
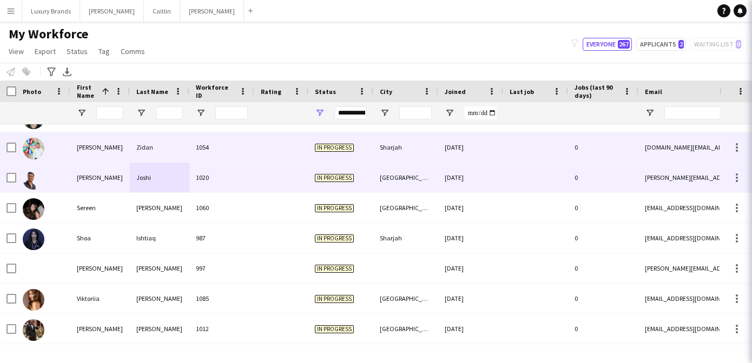
scroll to position [416, 0]
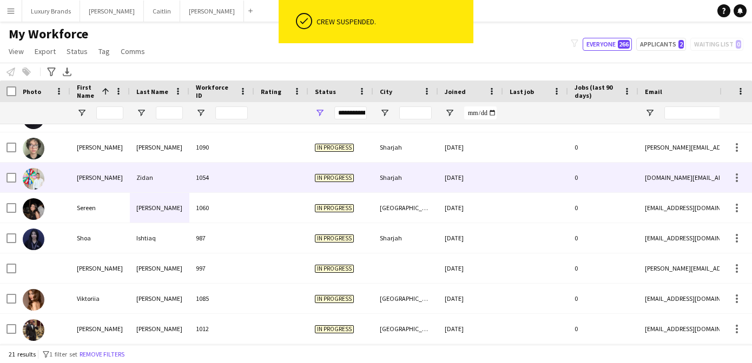
click at [124, 178] on div "[PERSON_NAME]" at bounding box center [99, 178] width 59 height 30
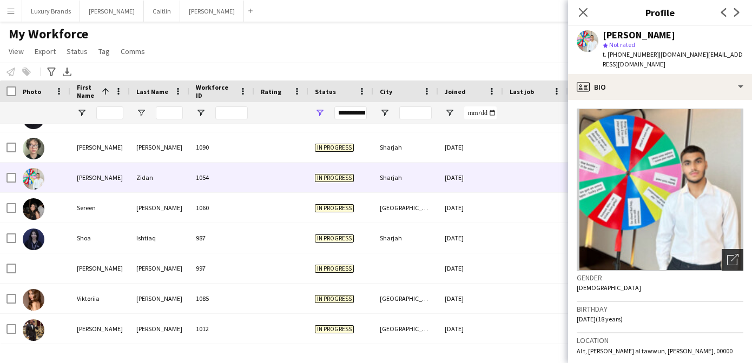
click at [735, 255] on icon "Open photos pop-in" at bounding box center [732, 259] width 11 height 11
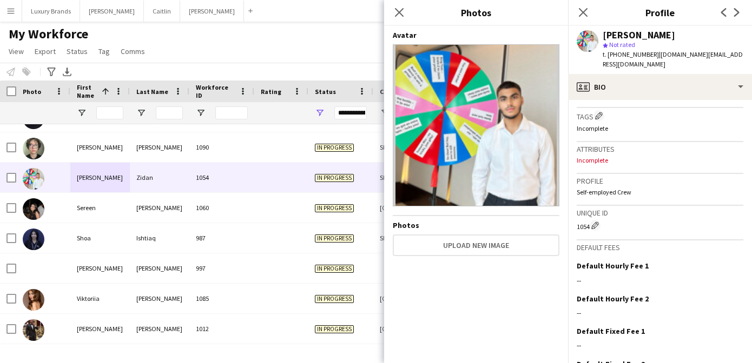
scroll to position [447, 0]
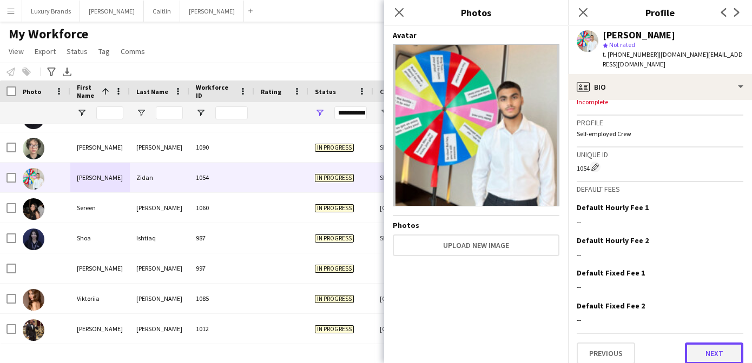
click at [701, 343] on button "Next" at bounding box center [713, 354] width 58 height 22
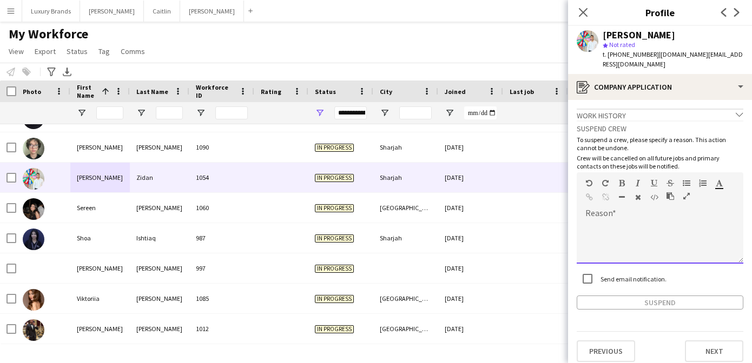
click at [624, 224] on div at bounding box center [659, 242] width 167 height 43
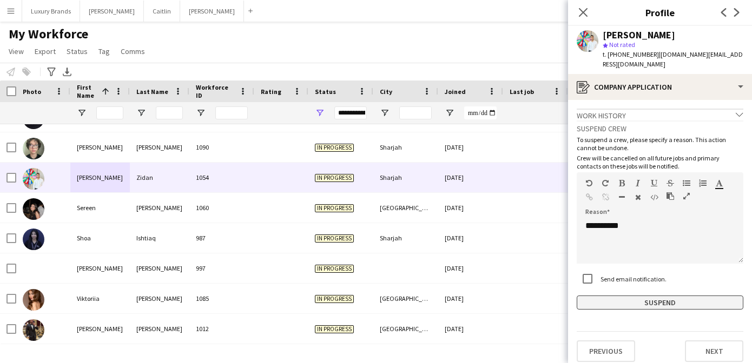
click at [603, 296] on button "Suspend" at bounding box center [659, 303] width 167 height 14
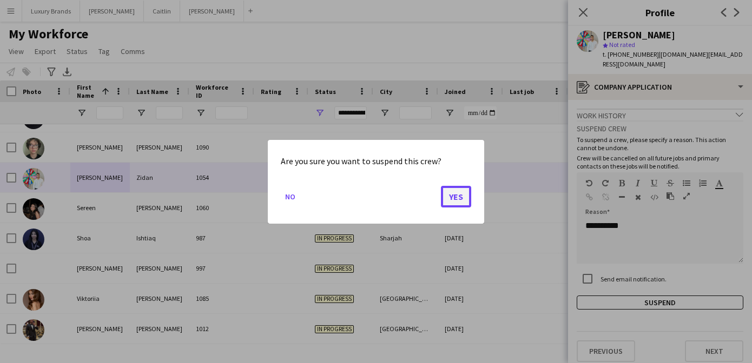
click at [447, 195] on button "Yes" at bounding box center [456, 196] width 30 height 22
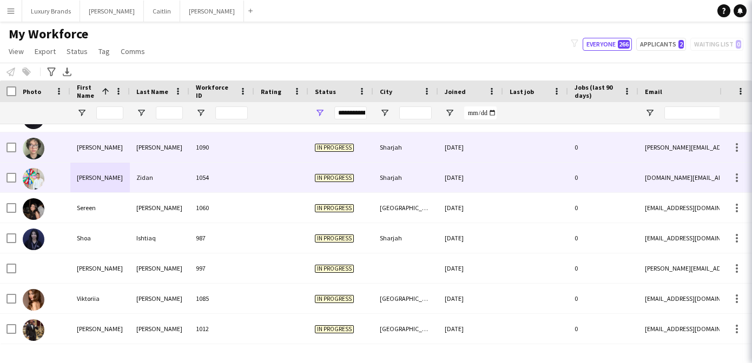
scroll to position [385, 0]
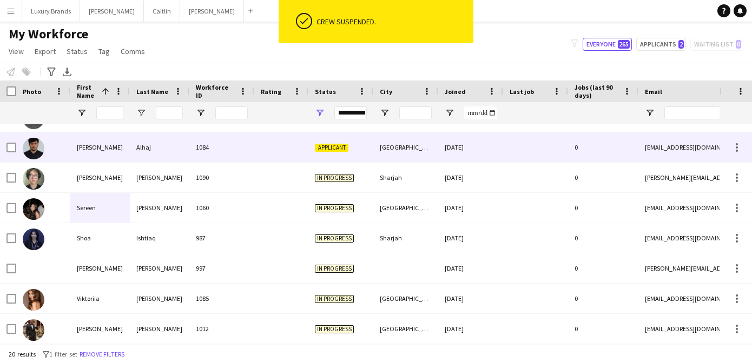
click at [132, 148] on div "Alhaj" at bounding box center [159, 147] width 59 height 30
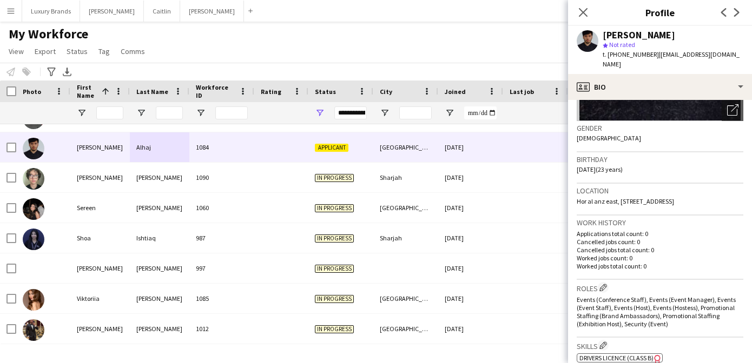
scroll to position [0, 0]
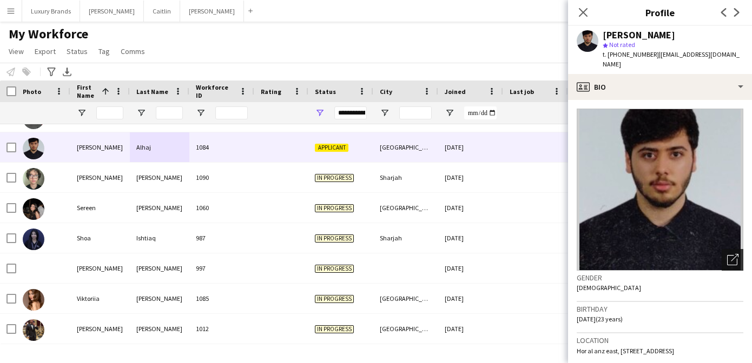
click at [734, 254] on icon "Open photos pop-in" at bounding box center [732, 259] width 11 height 11
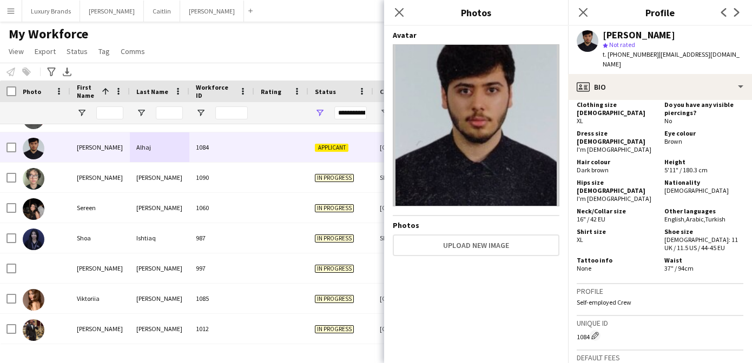
scroll to position [708, 0]
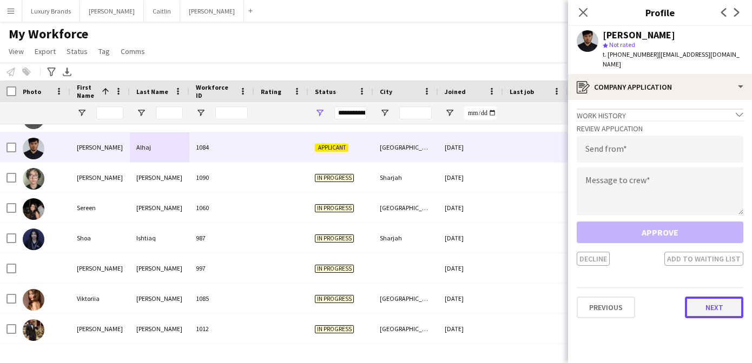
click at [723, 297] on button "Next" at bounding box center [713, 308] width 58 height 22
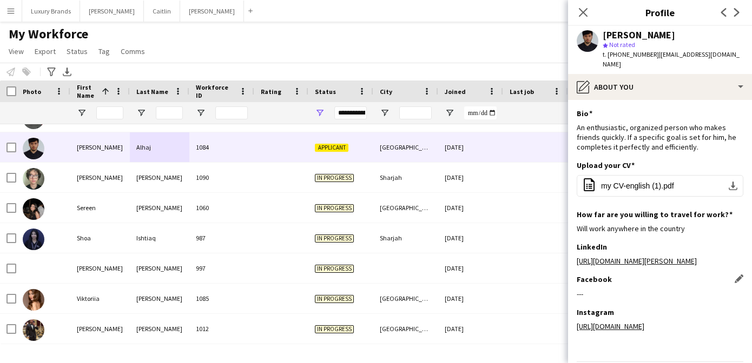
scroll to position [68, 0]
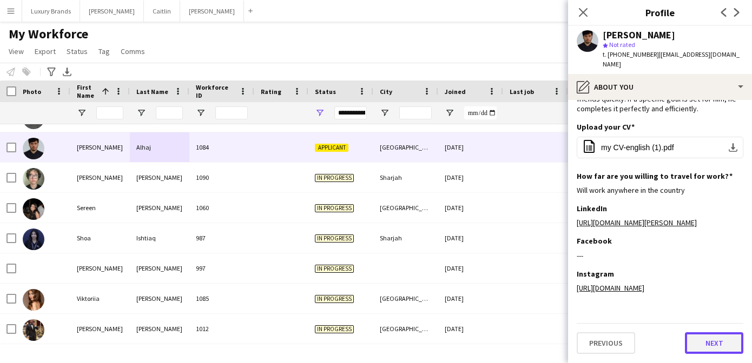
click at [724, 340] on button "Next" at bounding box center [713, 344] width 58 height 22
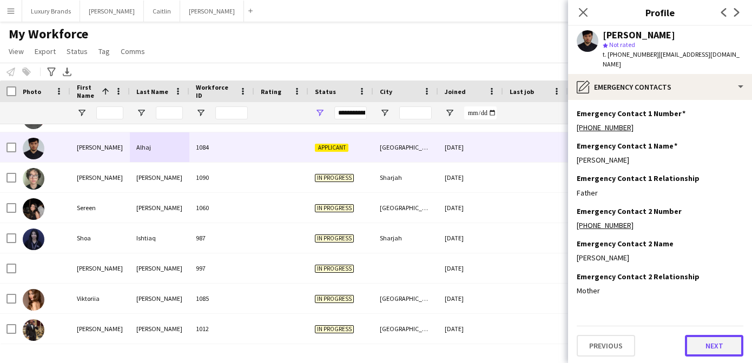
click at [723, 338] on button "Next" at bounding box center [713, 346] width 58 height 22
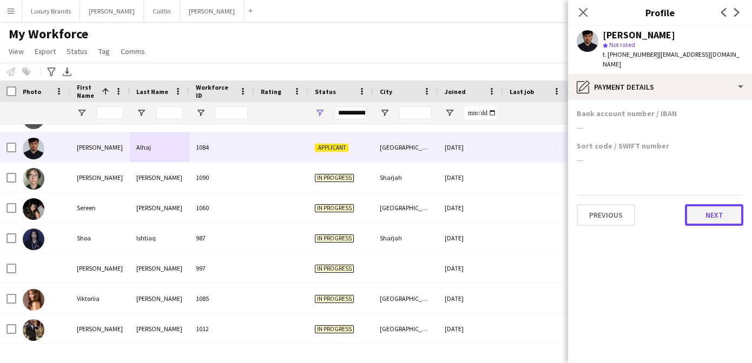
click at [715, 209] on button "Next" at bounding box center [713, 215] width 58 height 22
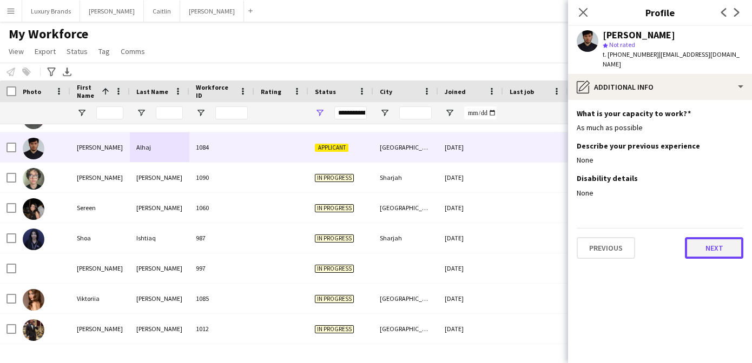
click at [715, 248] on button "Next" at bounding box center [713, 248] width 58 height 22
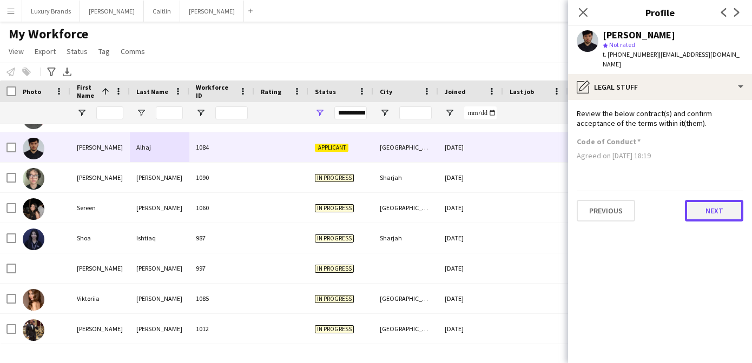
click at [714, 200] on button "Next" at bounding box center [713, 211] width 58 height 22
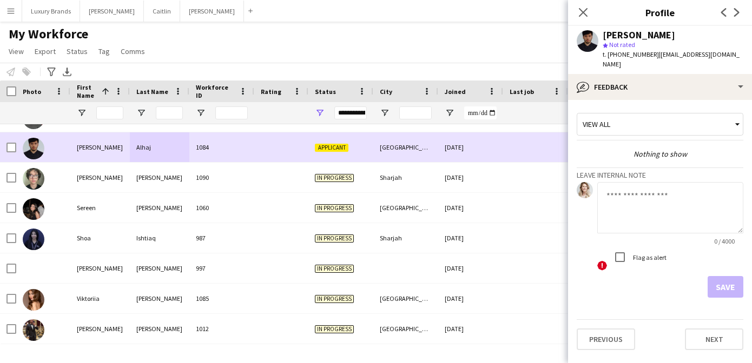
click at [204, 149] on div "1084" at bounding box center [221, 147] width 65 height 30
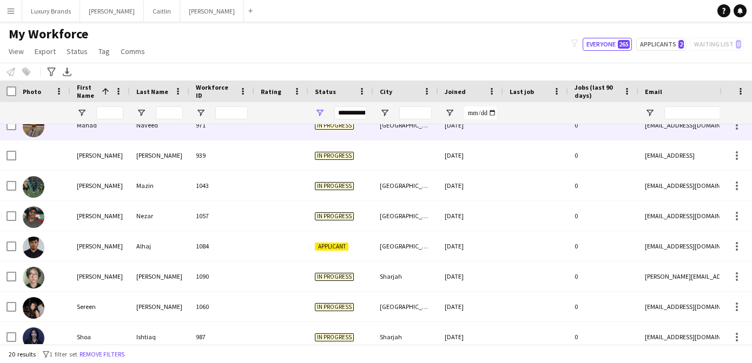
scroll to position [253, 0]
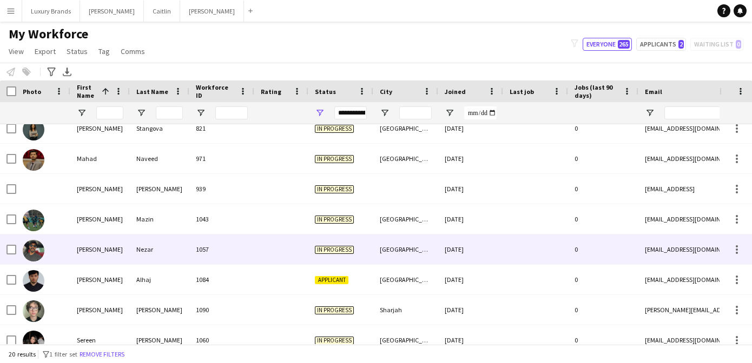
click at [170, 251] on div "Nezar" at bounding box center [159, 250] width 59 height 30
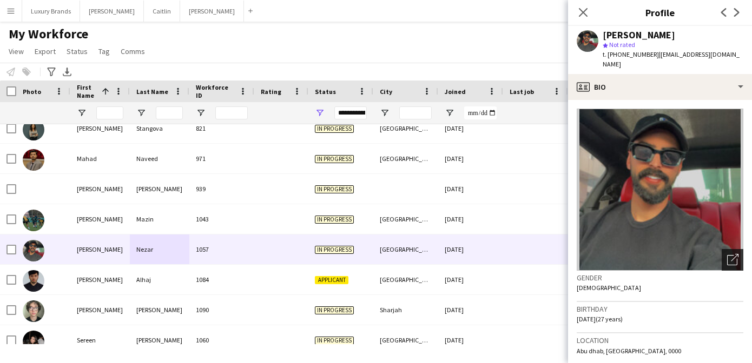
click at [730, 254] on icon "Open photos pop-in" at bounding box center [732, 259] width 11 height 11
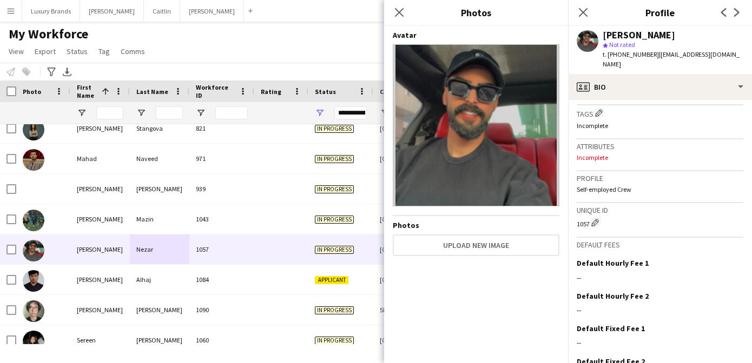
scroll to position [449, 0]
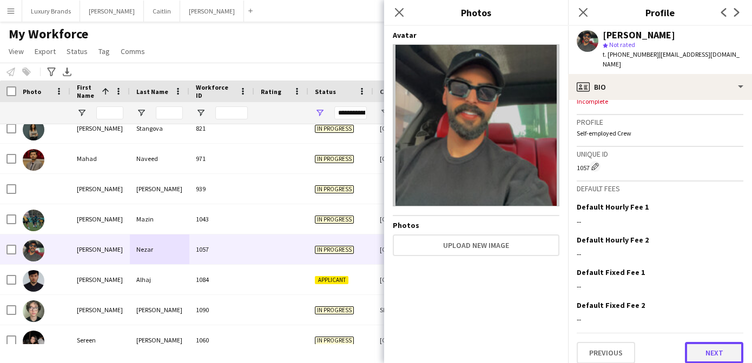
click at [700, 342] on button "Next" at bounding box center [713, 353] width 58 height 22
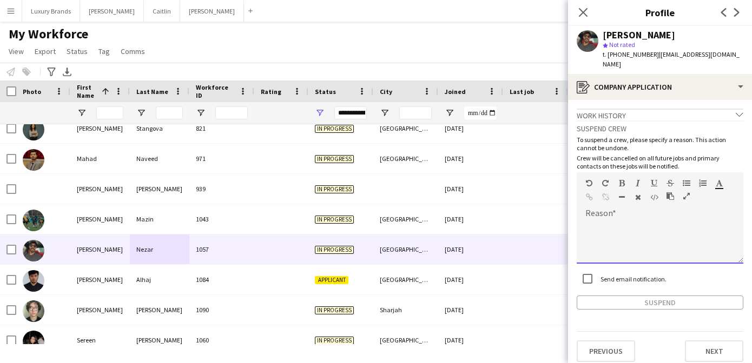
click at [611, 221] on div at bounding box center [659, 242] width 167 height 43
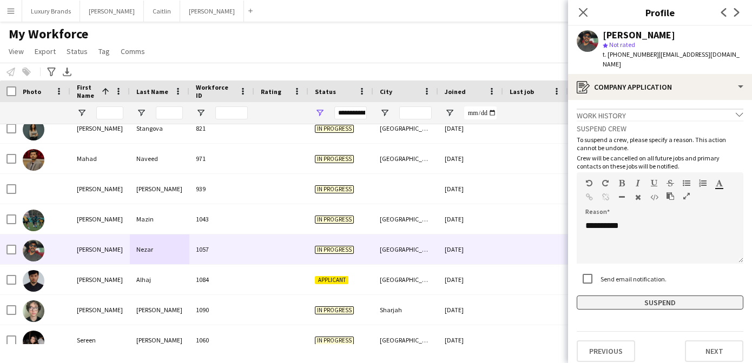
click at [598, 296] on button "Suspend" at bounding box center [659, 303] width 167 height 14
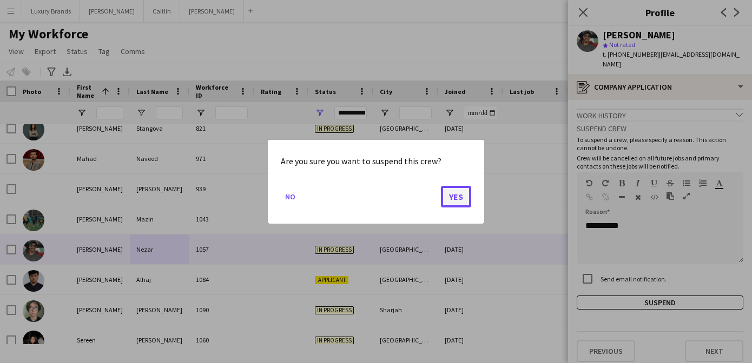
click at [449, 197] on button "Yes" at bounding box center [456, 196] width 30 height 22
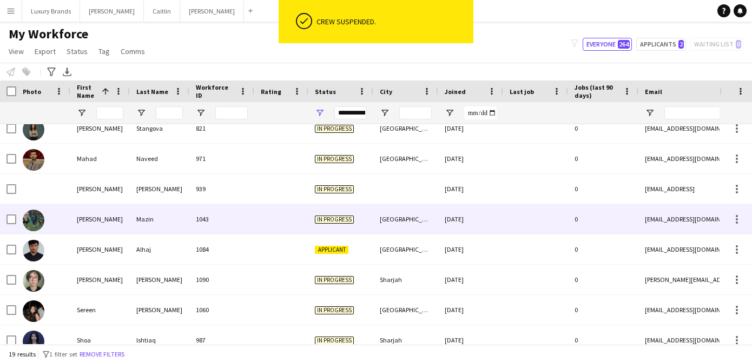
click at [141, 220] on div "Mazin" at bounding box center [159, 219] width 59 height 30
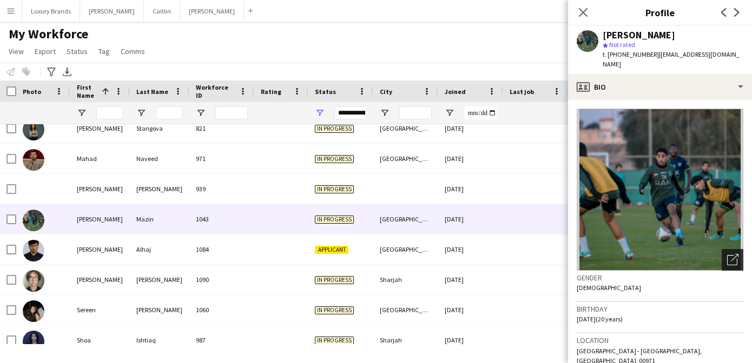
click at [724, 249] on div "Open photos pop-in" at bounding box center [732, 260] width 22 height 22
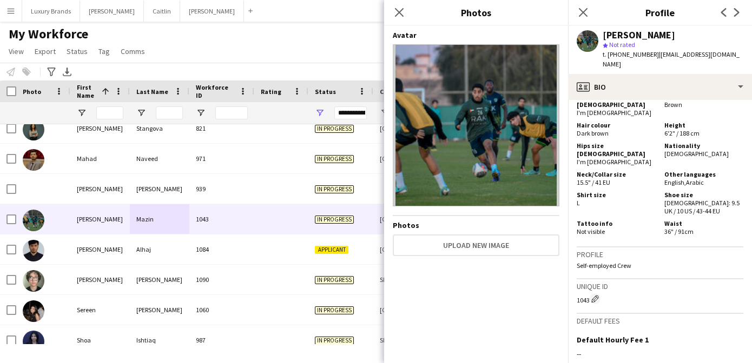
scroll to position [773, 0]
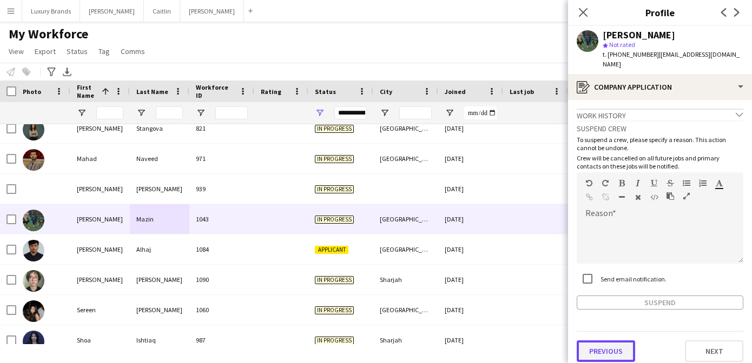
click at [617, 344] on button "Previous" at bounding box center [605, 352] width 58 height 22
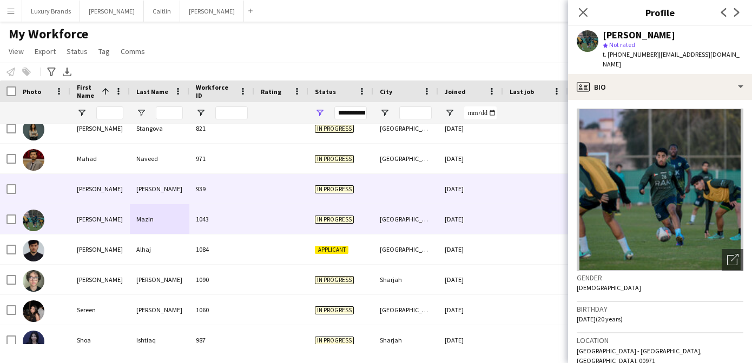
click at [172, 185] on div "[PERSON_NAME]" at bounding box center [159, 189] width 59 height 30
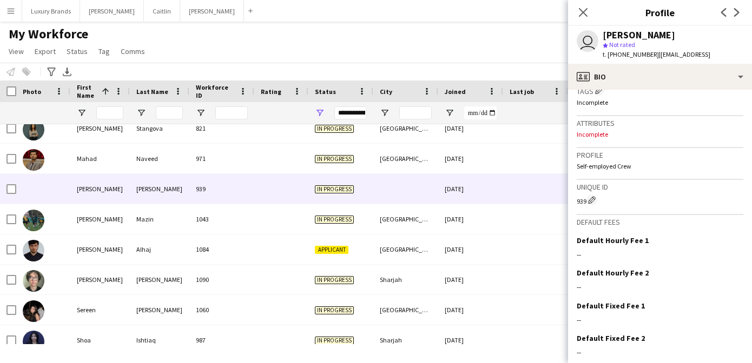
scroll to position [449, 0]
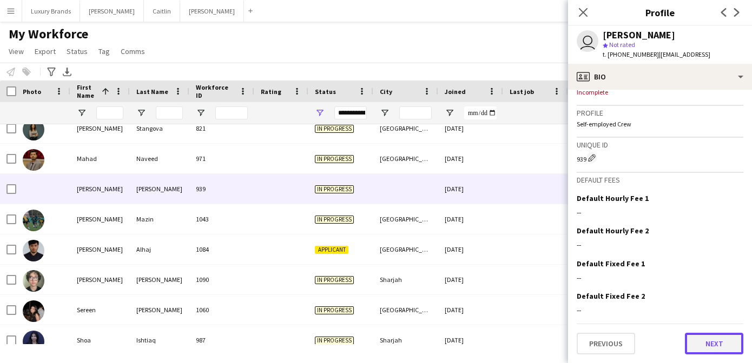
click at [694, 346] on button "Next" at bounding box center [713, 344] width 58 height 22
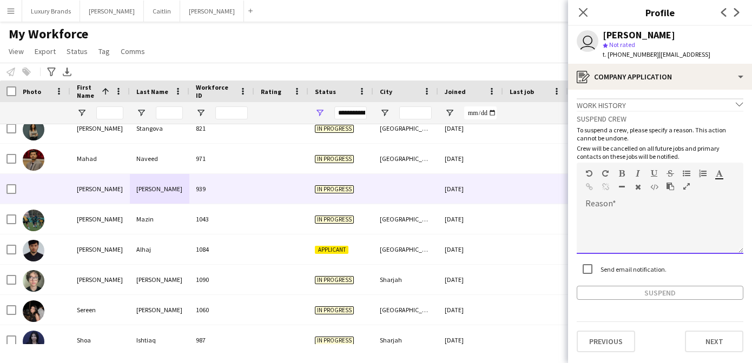
click at [624, 217] on div at bounding box center [659, 232] width 167 height 43
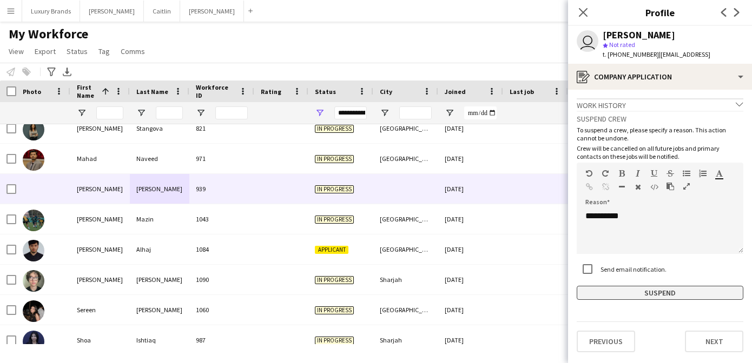
click at [609, 290] on button "Suspend" at bounding box center [659, 293] width 167 height 14
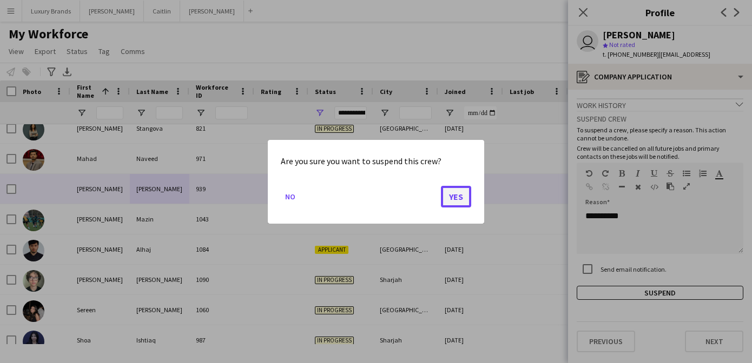
click at [457, 201] on button "Yes" at bounding box center [456, 196] width 30 height 22
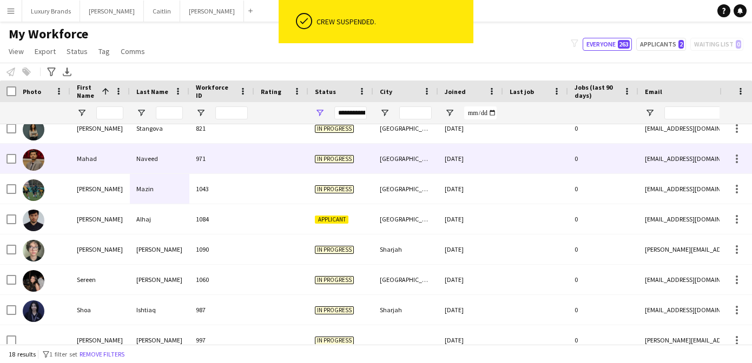
click at [150, 159] on div "Naveed" at bounding box center [159, 159] width 59 height 30
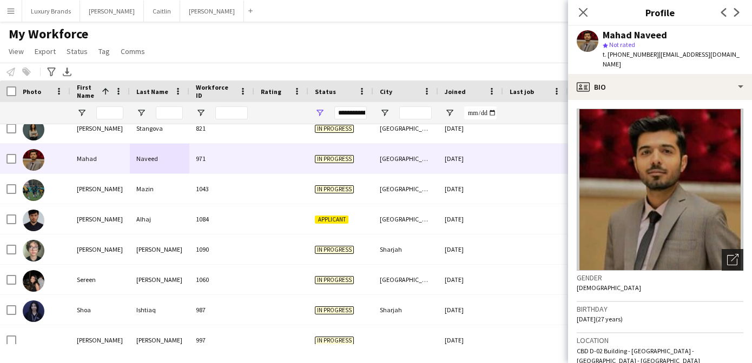
click at [729, 254] on icon "Open photos pop-in" at bounding box center [732, 259] width 11 height 11
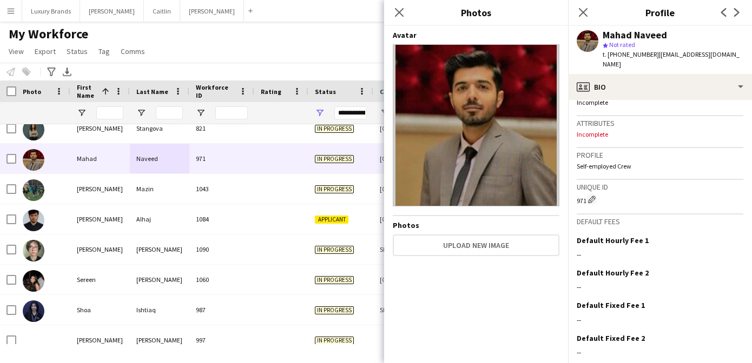
scroll to position [457, 0]
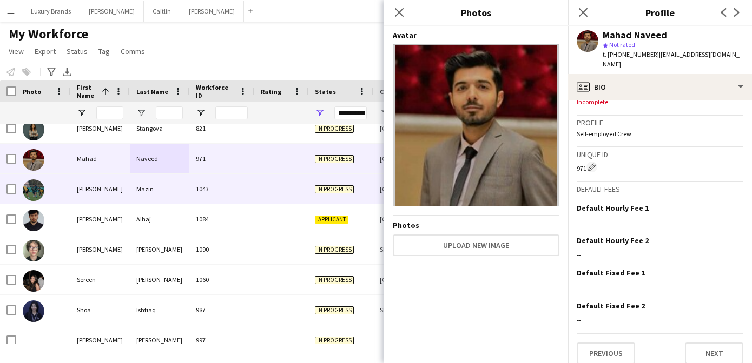
click at [274, 156] on div at bounding box center [281, 159] width 54 height 30
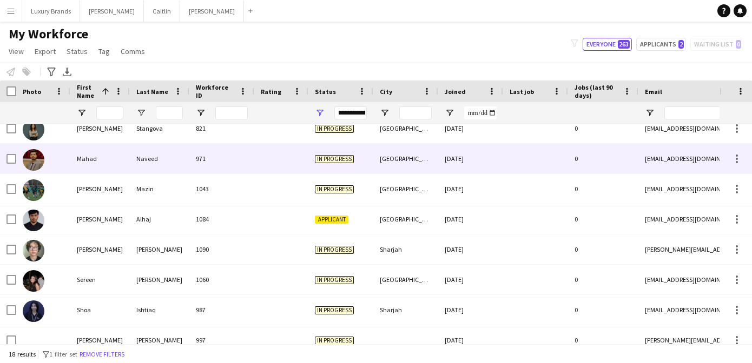
click at [440, 164] on div "[DATE]" at bounding box center [470, 159] width 65 height 30
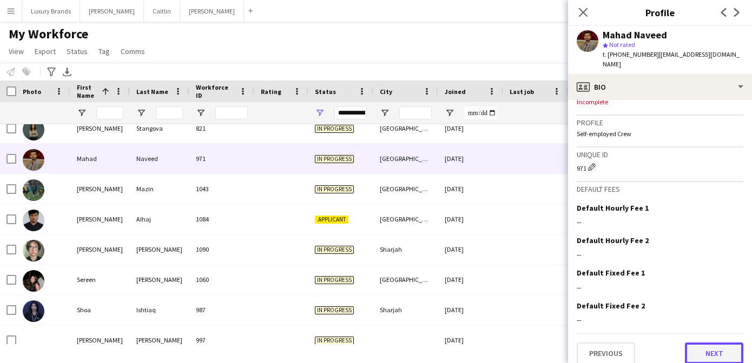
click at [711, 345] on button "Next" at bounding box center [713, 354] width 58 height 22
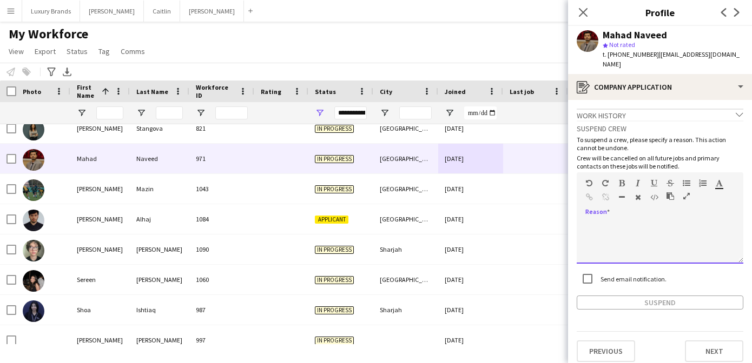
click at [636, 221] on div at bounding box center [659, 242] width 167 height 43
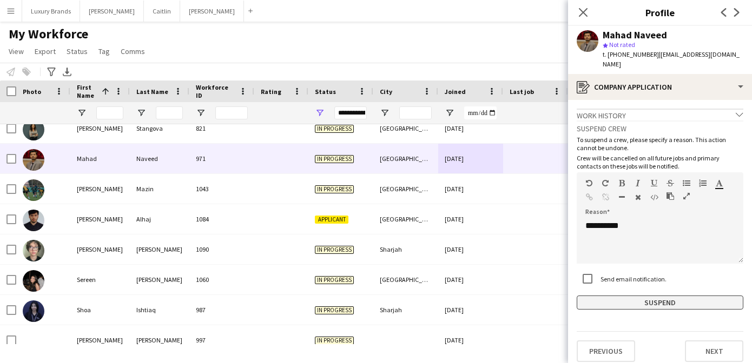
click at [615, 296] on button "Suspend" at bounding box center [659, 303] width 167 height 14
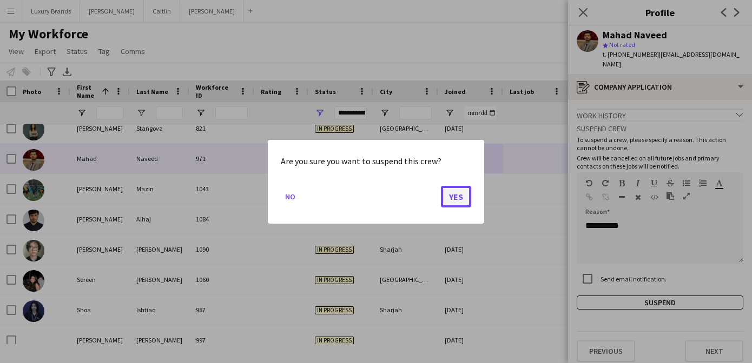
click at [451, 197] on button "Yes" at bounding box center [456, 196] width 30 height 22
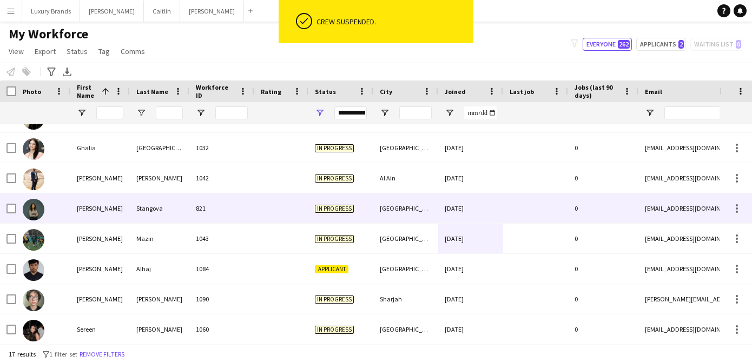
scroll to position [142, 0]
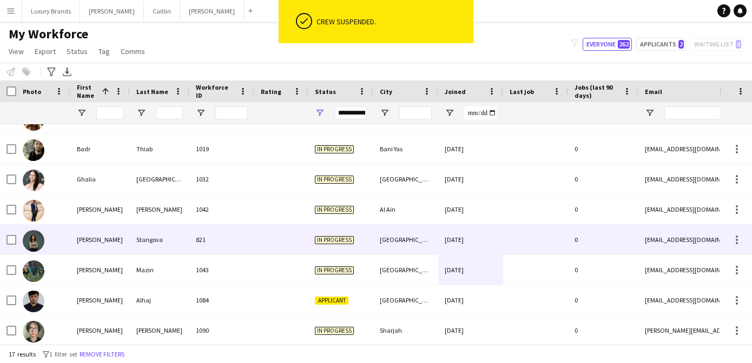
click at [170, 238] on div "Stangova" at bounding box center [159, 240] width 59 height 30
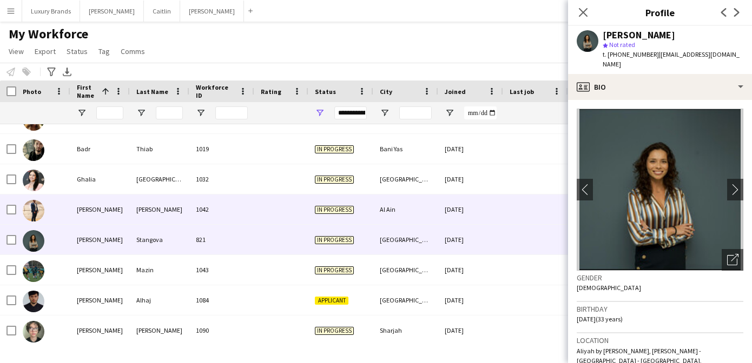
click at [158, 207] on div "[PERSON_NAME]" at bounding box center [159, 210] width 59 height 30
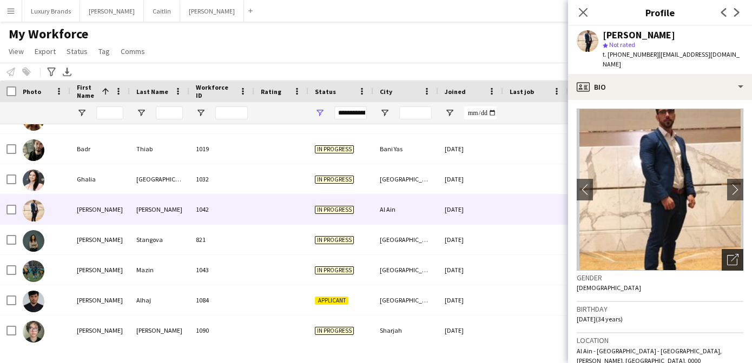
click at [733, 256] on icon "Open photos pop-in" at bounding box center [732, 259] width 11 height 11
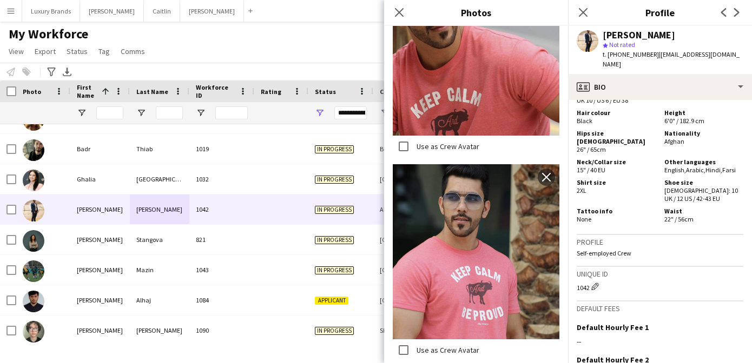
scroll to position [669, 0]
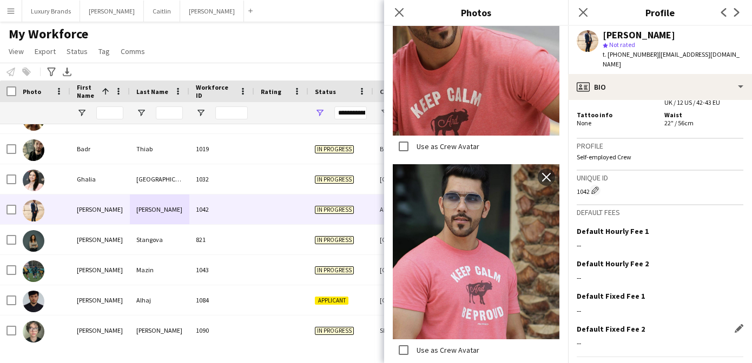
click at [633, 338] on div "--" at bounding box center [659, 343] width 167 height 10
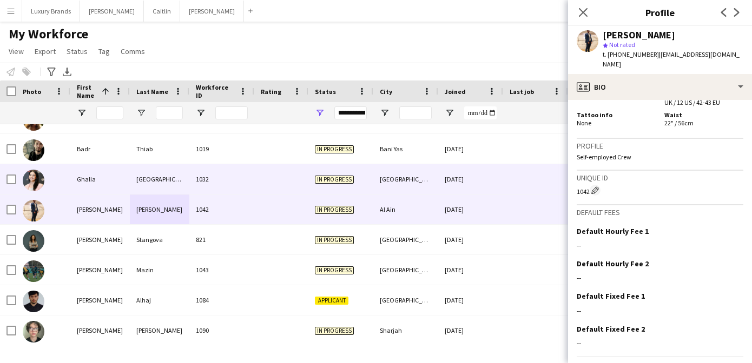
click at [110, 175] on div "Ghalia" at bounding box center [99, 179] width 59 height 30
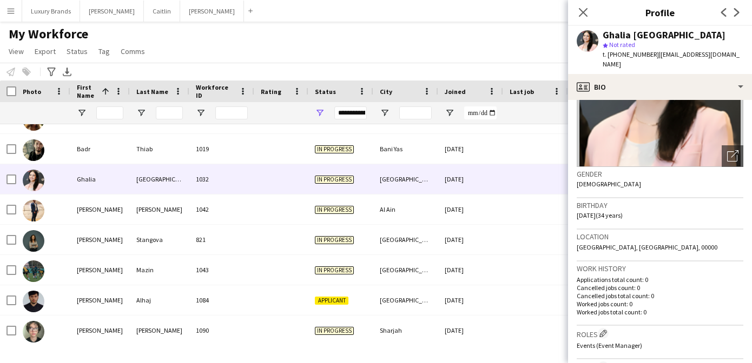
scroll to position [0, 0]
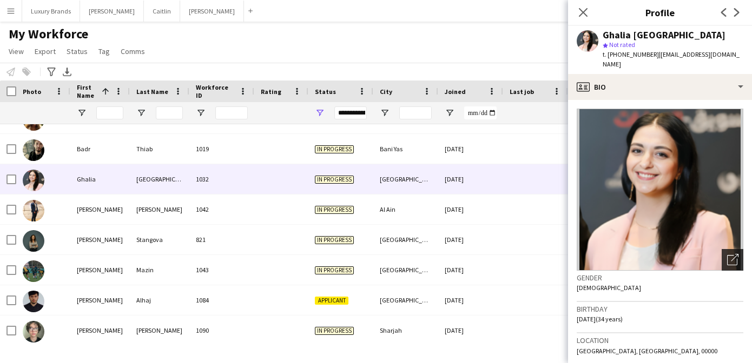
click at [730, 254] on icon "Open photos pop-in" at bounding box center [732, 259] width 11 height 11
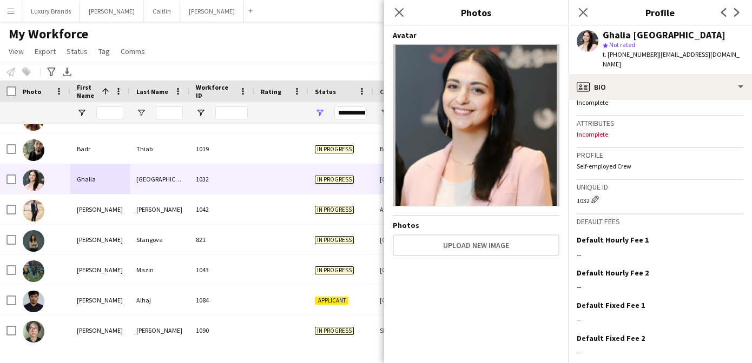
scroll to position [447, 0]
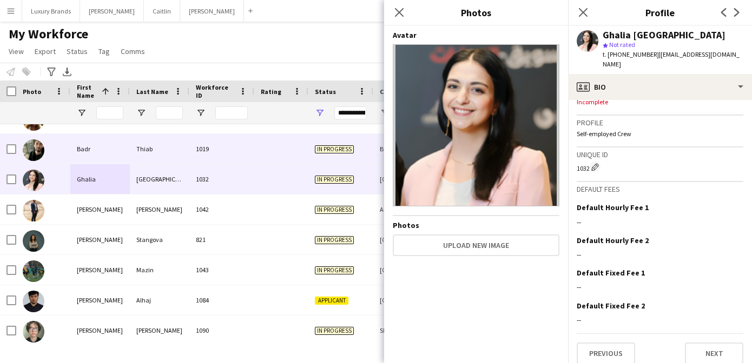
click at [131, 154] on div "Thiab" at bounding box center [159, 149] width 59 height 30
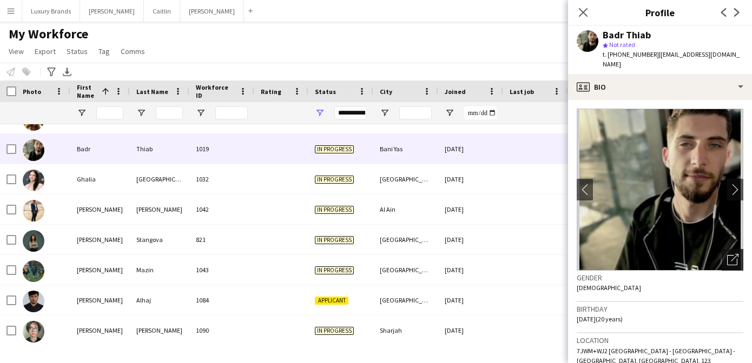
click at [727, 254] on icon "Open photos pop-in" at bounding box center [732, 259] width 11 height 11
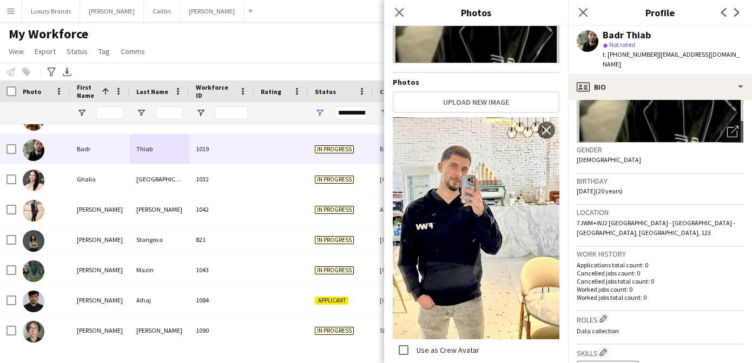
scroll to position [124, 0]
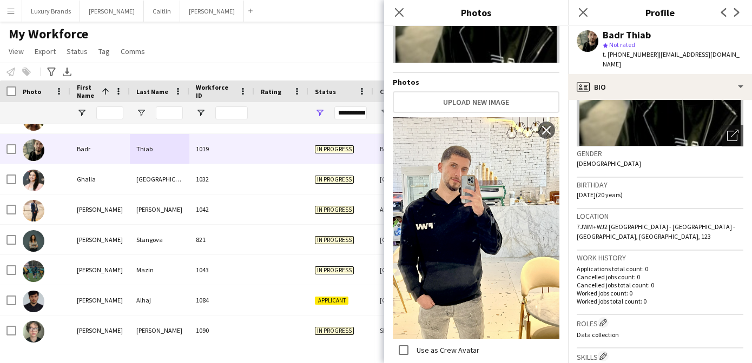
drag, startPoint x: 693, startPoint y: 292, endPoint x: 751, endPoint y: -79, distance: 376.0
click at [686, 297] on p "Worked jobs total count: 0" at bounding box center [659, 301] width 167 height 8
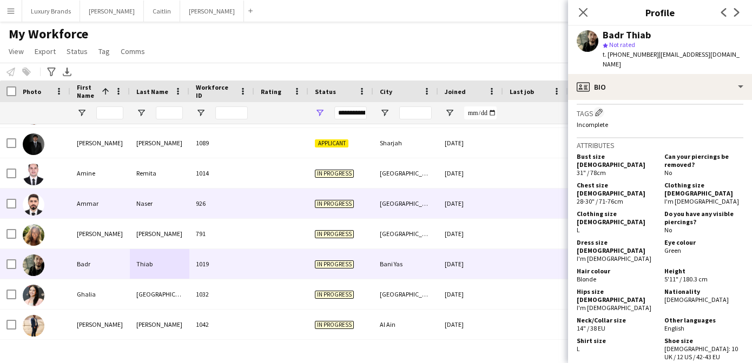
scroll to position [18, 0]
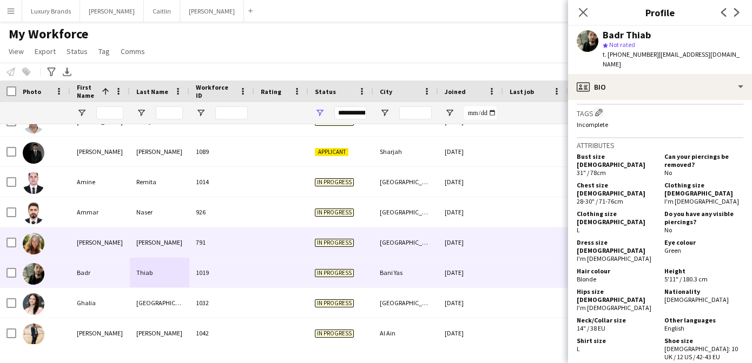
click at [161, 242] on div "[PERSON_NAME]" at bounding box center [159, 243] width 59 height 30
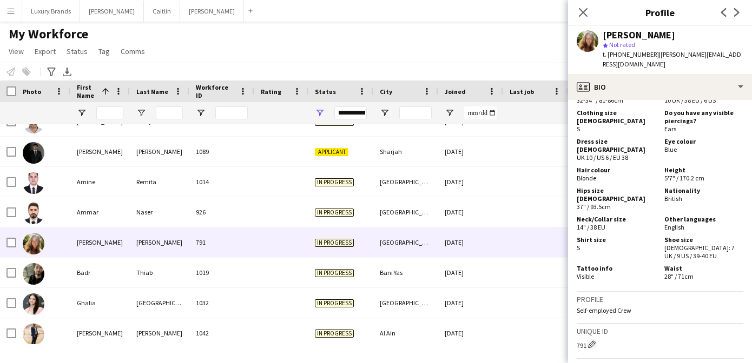
scroll to position [713, 0]
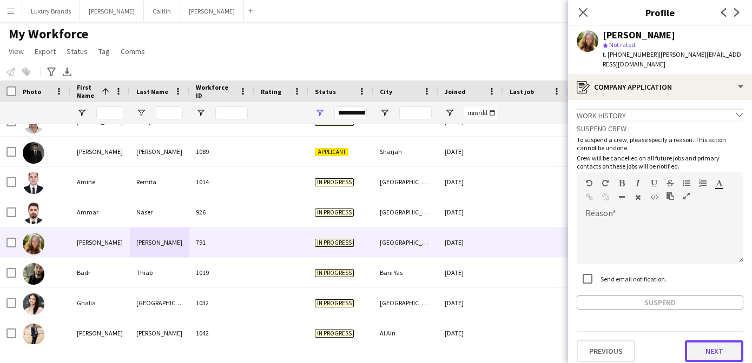
click at [707, 343] on button "Next" at bounding box center [713, 352] width 58 height 22
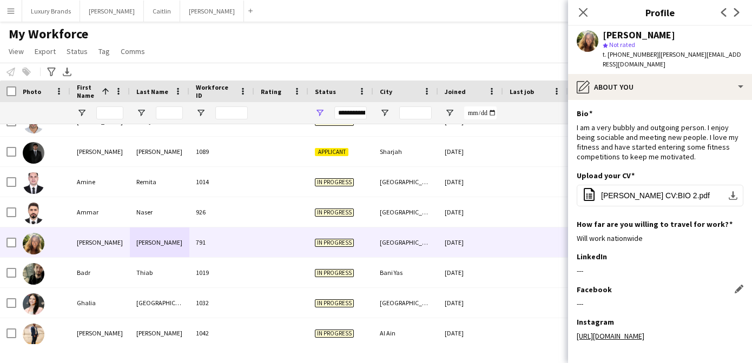
scroll to position [57, 0]
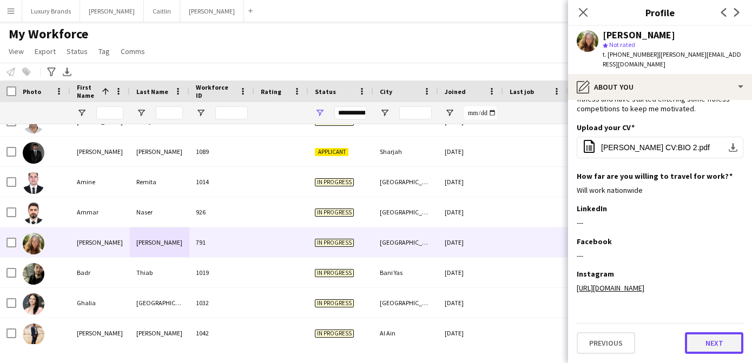
click at [719, 349] on button "Next" at bounding box center [713, 344] width 58 height 22
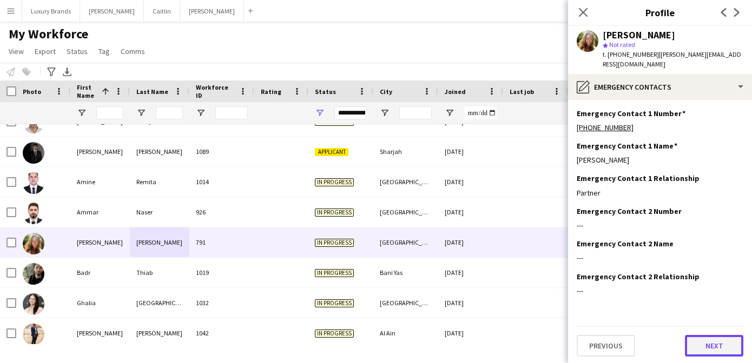
click at [715, 335] on button "Next" at bounding box center [713, 346] width 58 height 22
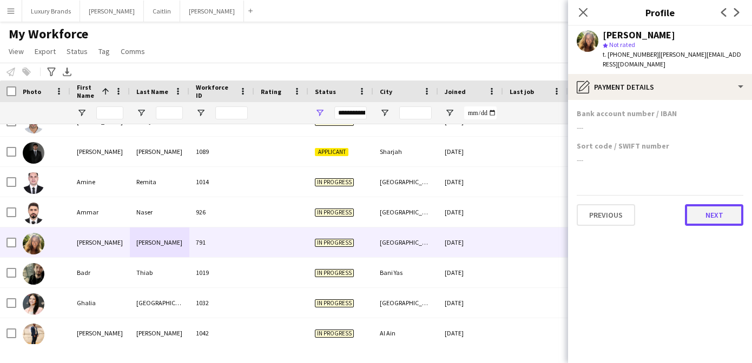
click at [716, 206] on button "Next" at bounding box center [713, 215] width 58 height 22
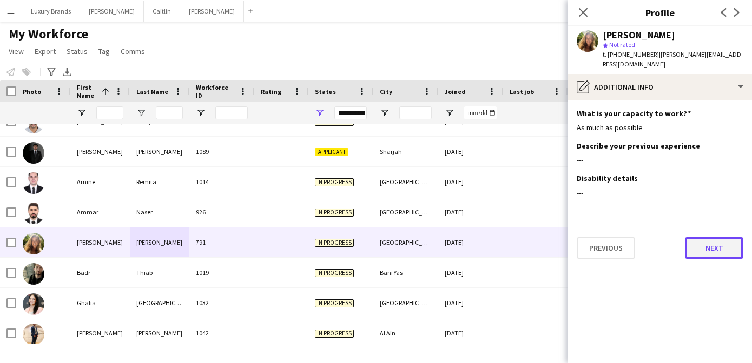
click at [718, 237] on button "Next" at bounding box center [713, 248] width 58 height 22
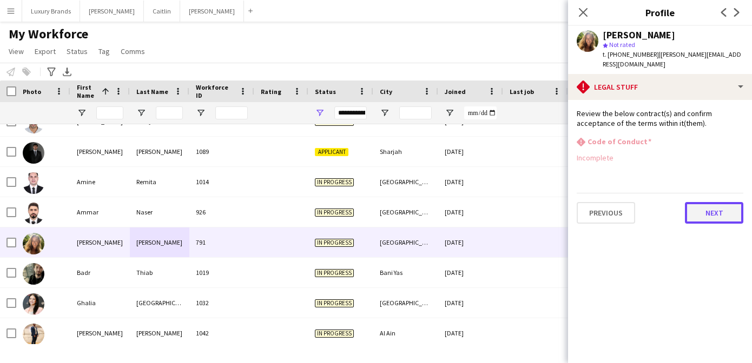
click at [717, 203] on button "Next" at bounding box center [713, 213] width 58 height 22
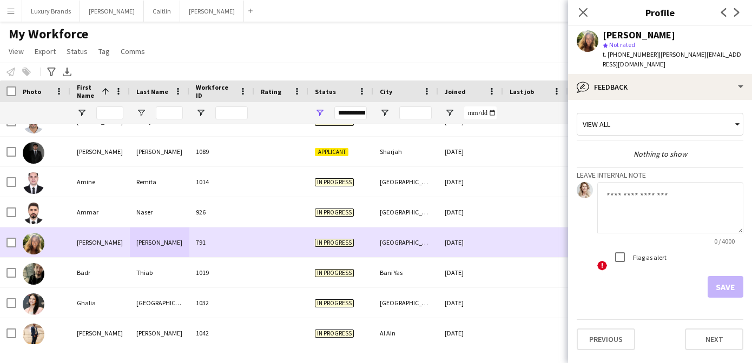
click at [436, 244] on div "[GEOGRAPHIC_DATA]" at bounding box center [405, 243] width 65 height 30
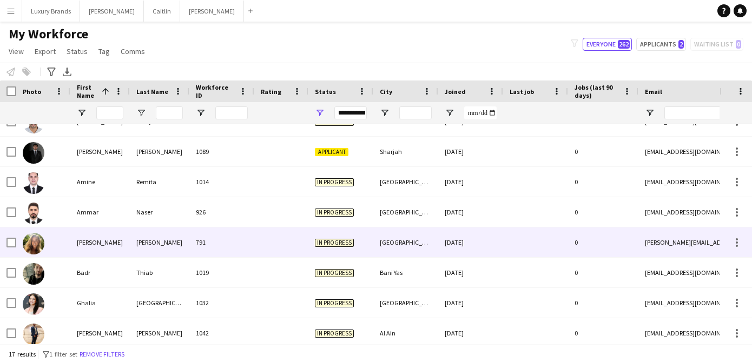
click at [436, 244] on div "[GEOGRAPHIC_DATA]" at bounding box center [405, 243] width 65 height 30
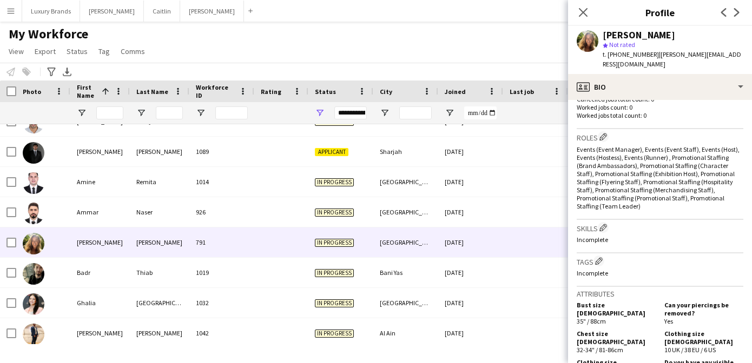
scroll to position [713, 0]
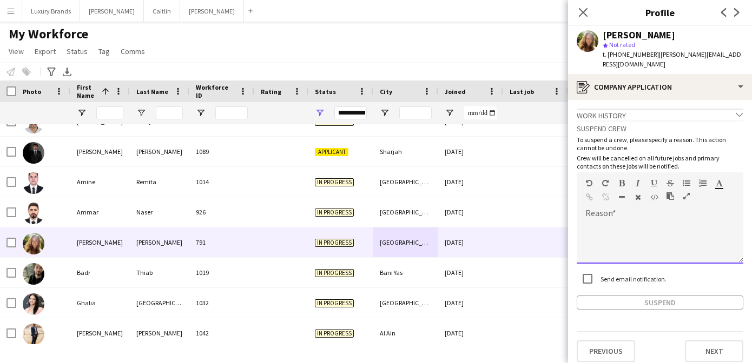
click at [636, 221] on div at bounding box center [659, 242] width 167 height 43
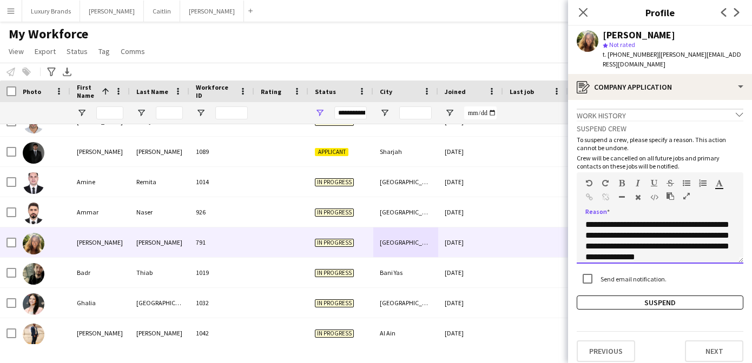
scroll to position [12, 0]
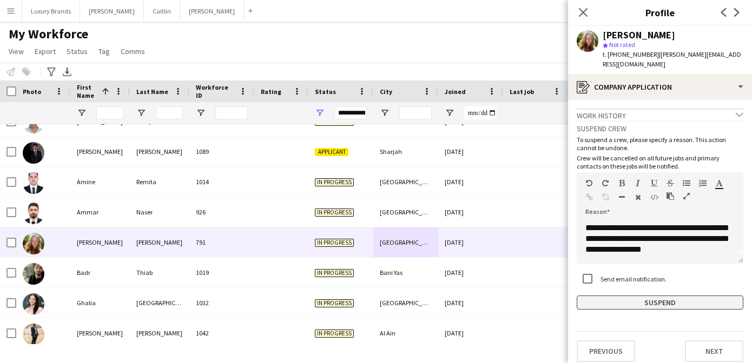
click at [654, 296] on button "Suspend" at bounding box center [659, 303] width 167 height 14
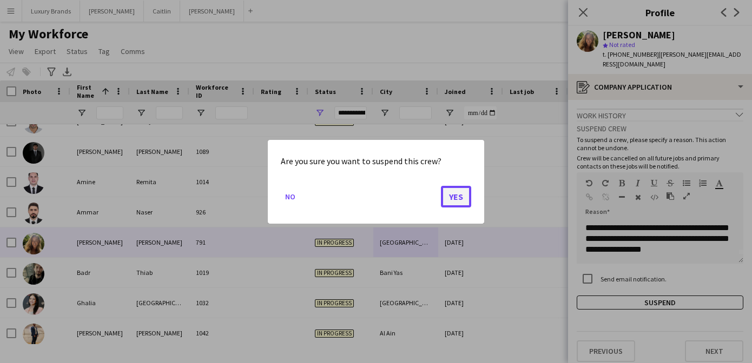
click at [455, 198] on button "Yes" at bounding box center [456, 196] width 30 height 22
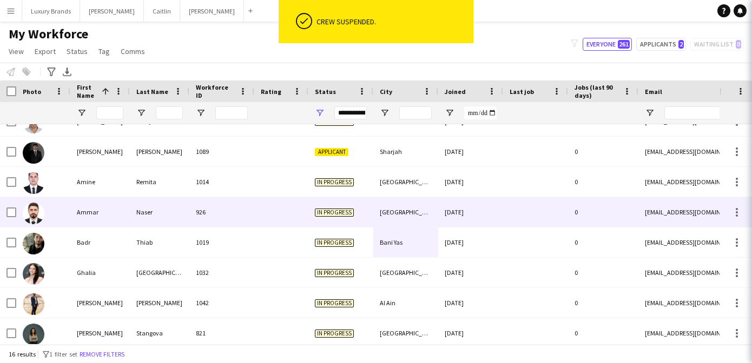
click at [132, 211] on div "Naser" at bounding box center [159, 212] width 59 height 30
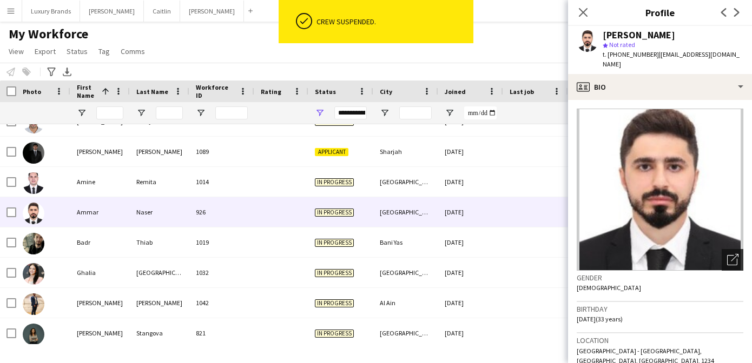
click at [730, 254] on icon "Open photos pop-in" at bounding box center [732, 259] width 11 height 11
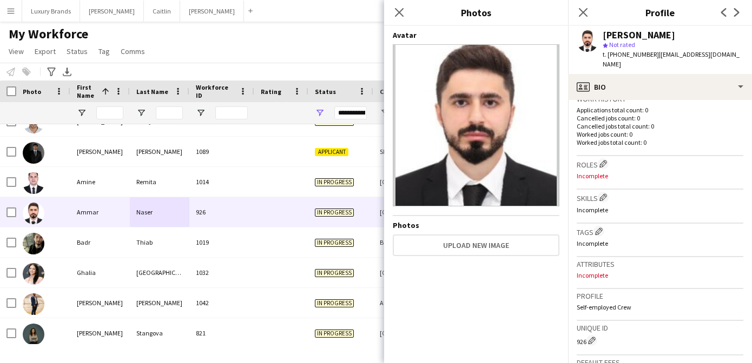
scroll to position [447, 0]
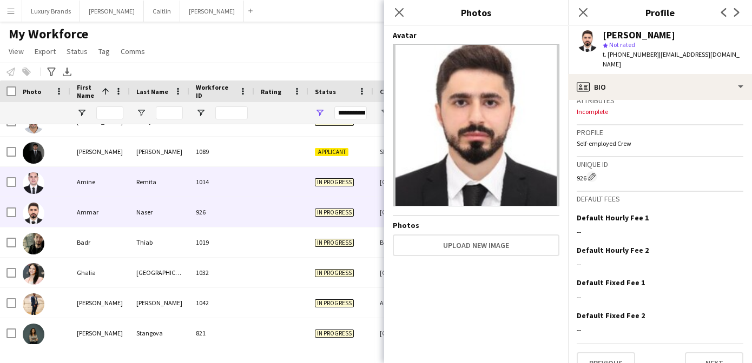
click at [141, 187] on div "Remita" at bounding box center [159, 182] width 59 height 30
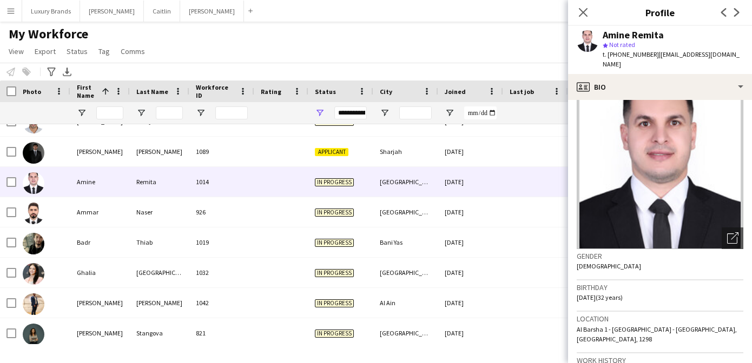
scroll to position [0, 0]
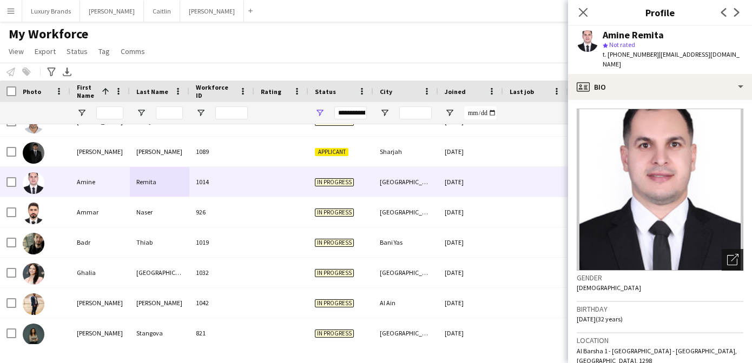
click at [733, 258] on icon at bounding box center [734, 258] width 8 height 8
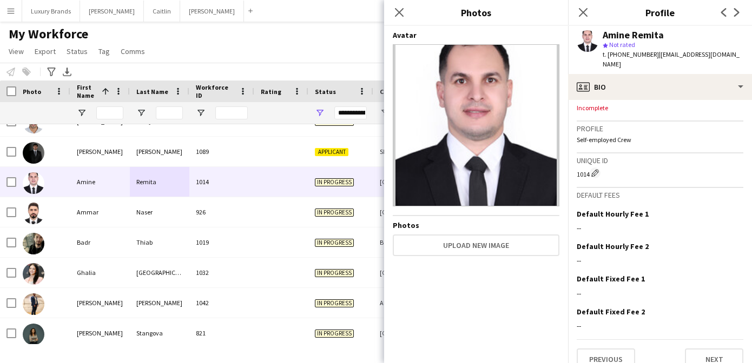
scroll to position [457, 0]
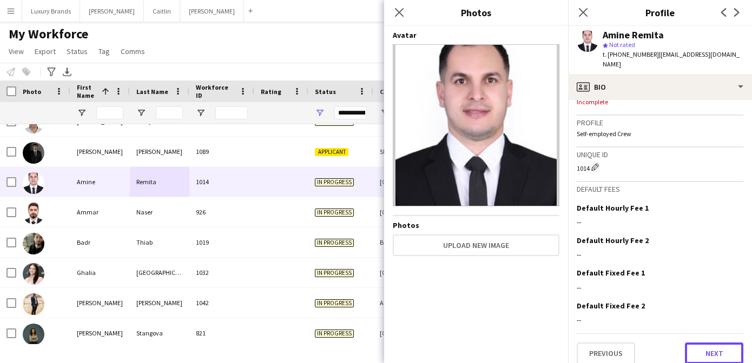
click at [722, 344] on button "Next" at bounding box center [713, 354] width 58 height 22
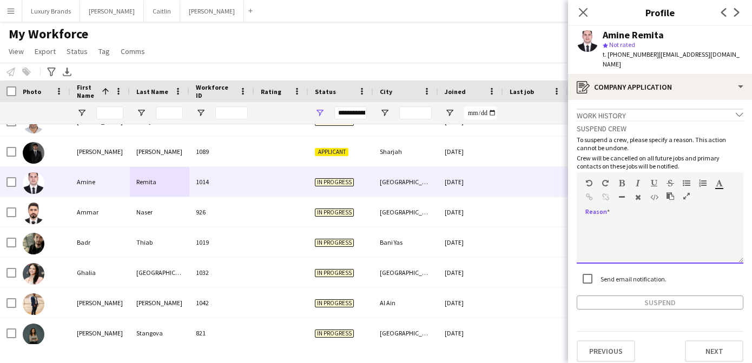
click at [624, 228] on div at bounding box center [659, 242] width 167 height 43
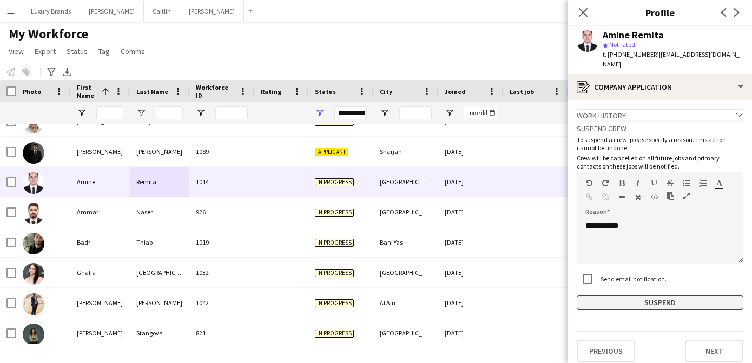
click at [610, 303] on button "Suspend" at bounding box center [659, 303] width 167 height 14
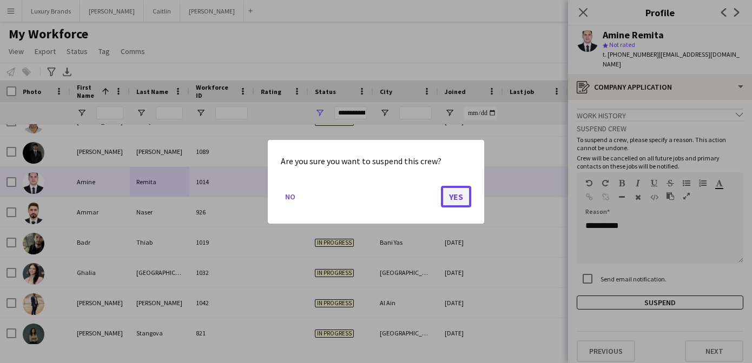
click at [449, 194] on button "Yes" at bounding box center [456, 196] width 30 height 22
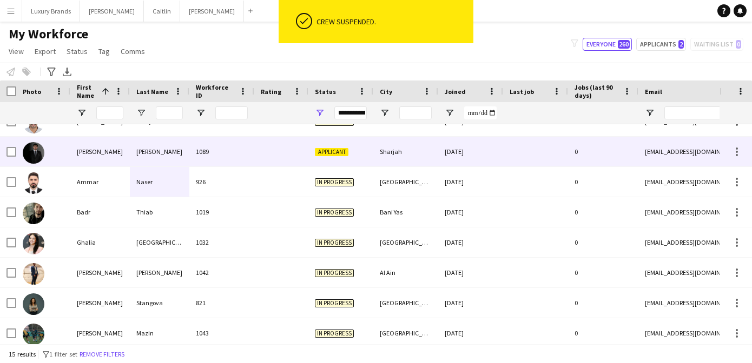
click at [184, 156] on div "[PERSON_NAME]" at bounding box center [159, 152] width 59 height 30
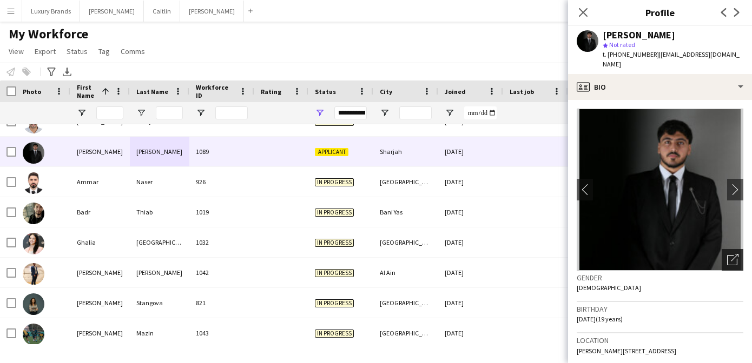
click at [730, 255] on icon "Open photos pop-in" at bounding box center [732, 259] width 11 height 11
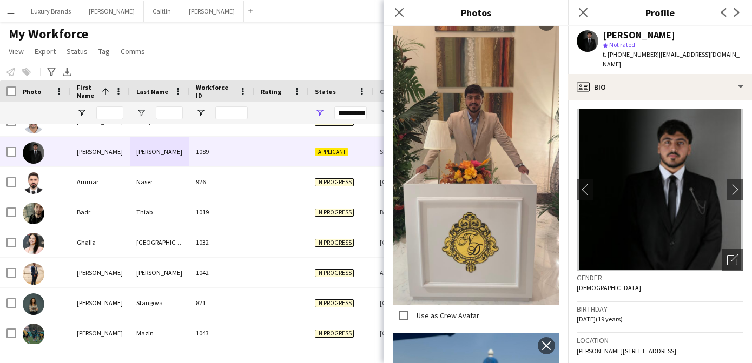
scroll to position [1798, 0]
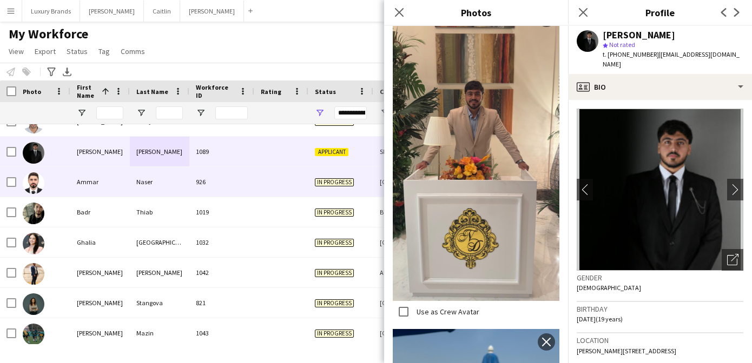
click at [137, 163] on div "[PERSON_NAME]" at bounding box center [159, 152] width 59 height 30
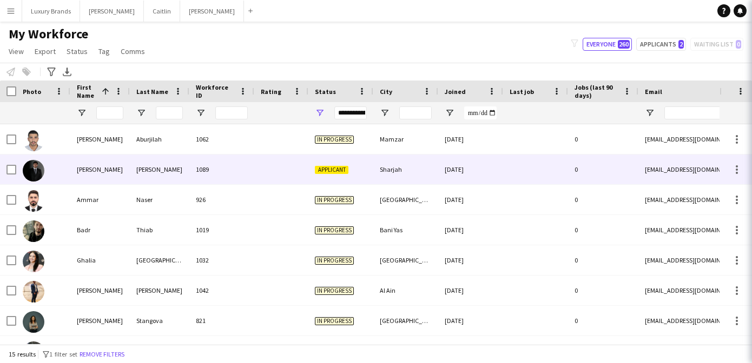
scroll to position [0, 0]
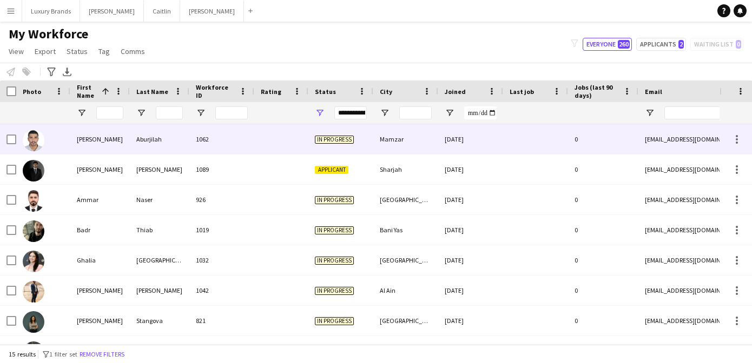
click at [137, 139] on div "Aburjilah" at bounding box center [159, 139] width 59 height 30
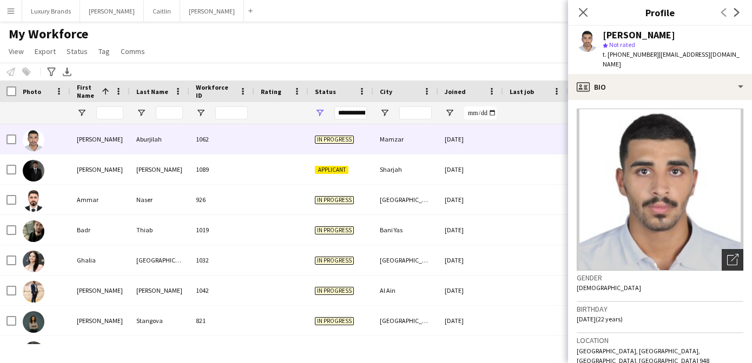
click at [732, 254] on icon "Open photos pop-in" at bounding box center [732, 259] width 11 height 11
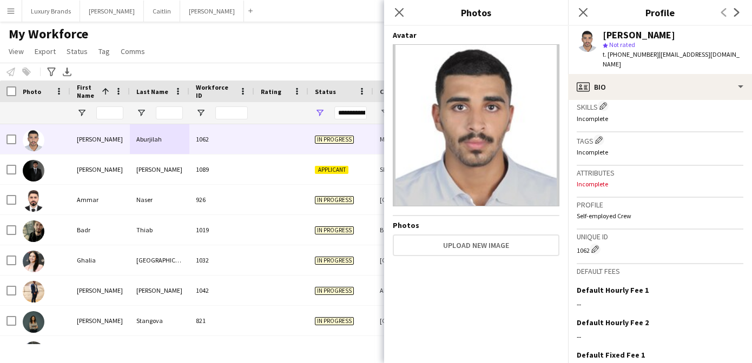
scroll to position [447, 0]
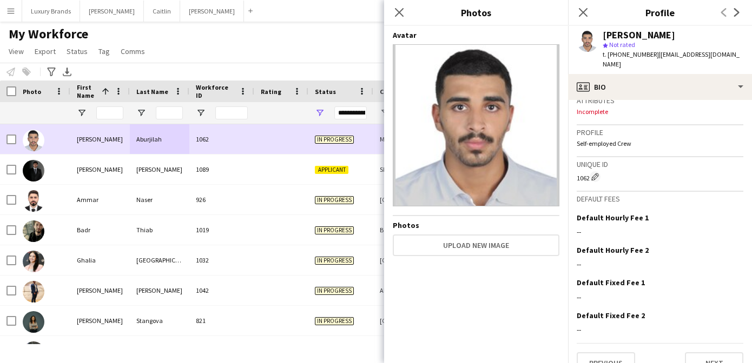
click at [274, 139] on div at bounding box center [281, 139] width 54 height 30
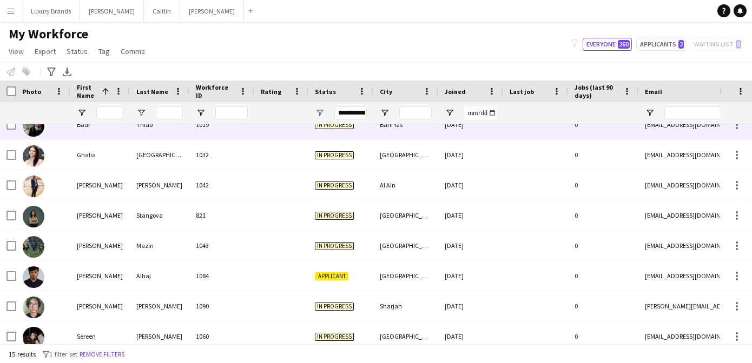
scroll to position [234, 0]
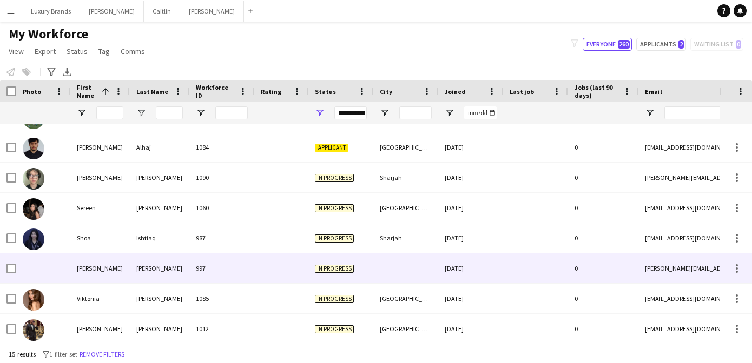
click at [181, 274] on div "[PERSON_NAME]" at bounding box center [159, 269] width 59 height 30
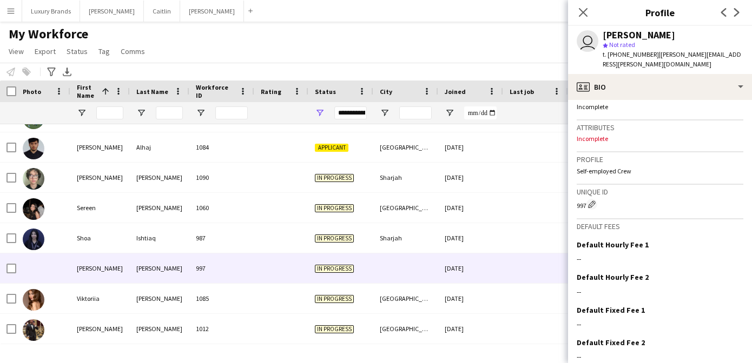
scroll to position [459, 0]
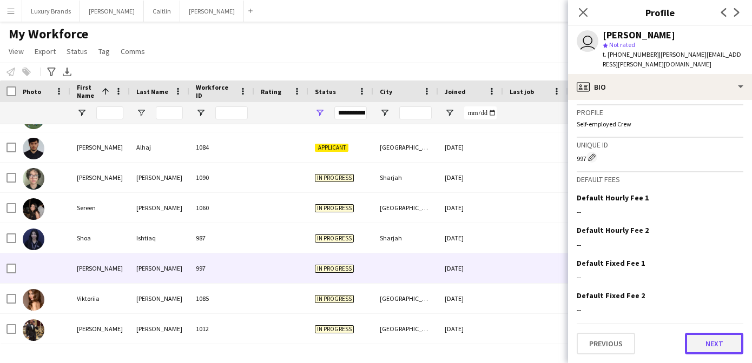
click at [715, 347] on button "Next" at bounding box center [713, 344] width 58 height 22
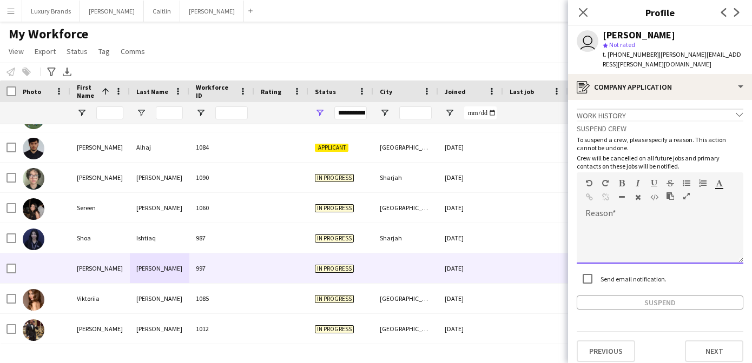
click at [631, 222] on div at bounding box center [659, 242] width 167 height 43
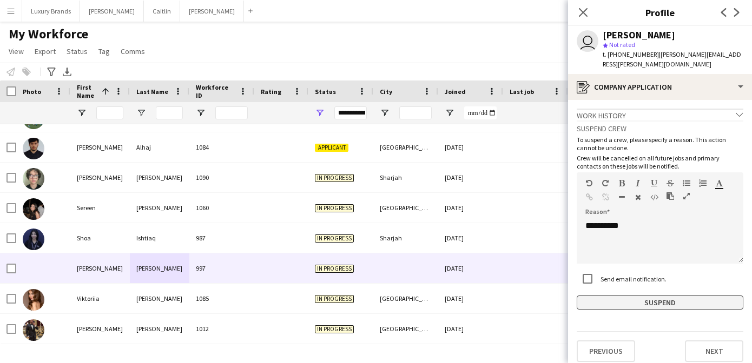
click at [591, 302] on button "Suspend" at bounding box center [659, 303] width 167 height 14
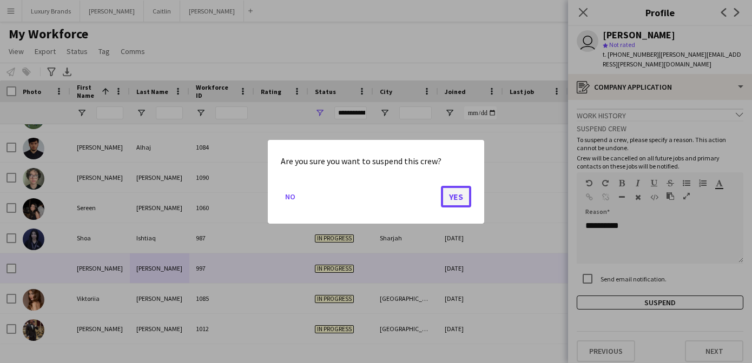
click at [458, 195] on button "Yes" at bounding box center [456, 196] width 30 height 22
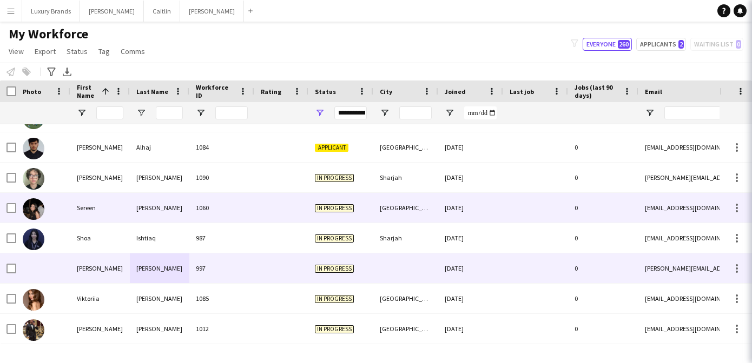
scroll to position [204, 0]
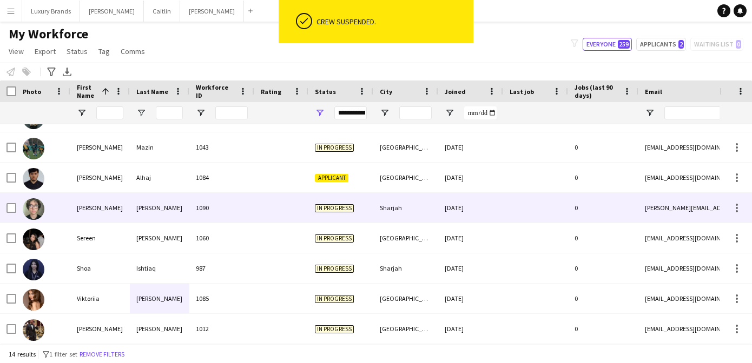
click at [152, 209] on div "[PERSON_NAME]" at bounding box center [159, 208] width 59 height 30
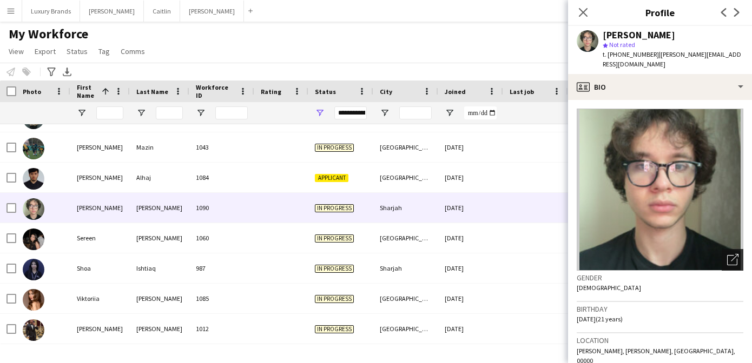
click at [730, 254] on icon at bounding box center [734, 258] width 8 height 8
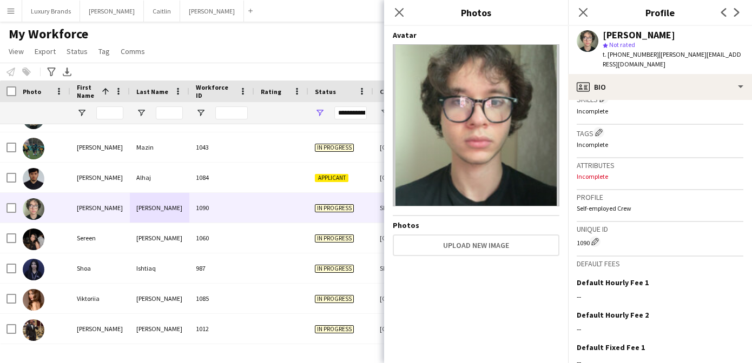
scroll to position [520, 0]
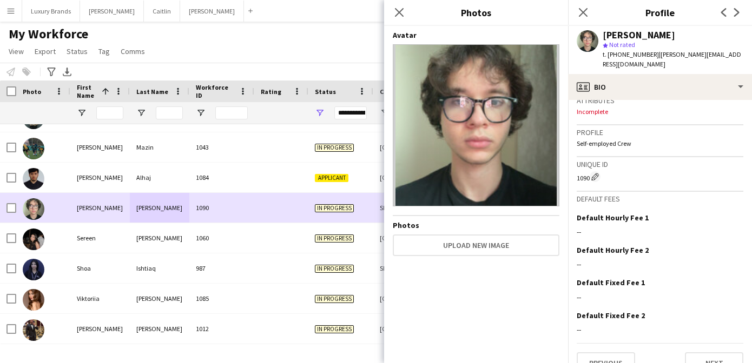
click at [324, 200] on div "In progress" at bounding box center [340, 208] width 65 height 30
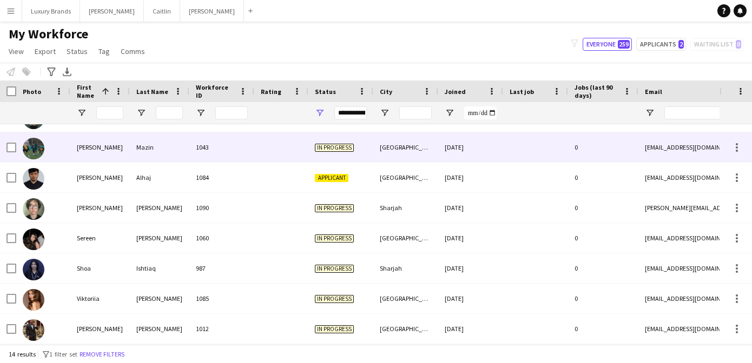
click at [287, 147] on div at bounding box center [281, 147] width 54 height 30
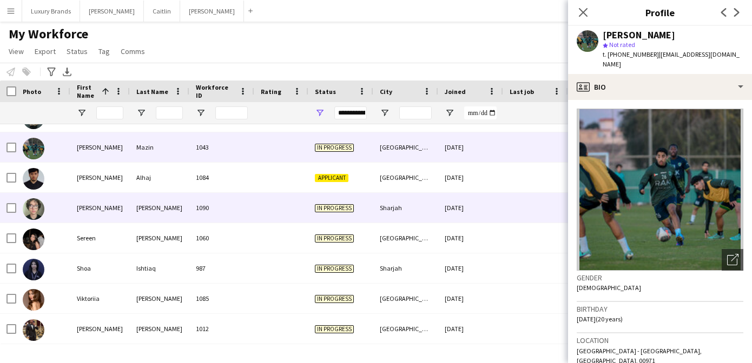
click at [130, 202] on div "[PERSON_NAME]" at bounding box center [159, 208] width 59 height 30
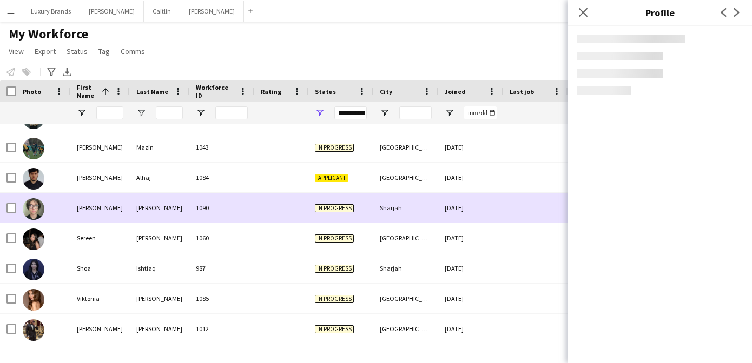
scroll to position [0, 0]
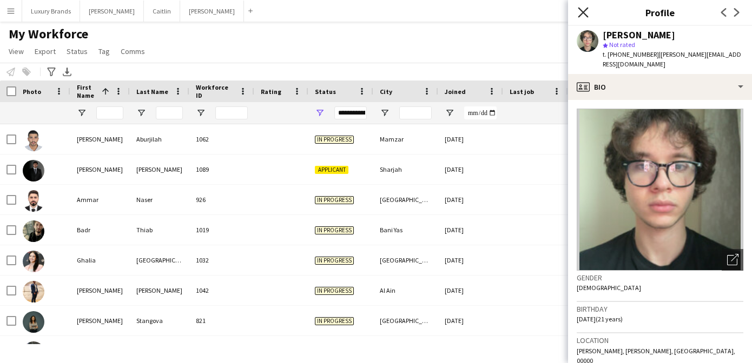
click at [584, 10] on icon at bounding box center [582, 12] width 10 height 10
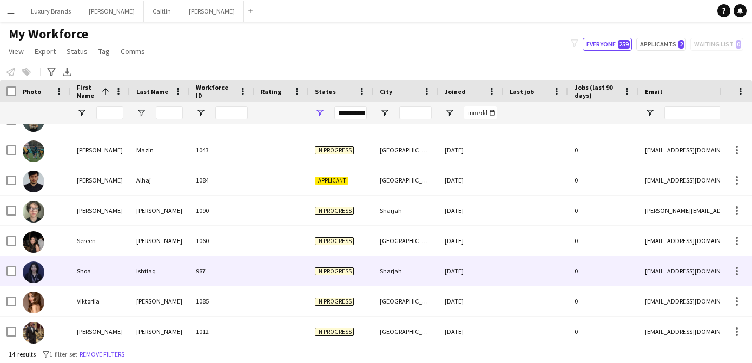
click at [224, 269] on div "987" at bounding box center [221, 271] width 65 height 30
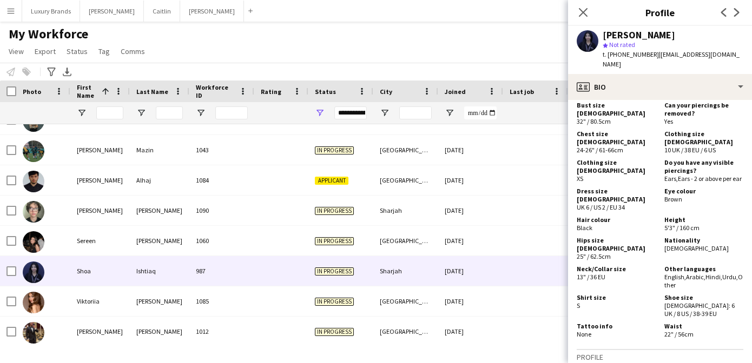
scroll to position [724, 0]
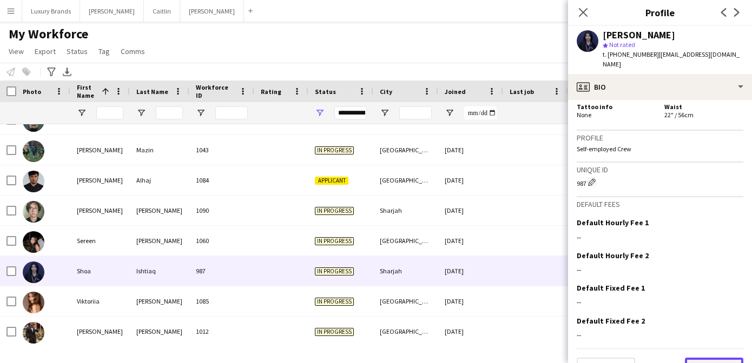
click at [706, 358] on button "Next" at bounding box center [713, 369] width 58 height 22
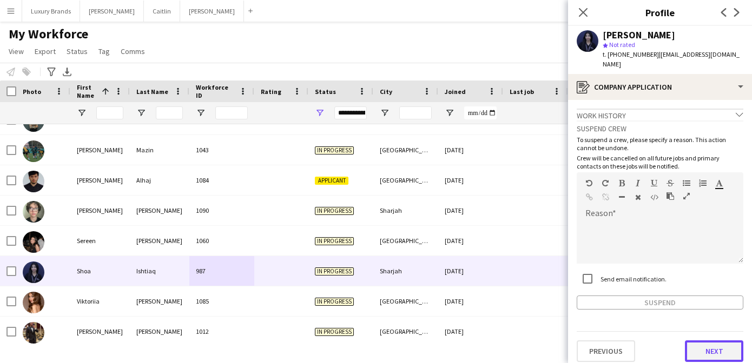
click at [713, 345] on button "Next" at bounding box center [713, 352] width 58 height 22
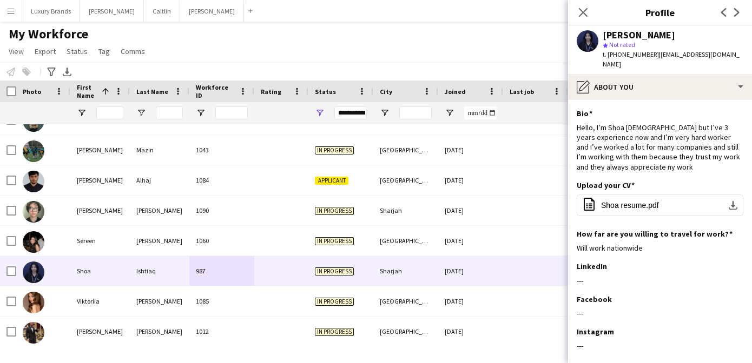
scroll to position [48, 0]
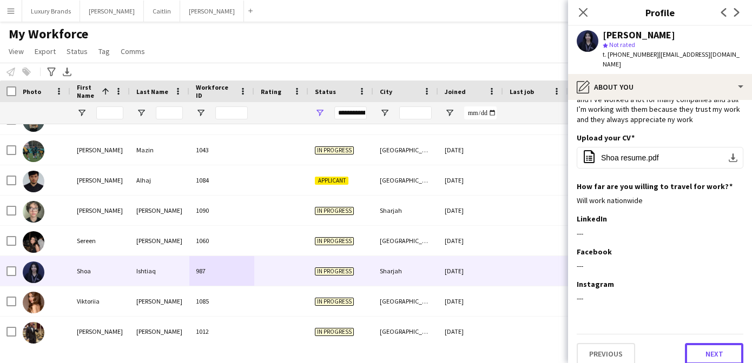
click at [713, 345] on button "Next" at bounding box center [713, 354] width 58 height 22
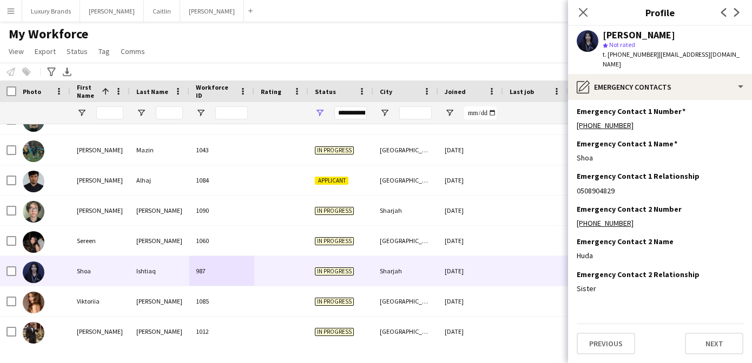
scroll to position [0, 0]
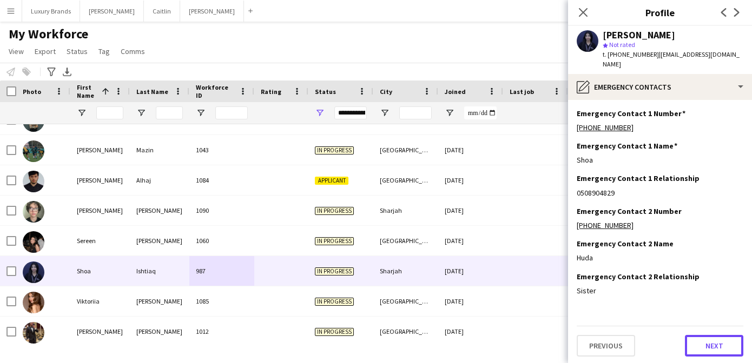
click at [713, 345] on button "Next" at bounding box center [713, 346] width 58 height 22
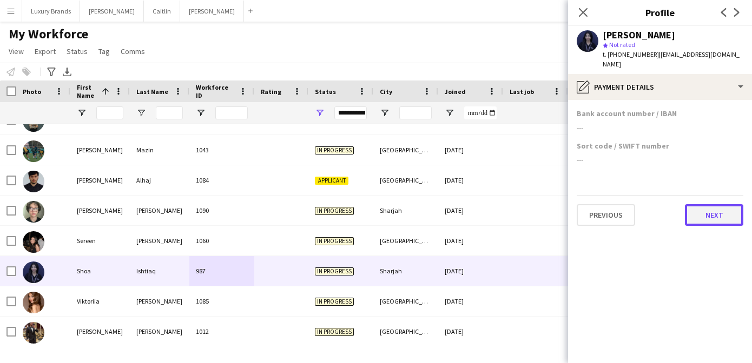
click at [702, 208] on button "Next" at bounding box center [713, 215] width 58 height 22
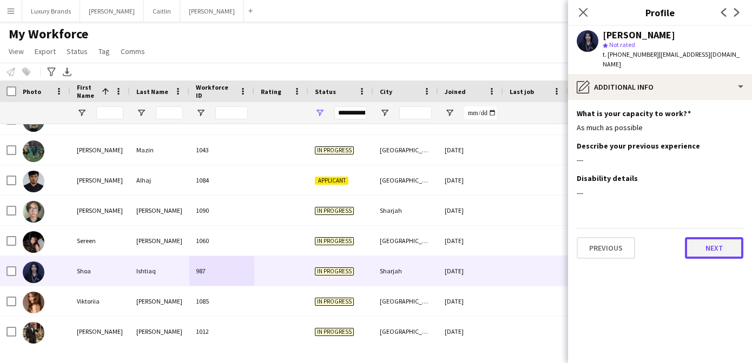
click at [704, 237] on button "Next" at bounding box center [713, 248] width 58 height 22
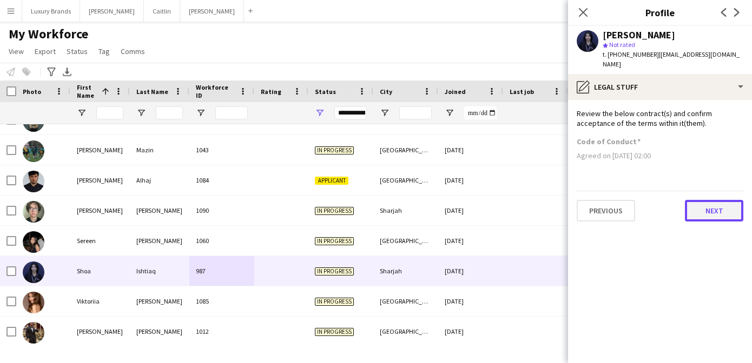
click at [716, 203] on button "Next" at bounding box center [713, 211] width 58 height 22
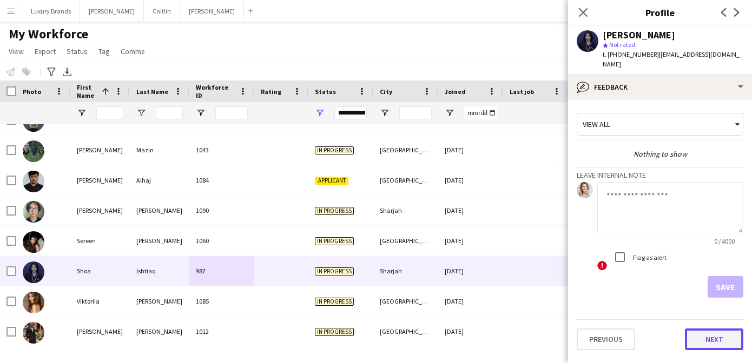
click at [712, 329] on button "Next" at bounding box center [713, 340] width 58 height 22
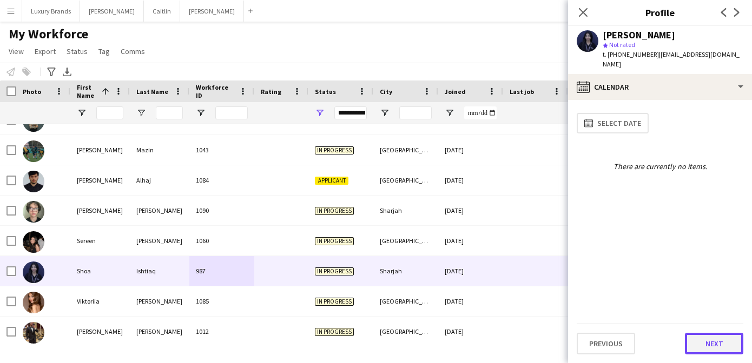
click at [712, 344] on button "Next" at bounding box center [713, 344] width 58 height 22
